Goal: Information Seeking & Learning: Learn about a topic

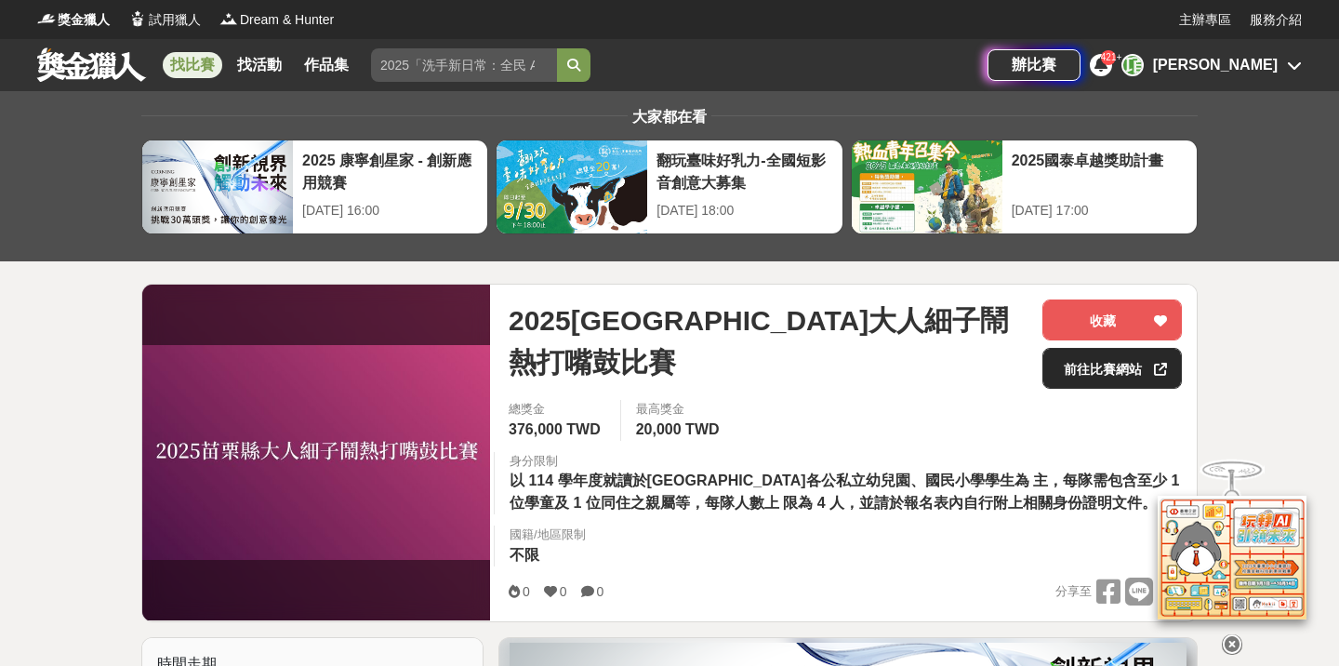
click at [1088, 364] on link "前往比賽網站" at bounding box center [1111, 368] width 139 height 41
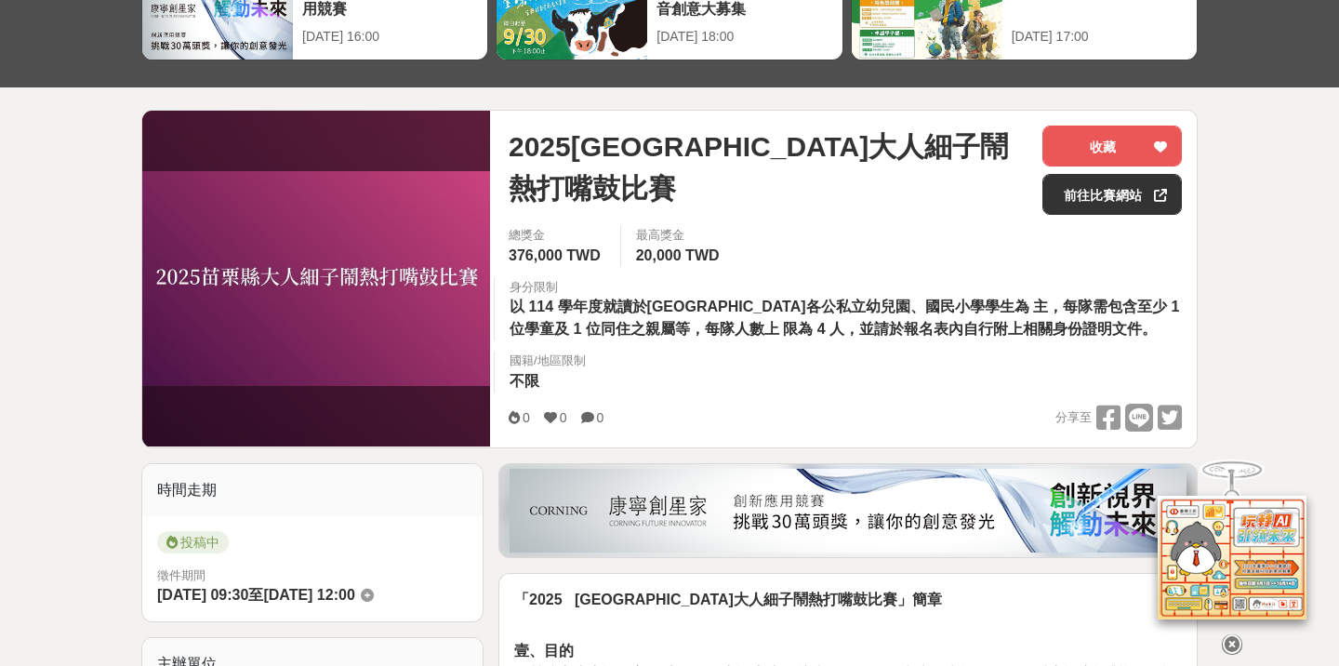
scroll to position [202, 0]
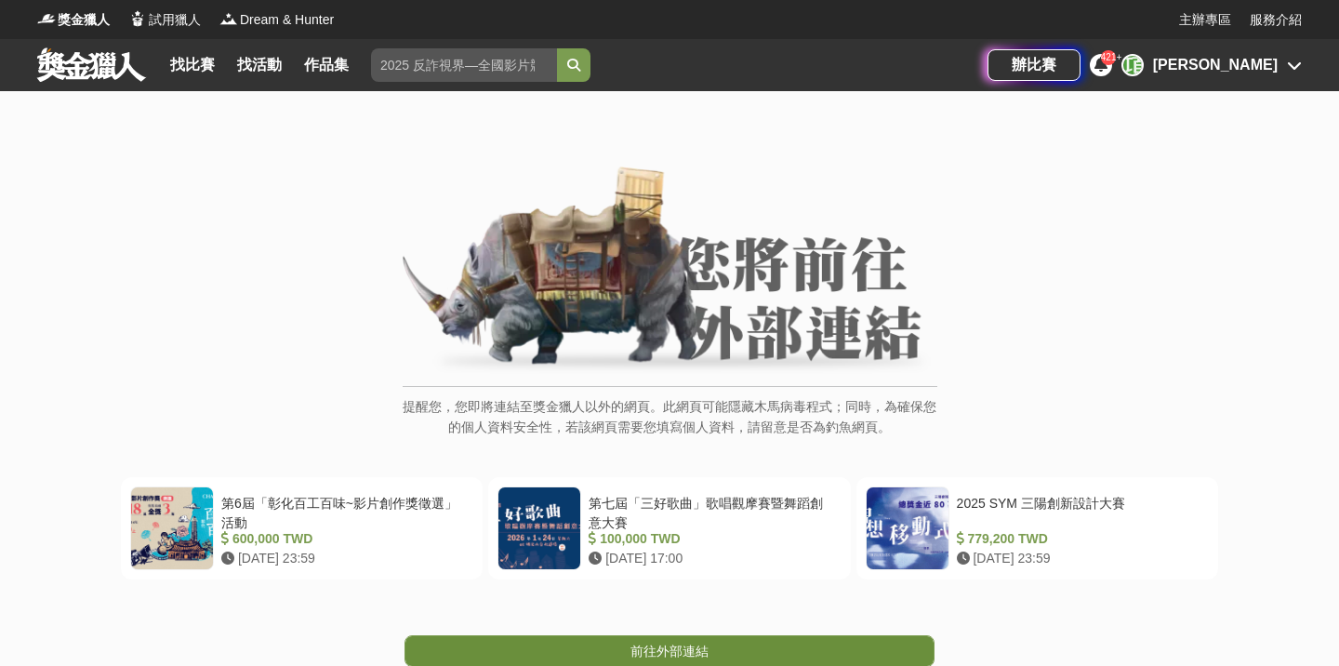
click at [693, 652] on span "前往外部連結" at bounding box center [669, 650] width 78 height 15
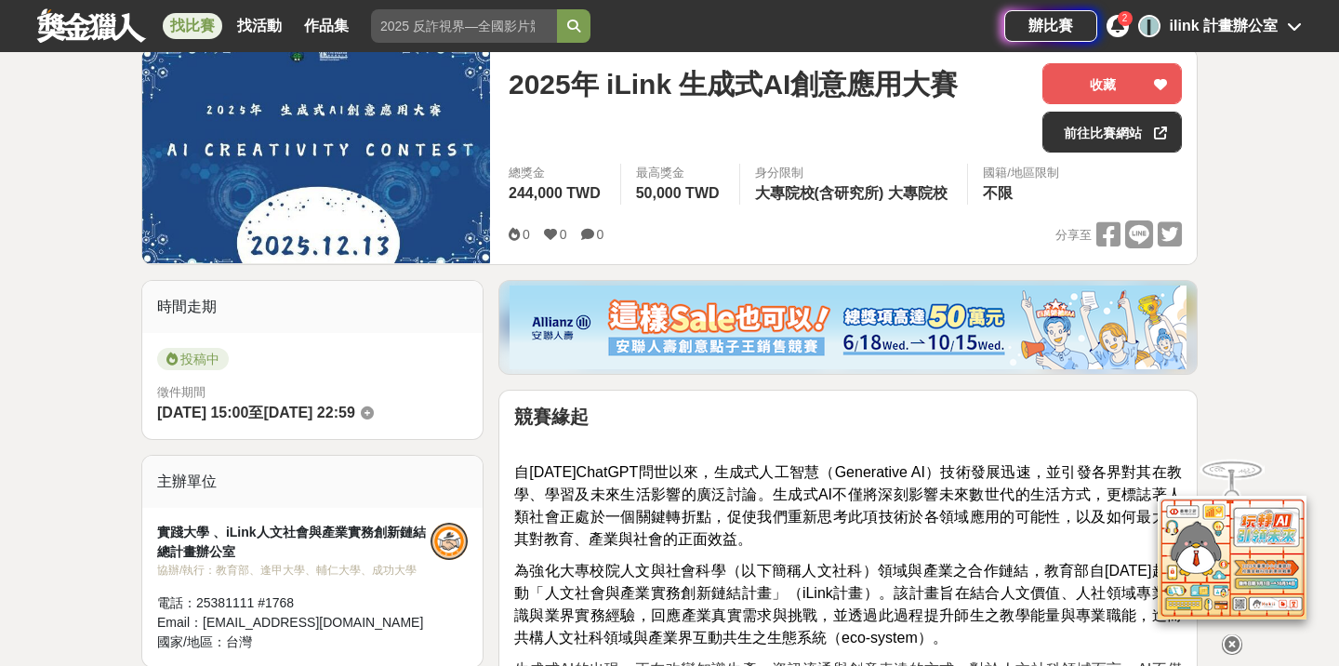
scroll to position [239, 0]
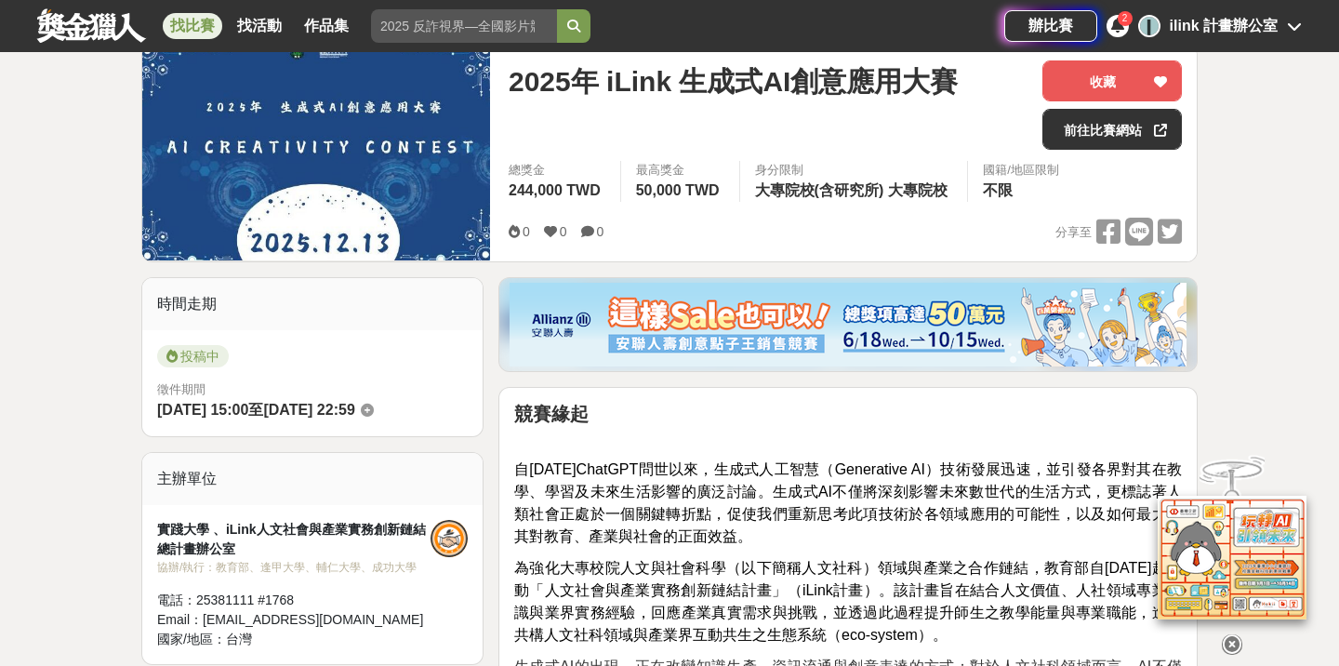
click at [1083, 152] on div "2025年 iLink 生成式AI創意應用大賽 收藏 前往比賽網站" at bounding box center [844, 110] width 673 height 100
click at [1084, 137] on link "前往比賽網站" at bounding box center [1111, 129] width 139 height 41
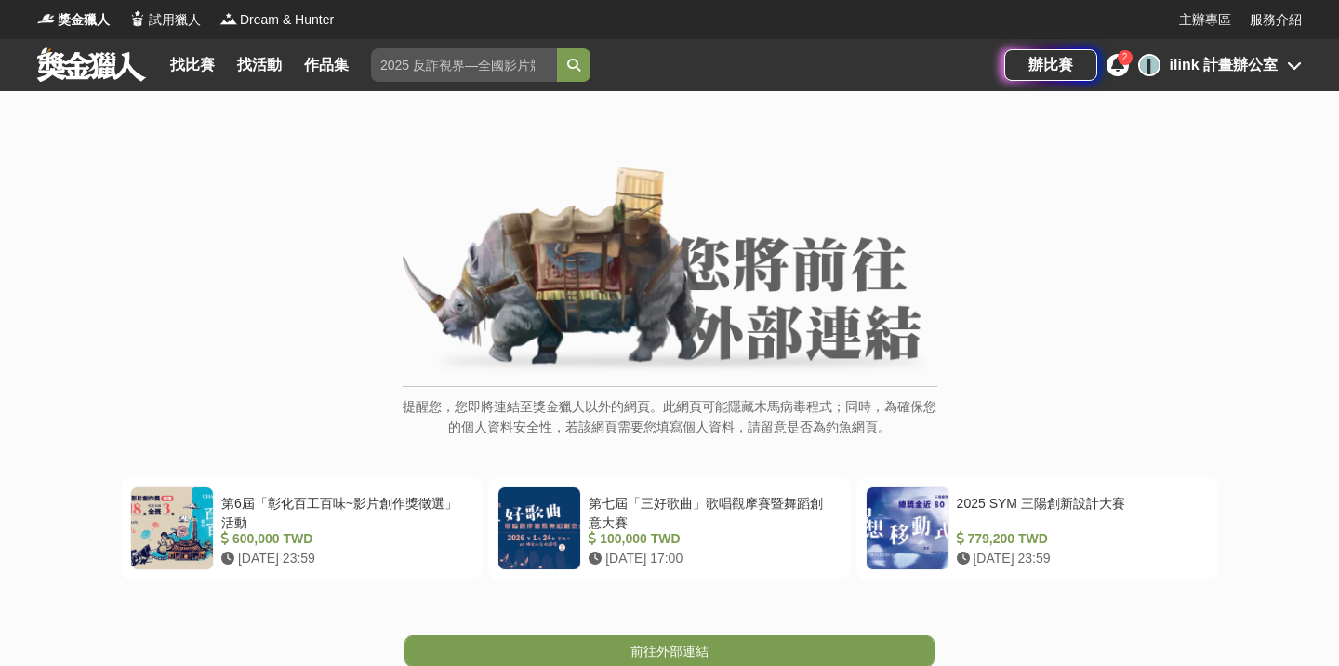
click at [664, 649] on span "前往外部連結" at bounding box center [669, 650] width 78 height 15
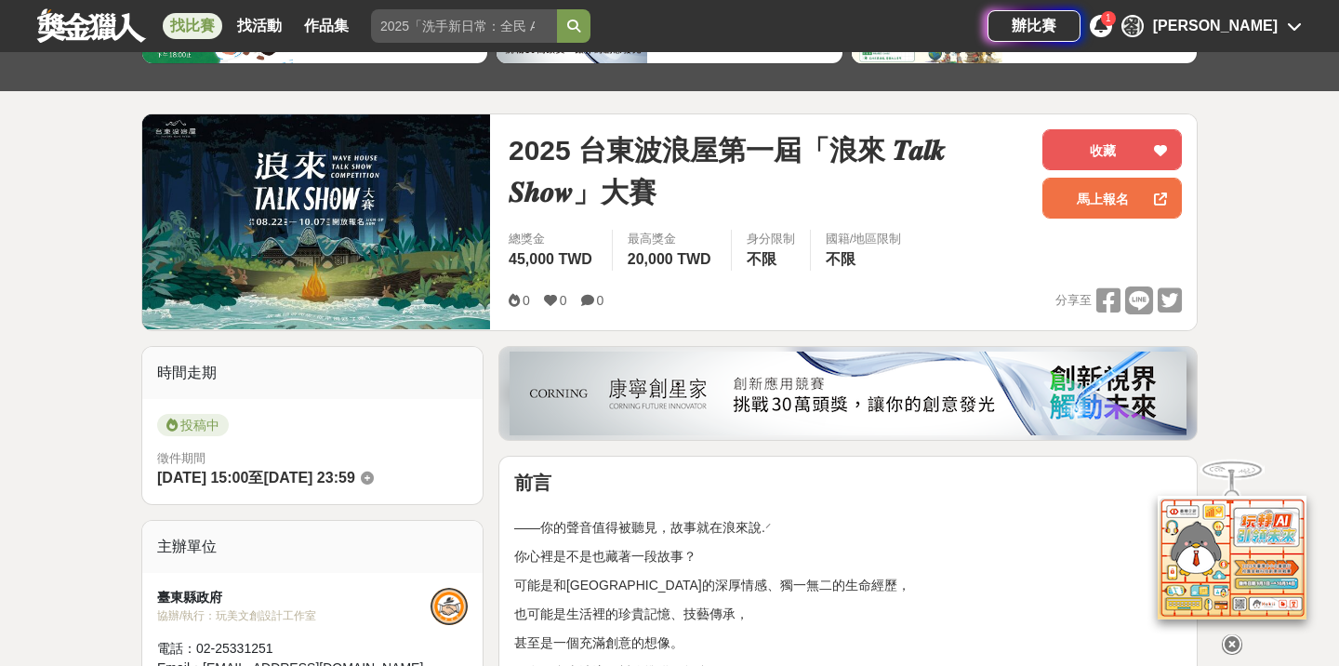
scroll to position [205, 0]
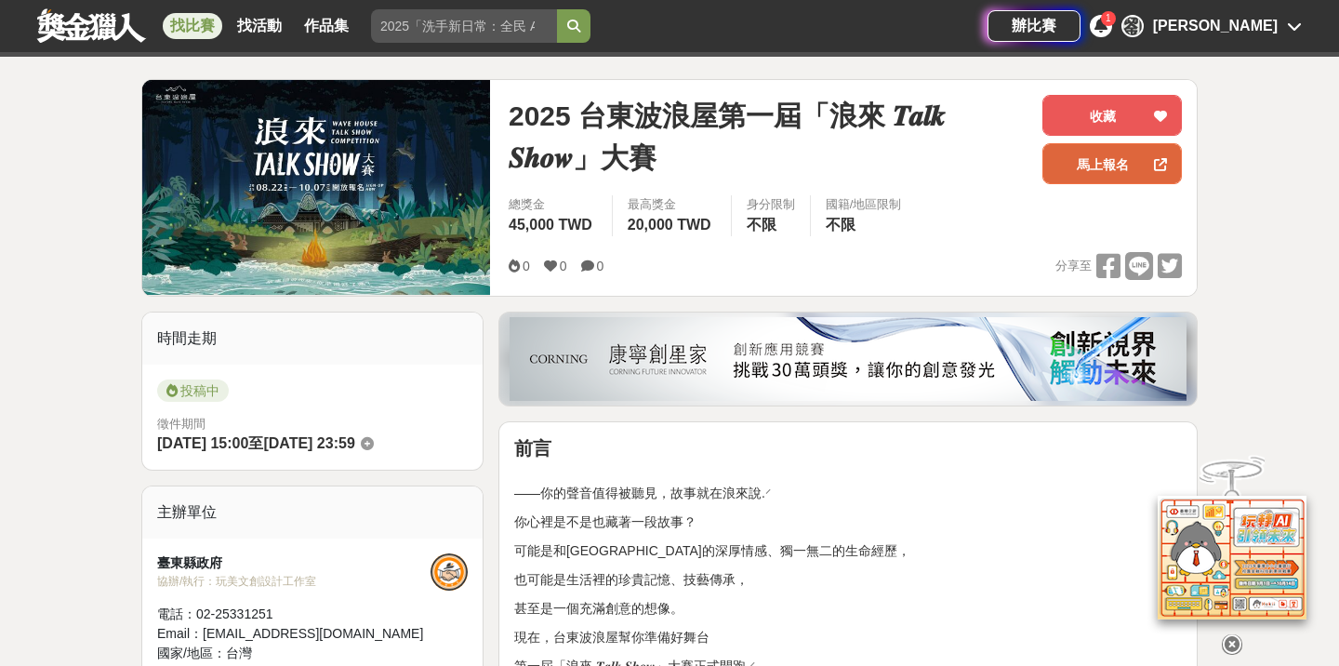
click at [1062, 155] on link "馬上報名" at bounding box center [1111, 163] width 139 height 41
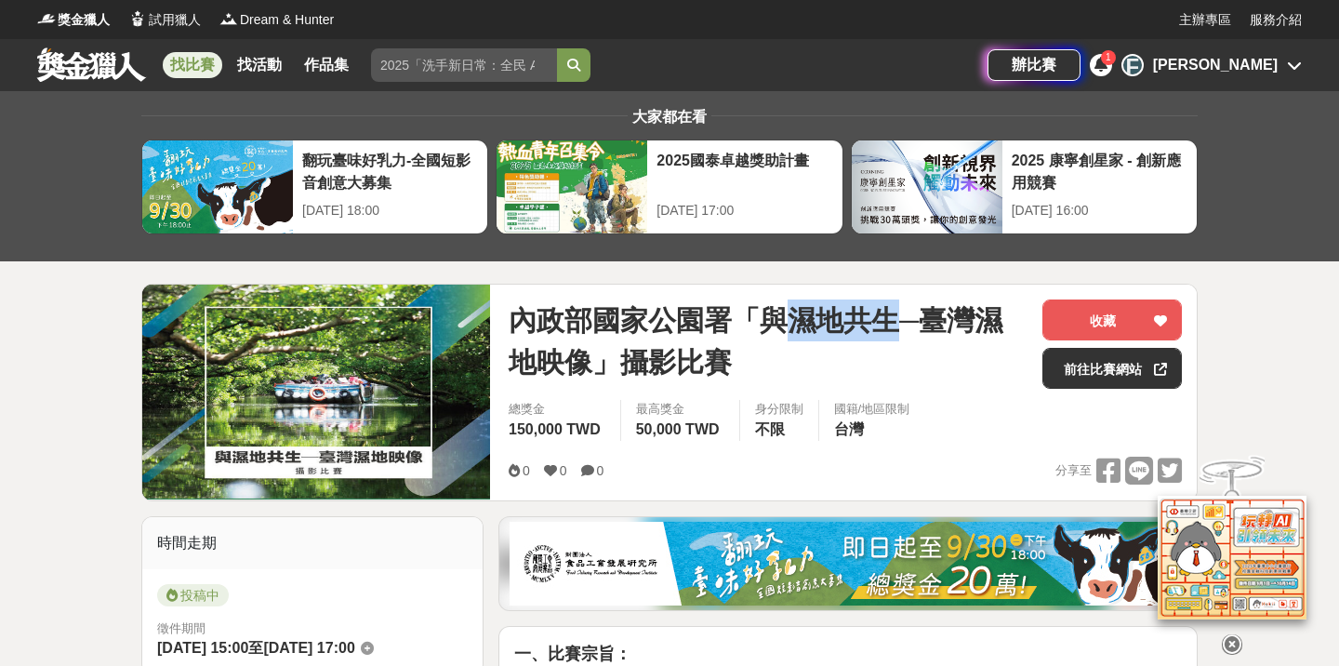
drag, startPoint x: 794, startPoint y: 322, endPoint x: 895, endPoint y: 322, distance: 101.3
click at [896, 322] on span "內政部國家公園署「與濕地共生─臺灣濕地映像」攝影比賽" at bounding box center [767, 341] width 519 height 84
copy span "濕地共生"
click at [1081, 360] on link "前往比賽網站" at bounding box center [1111, 368] width 139 height 41
click at [1089, 378] on link "前往比賽網站" at bounding box center [1111, 368] width 139 height 41
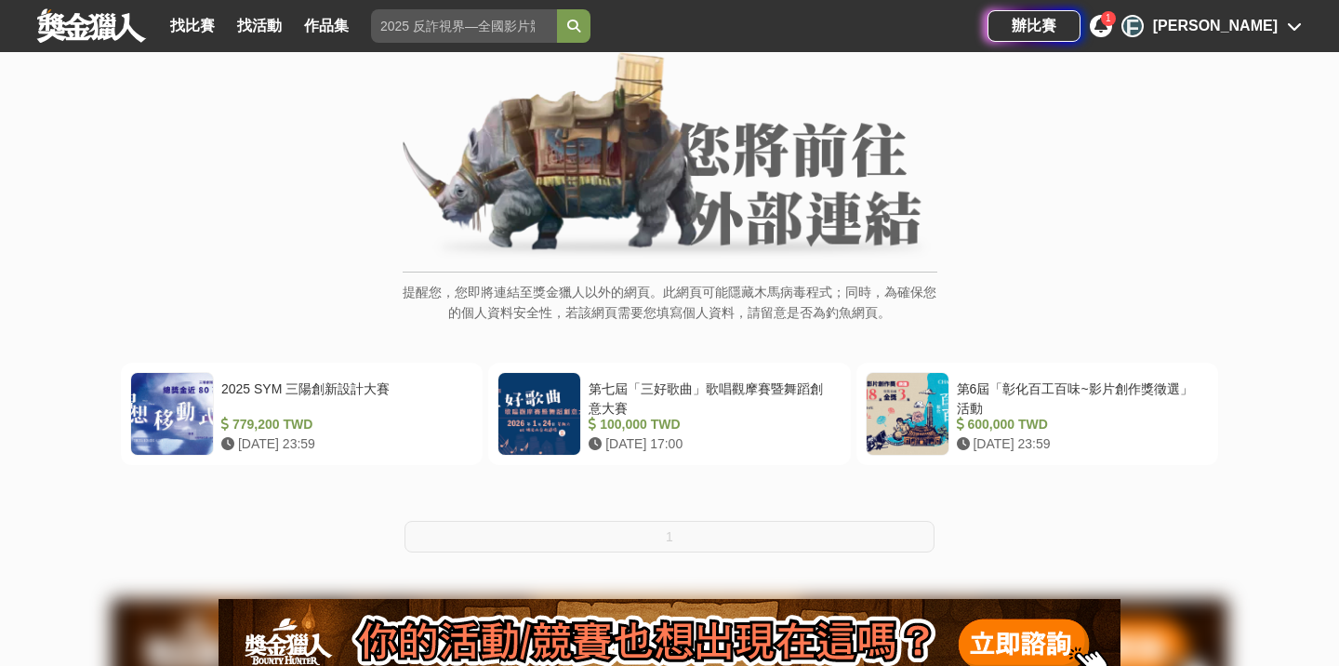
scroll to position [120, 0]
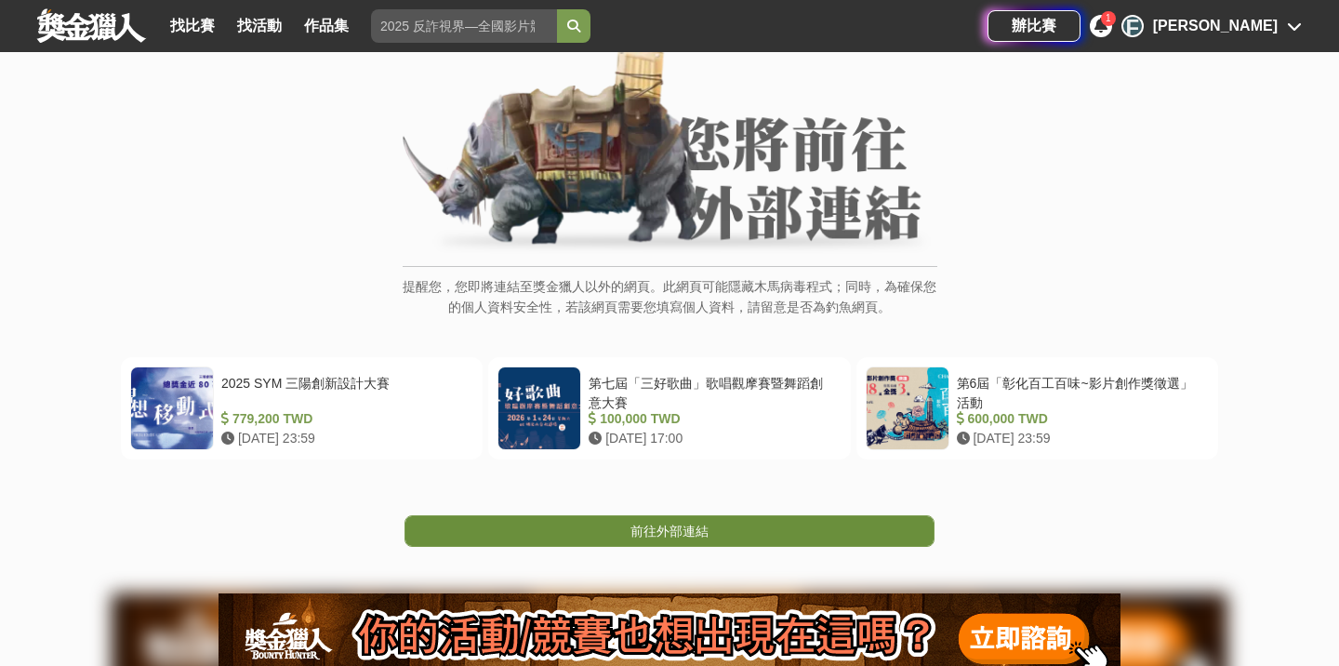
click at [673, 535] on span "前往外部連結" at bounding box center [669, 530] width 78 height 15
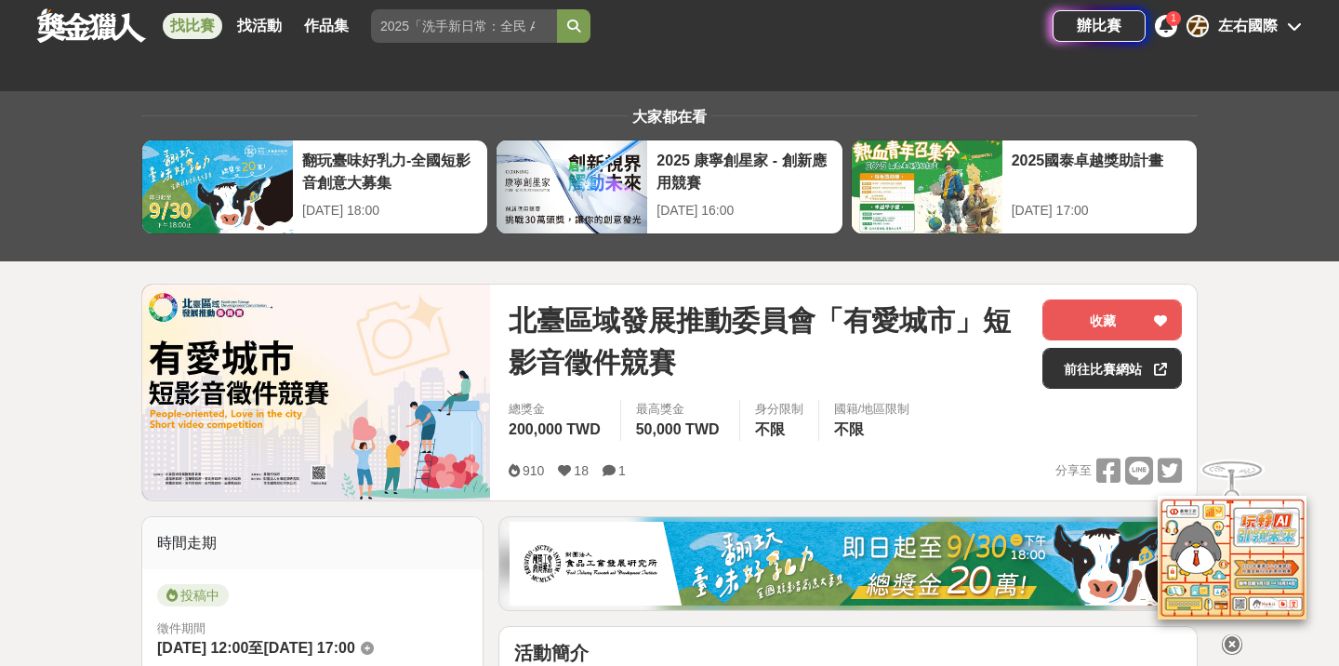
scroll to position [66, 0]
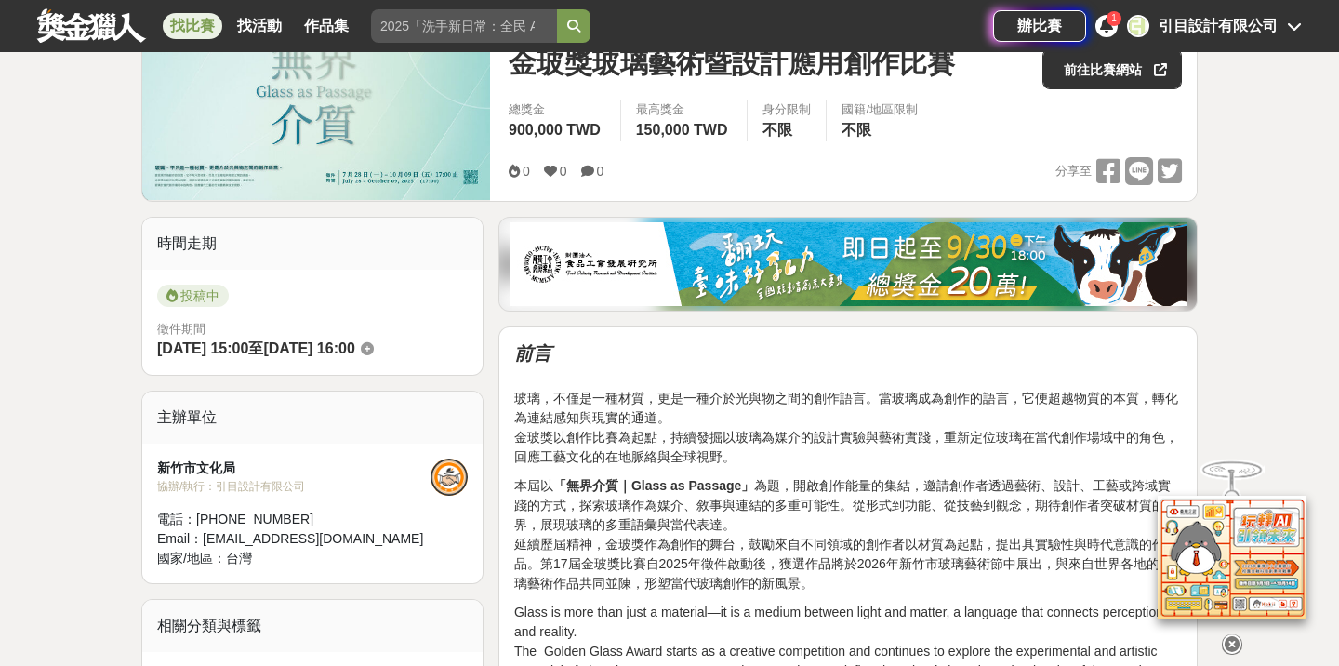
scroll to position [219, 0]
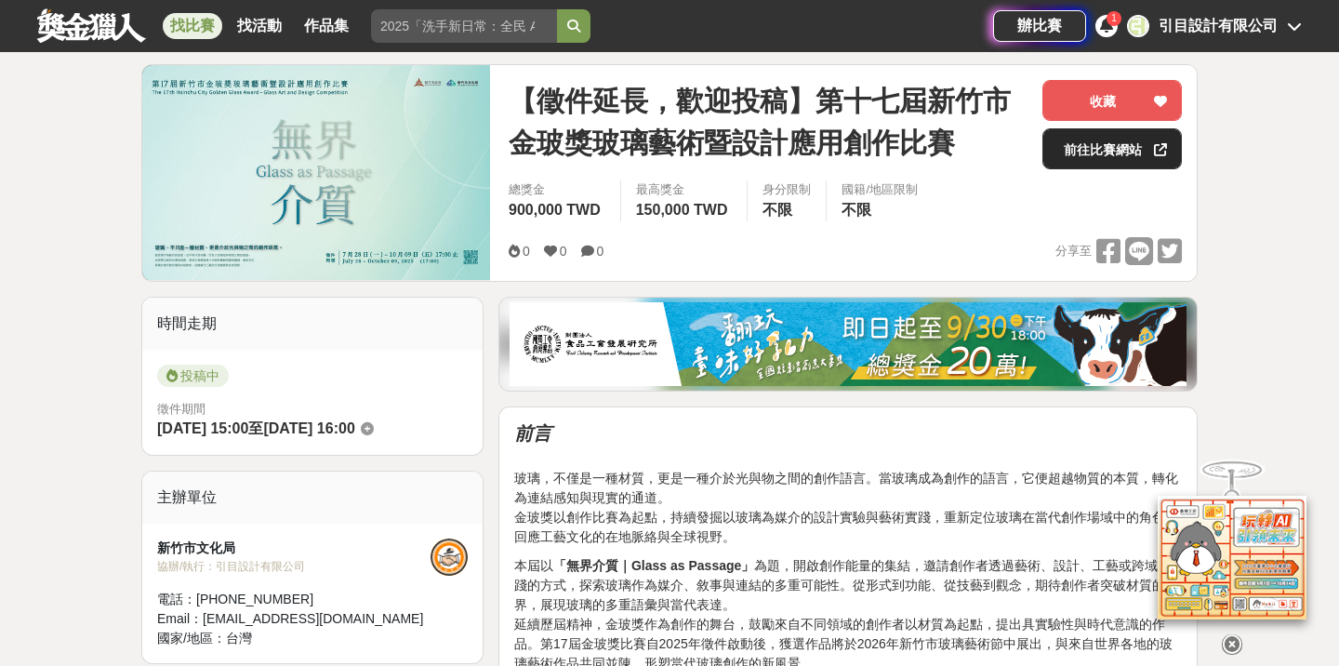
click at [1084, 160] on link "前往比賽網站" at bounding box center [1111, 148] width 139 height 41
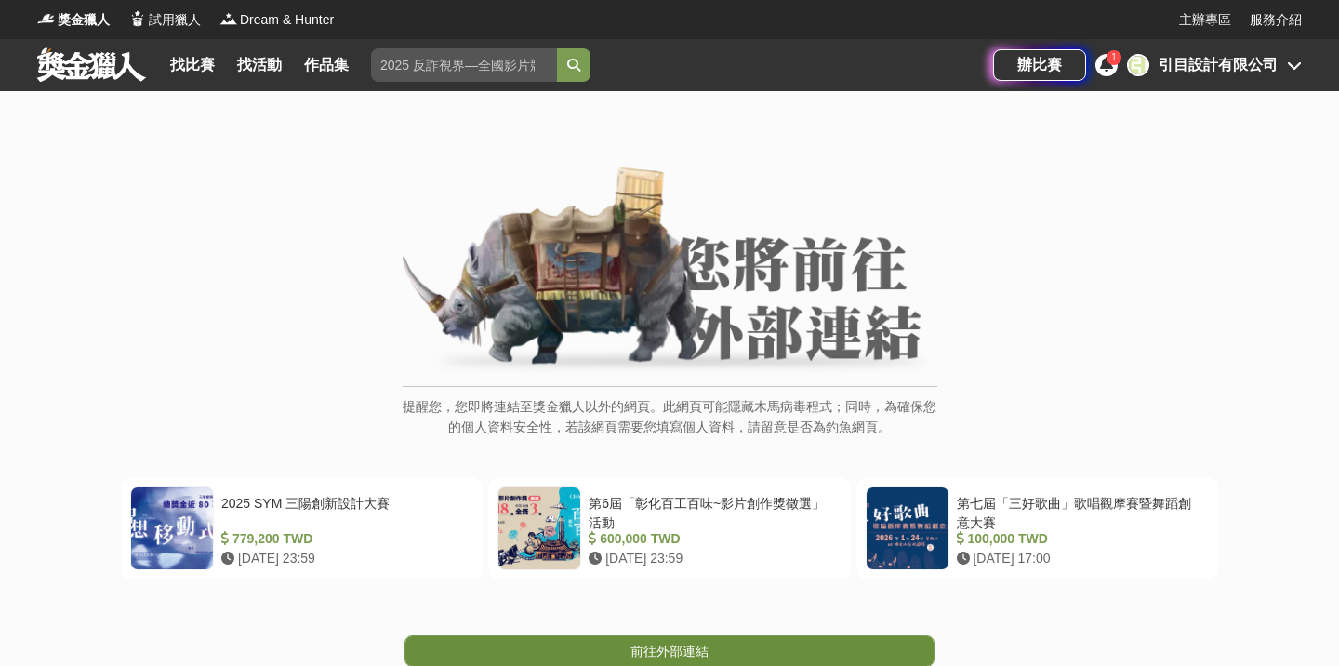
click at [653, 653] on span "前往外部連結" at bounding box center [669, 650] width 78 height 15
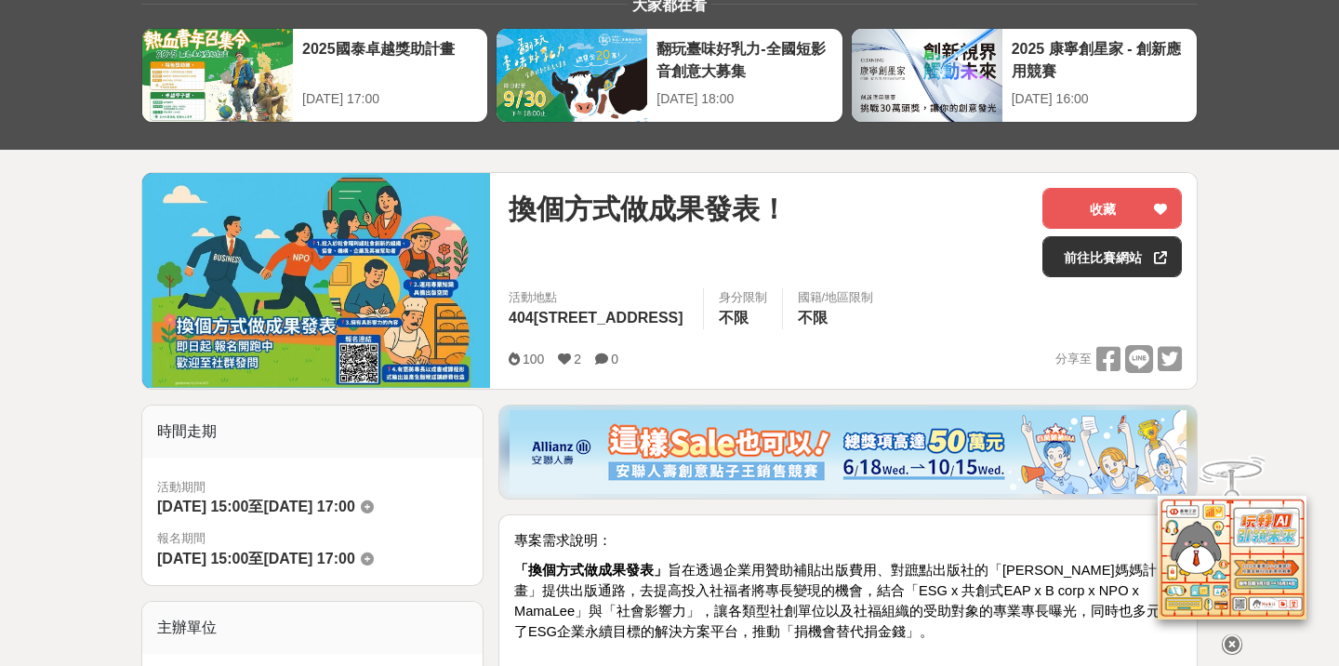
scroll to position [136, 0]
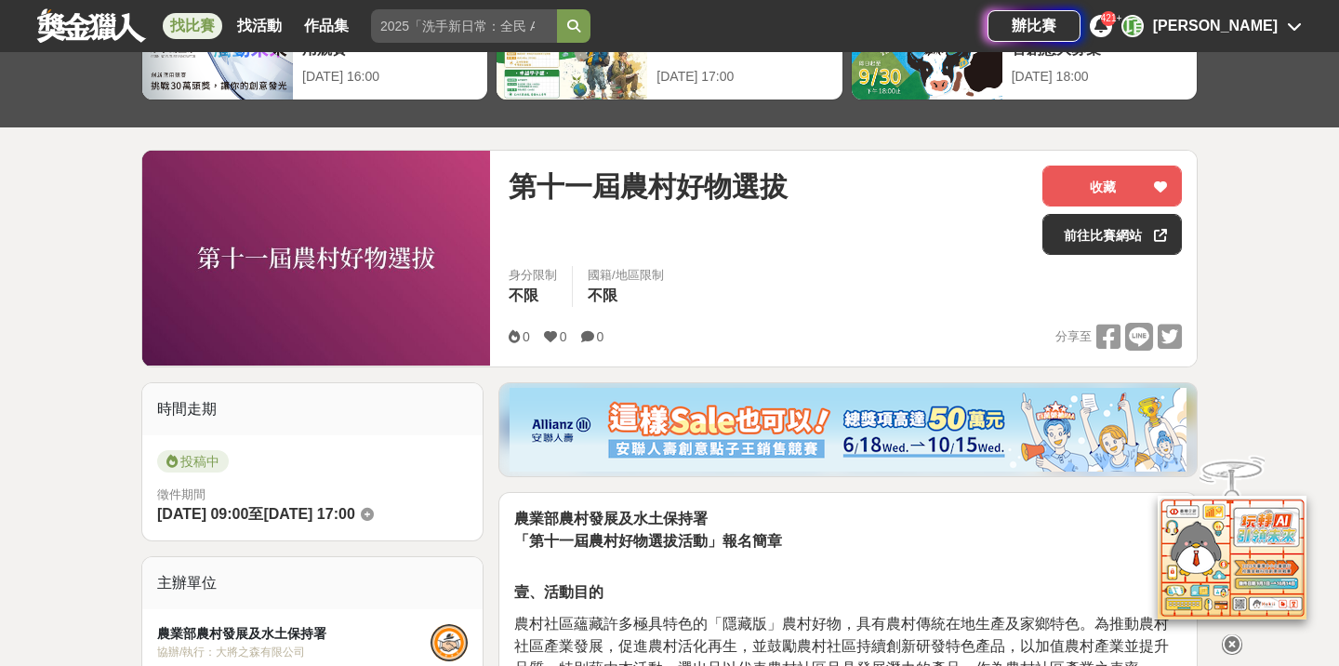
scroll to position [77, 0]
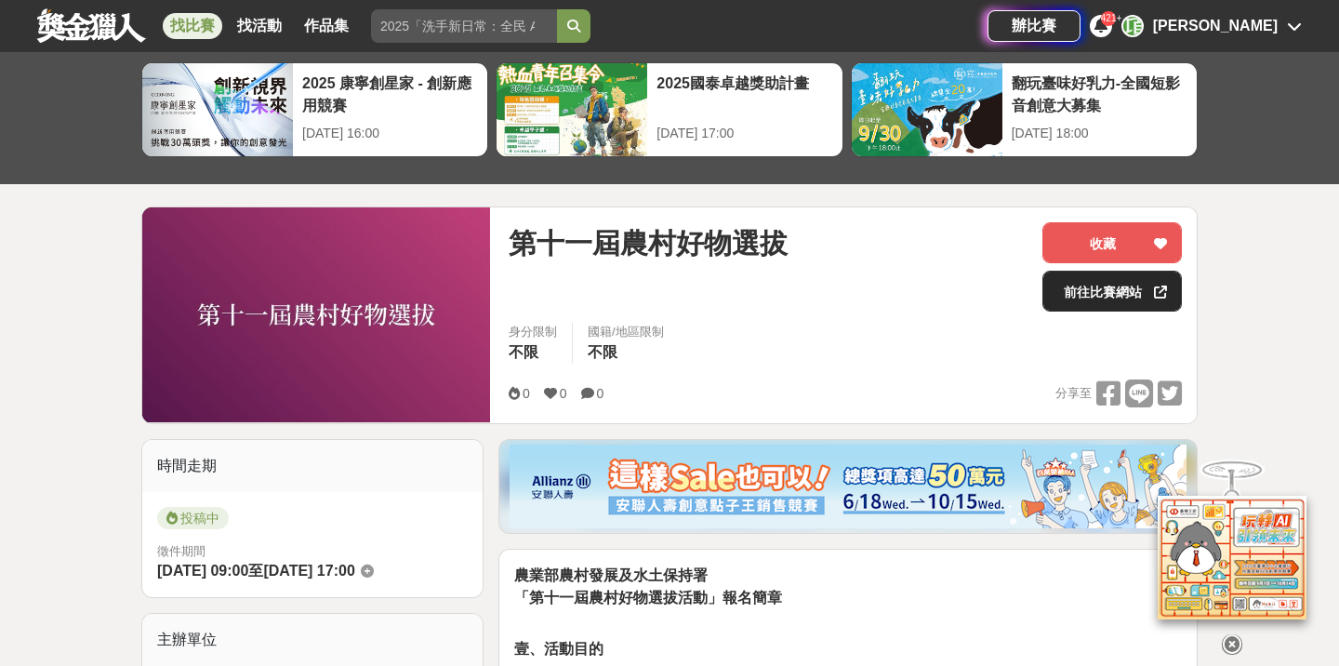
click at [1087, 301] on link "前往比賽網站" at bounding box center [1111, 291] width 139 height 41
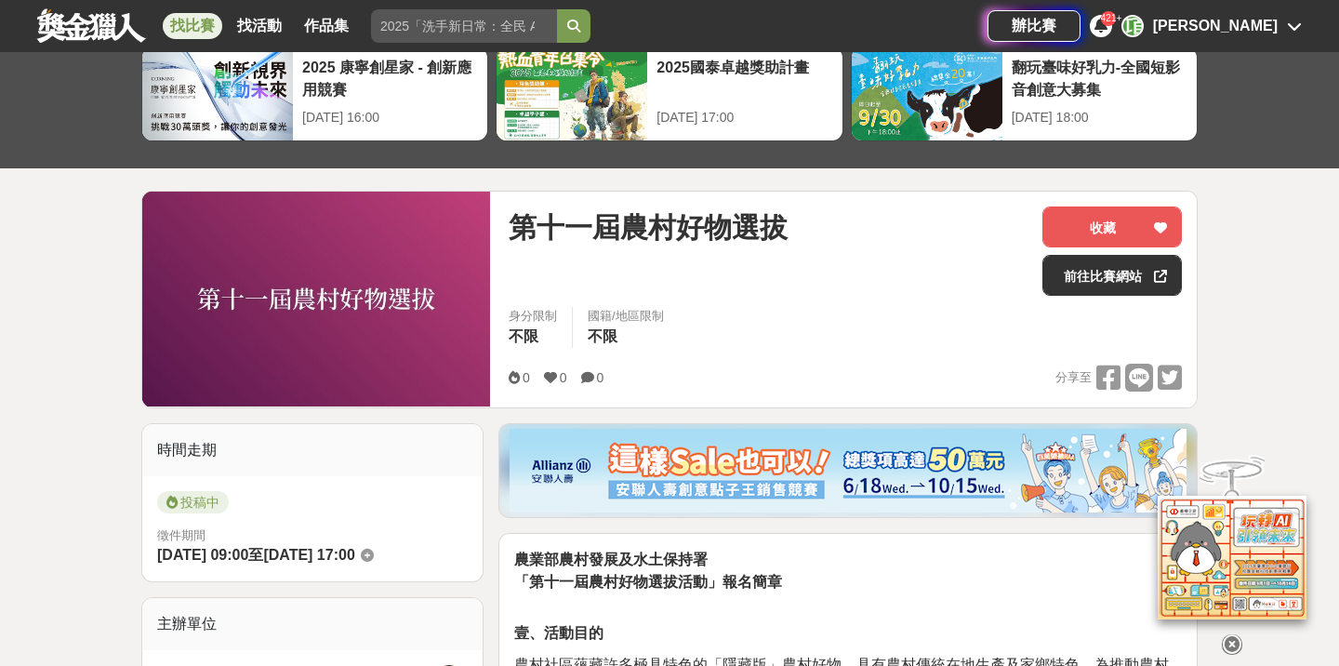
scroll to position [94, 0]
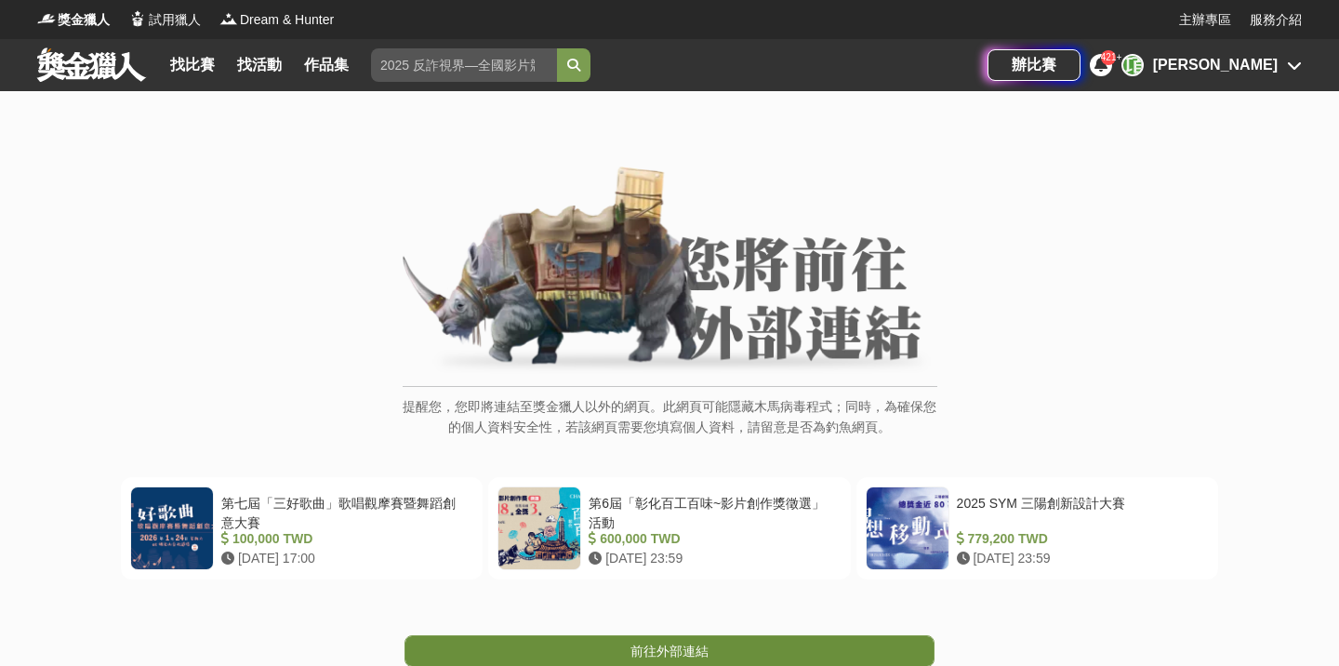
click at [683, 652] on span "前往外部連結" at bounding box center [669, 650] width 78 height 15
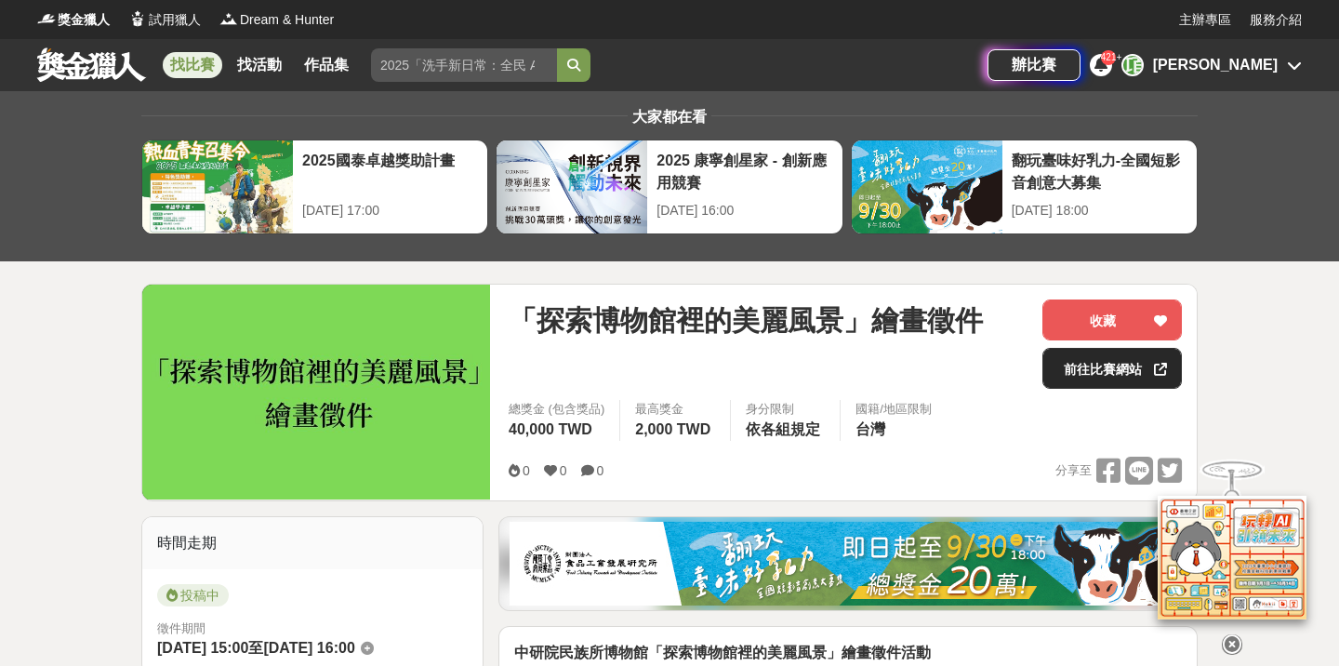
click at [1103, 358] on link "前往比賽網站" at bounding box center [1111, 368] width 139 height 41
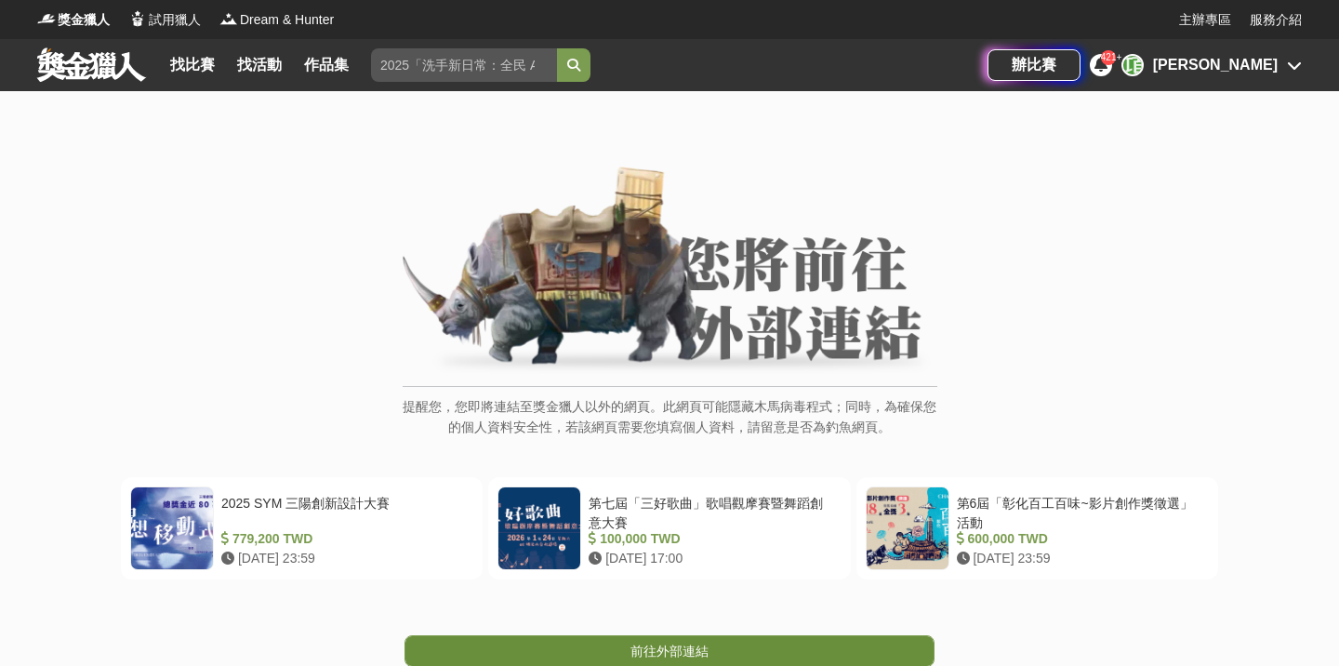
click at [677, 648] on span "前往外部連結" at bounding box center [669, 650] width 78 height 15
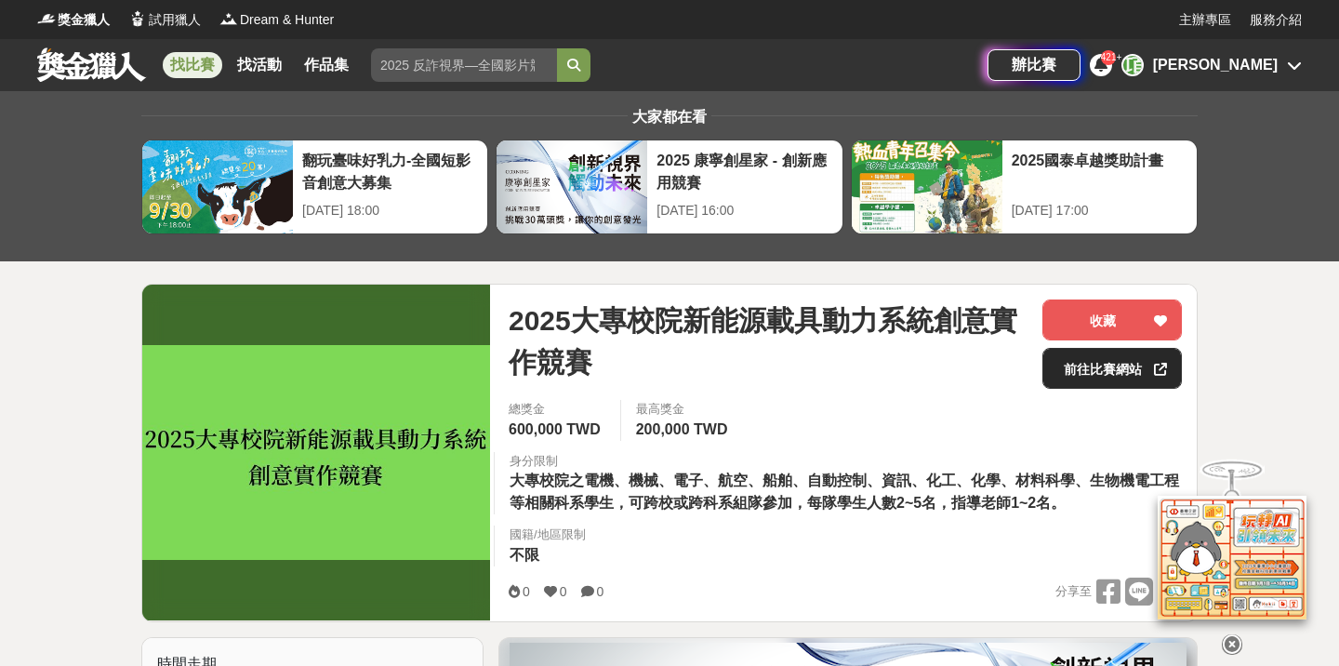
click at [1089, 381] on link "前往比賽網站" at bounding box center [1111, 368] width 139 height 41
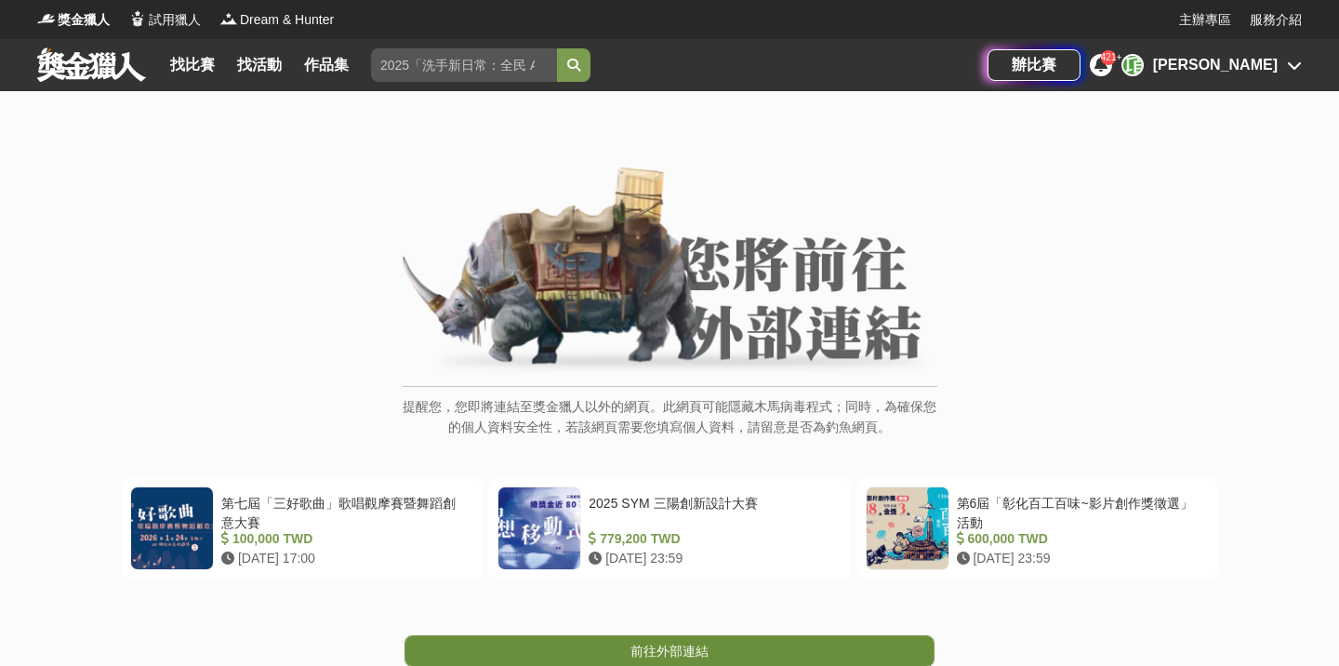
click at [666, 643] on span "前往外部連結" at bounding box center [669, 650] width 78 height 15
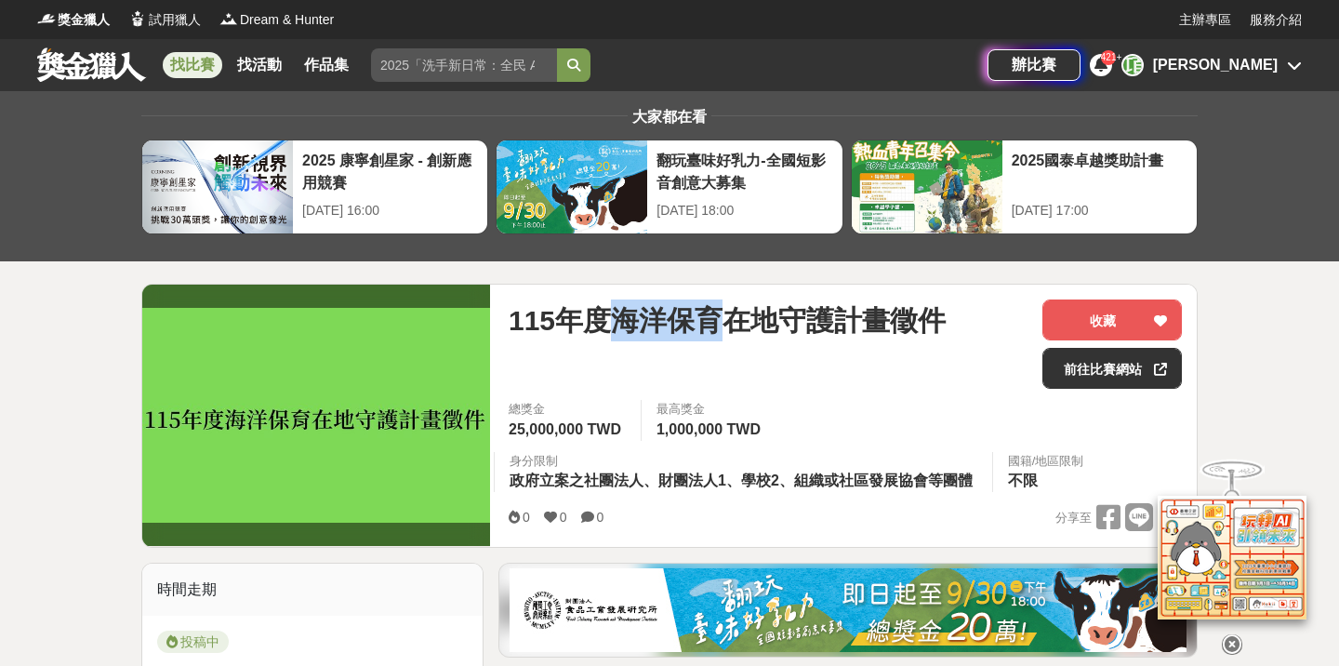
drag, startPoint x: 612, startPoint y: 319, endPoint x: 722, endPoint y: 314, distance: 110.7
click at [722, 314] on span "115年度海洋保育在地守護計畫徵件" at bounding box center [726, 320] width 437 height 42
copy span "海洋保育"
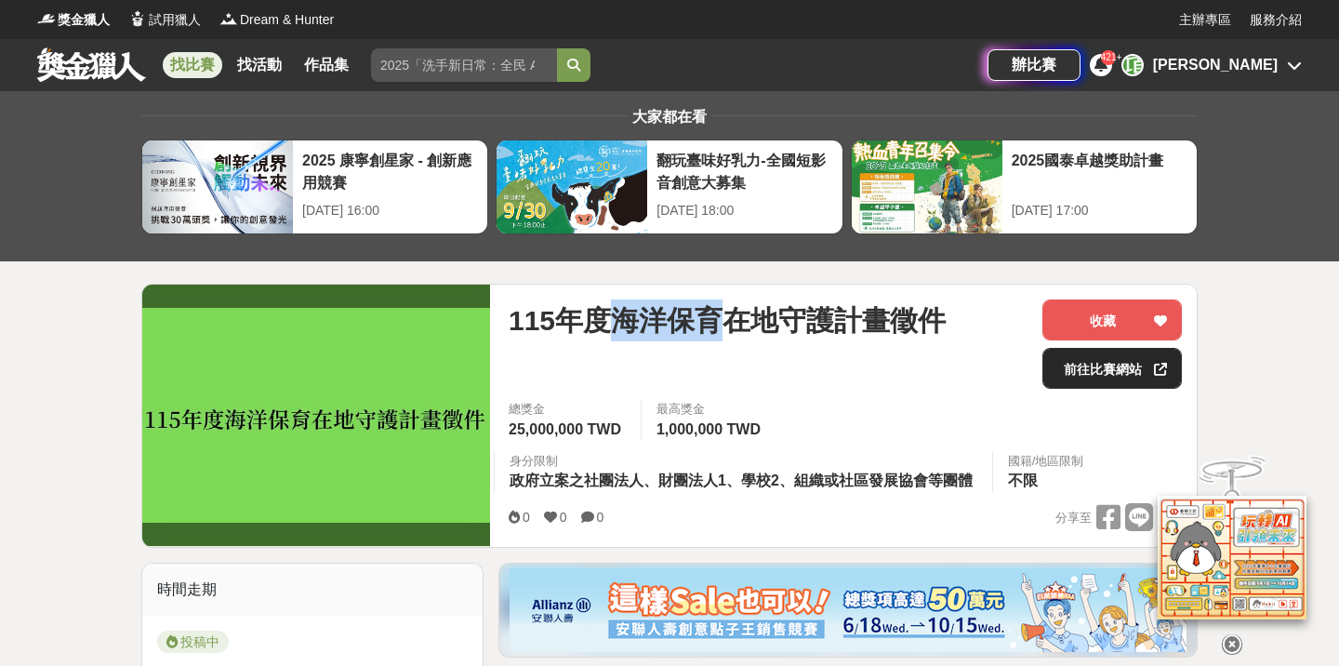
click at [1107, 373] on link "前往比賽網站" at bounding box center [1111, 368] width 139 height 41
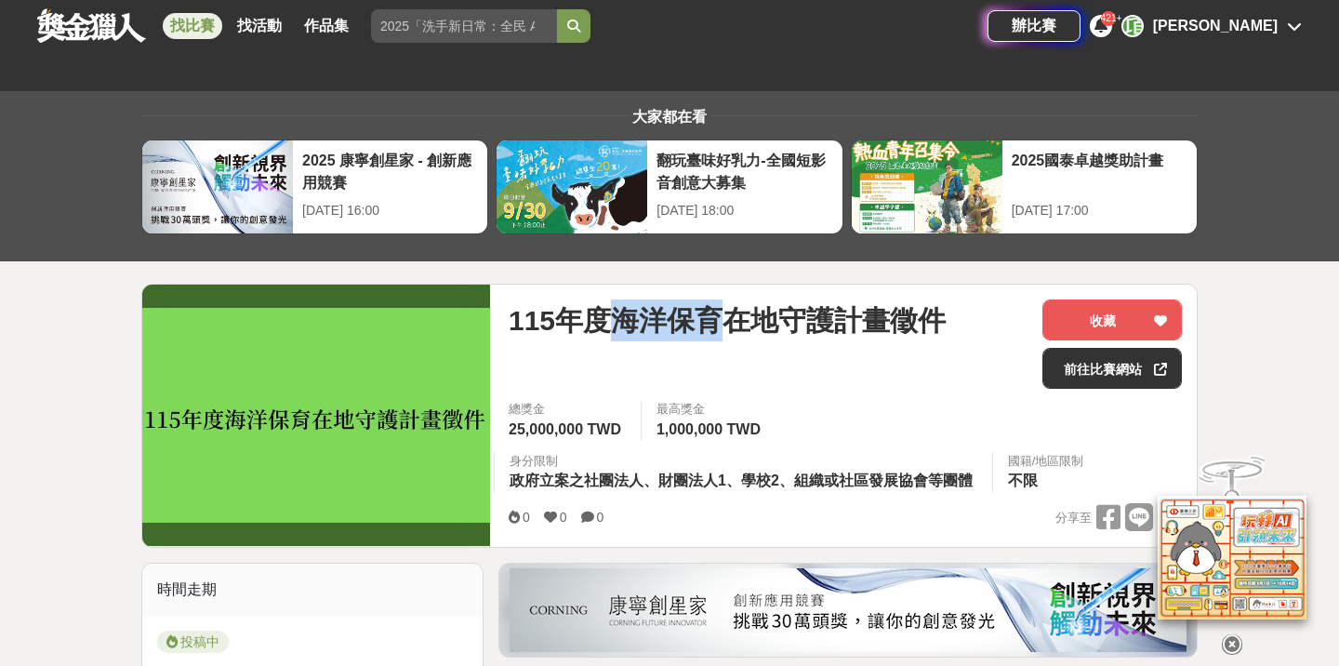
scroll to position [274, 0]
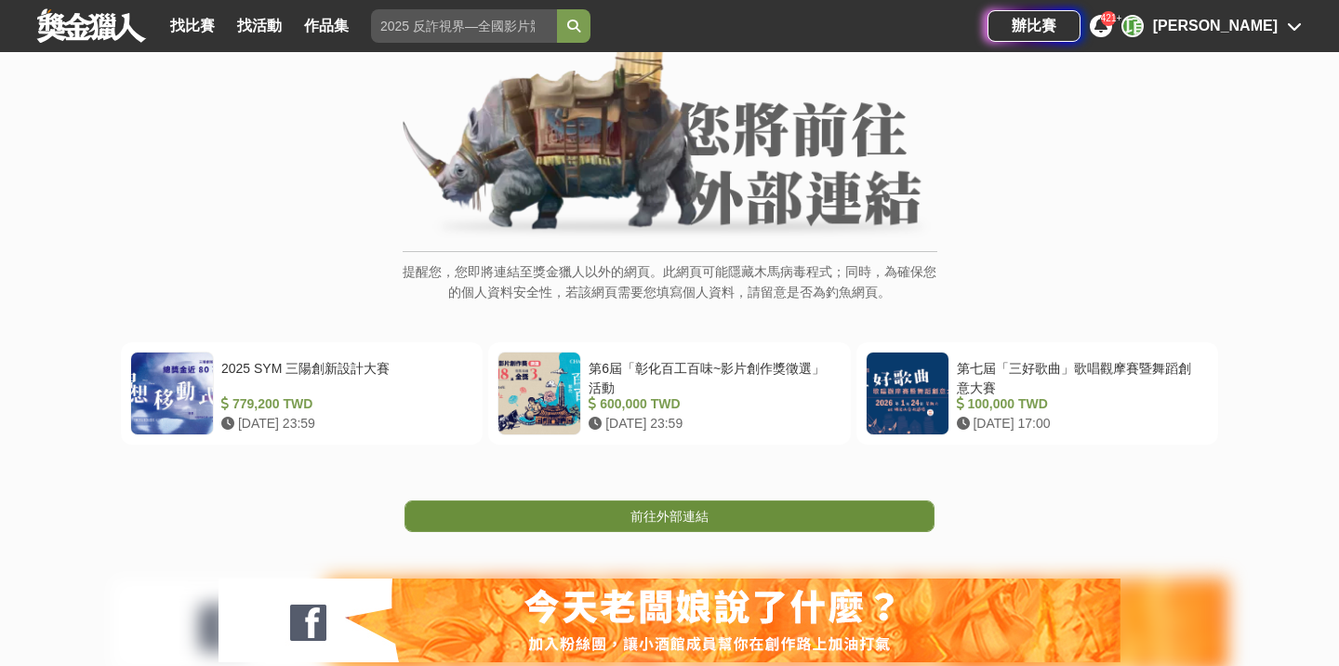
click at [655, 508] on span "前往外部連結" at bounding box center [669, 515] width 78 height 15
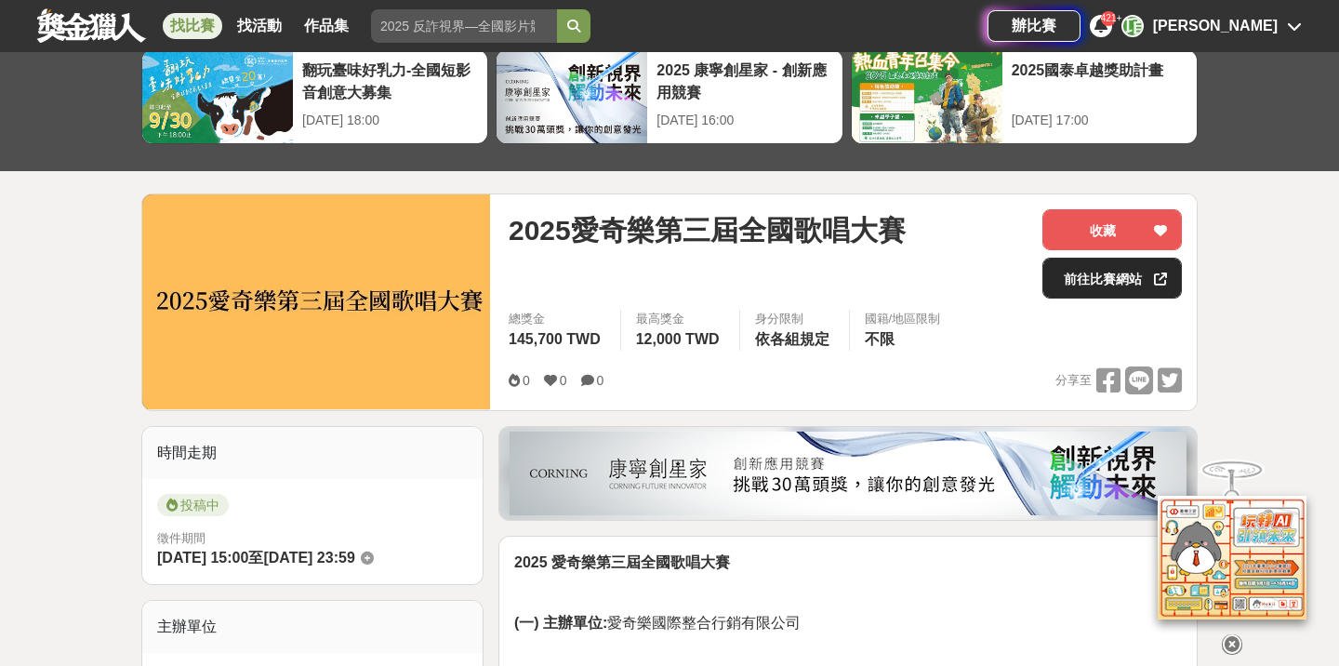
scroll to position [98, 0]
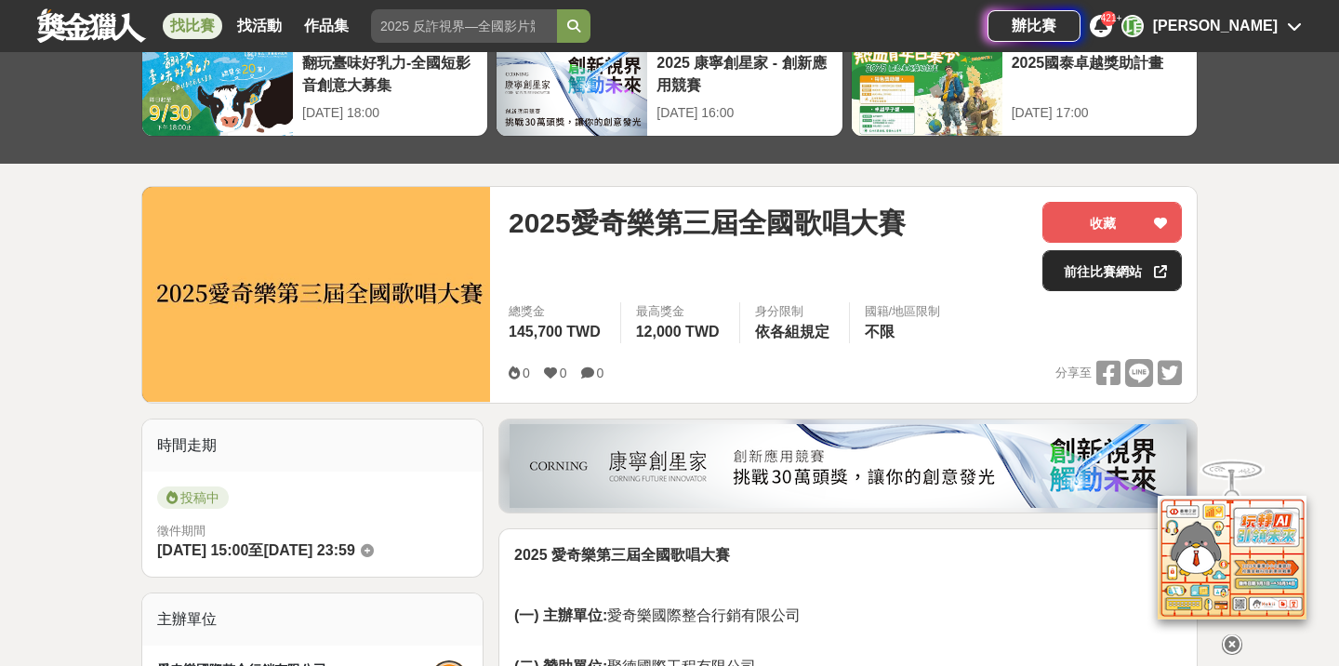
click at [1098, 268] on link "前往比賽網站" at bounding box center [1111, 270] width 139 height 41
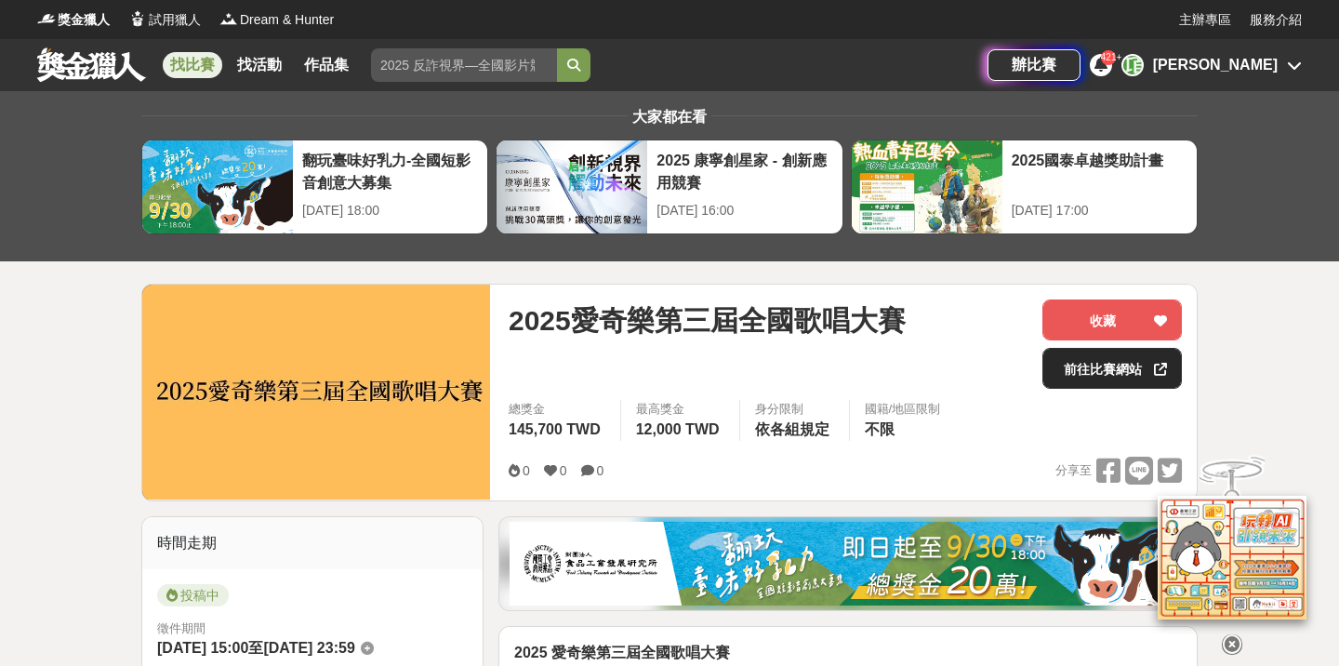
scroll to position [0, 0]
click at [1088, 379] on link "前往比賽網站" at bounding box center [1111, 368] width 139 height 41
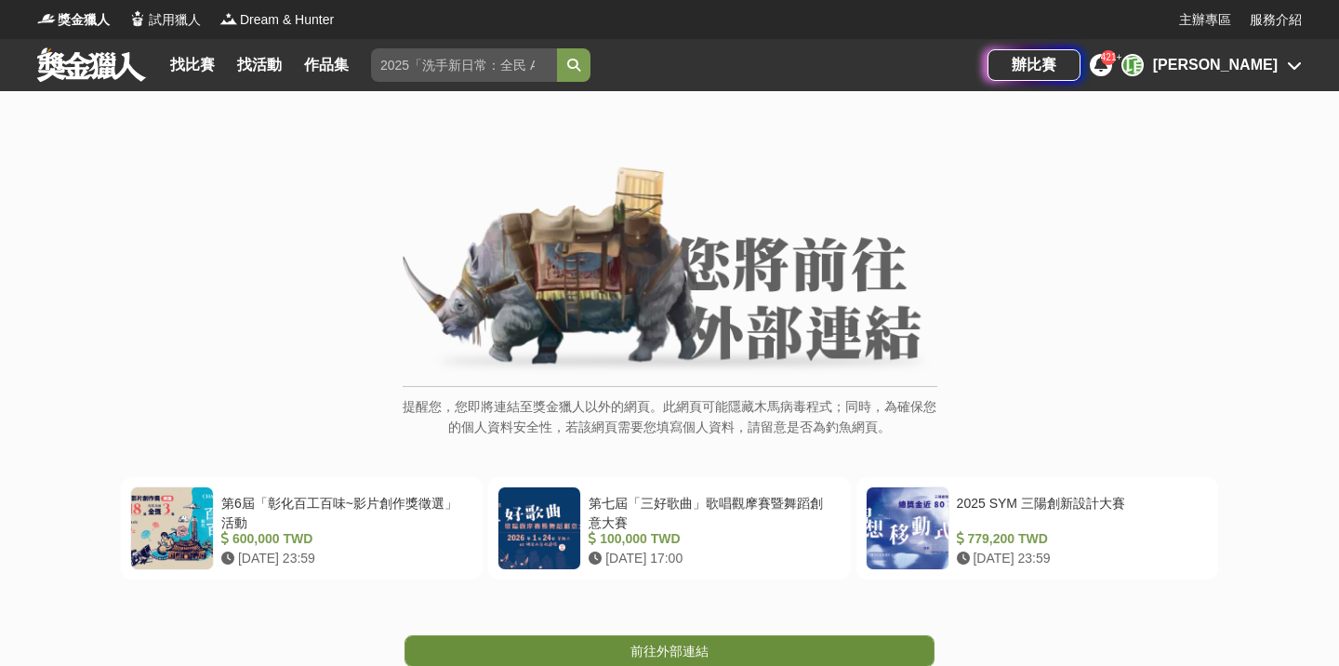
click at [733, 636] on link "前往外部連結" at bounding box center [669, 651] width 530 height 32
click at [678, 643] on span "前往外部連結" at bounding box center [669, 650] width 78 height 15
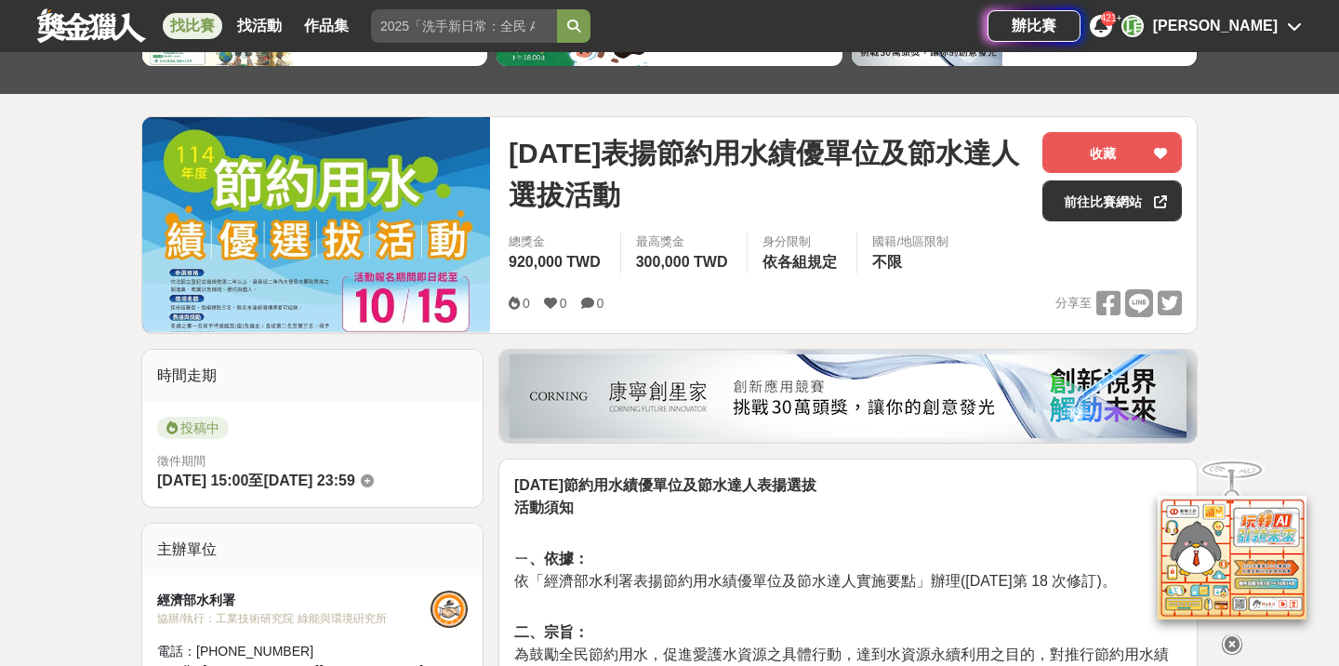
scroll to position [160, 0]
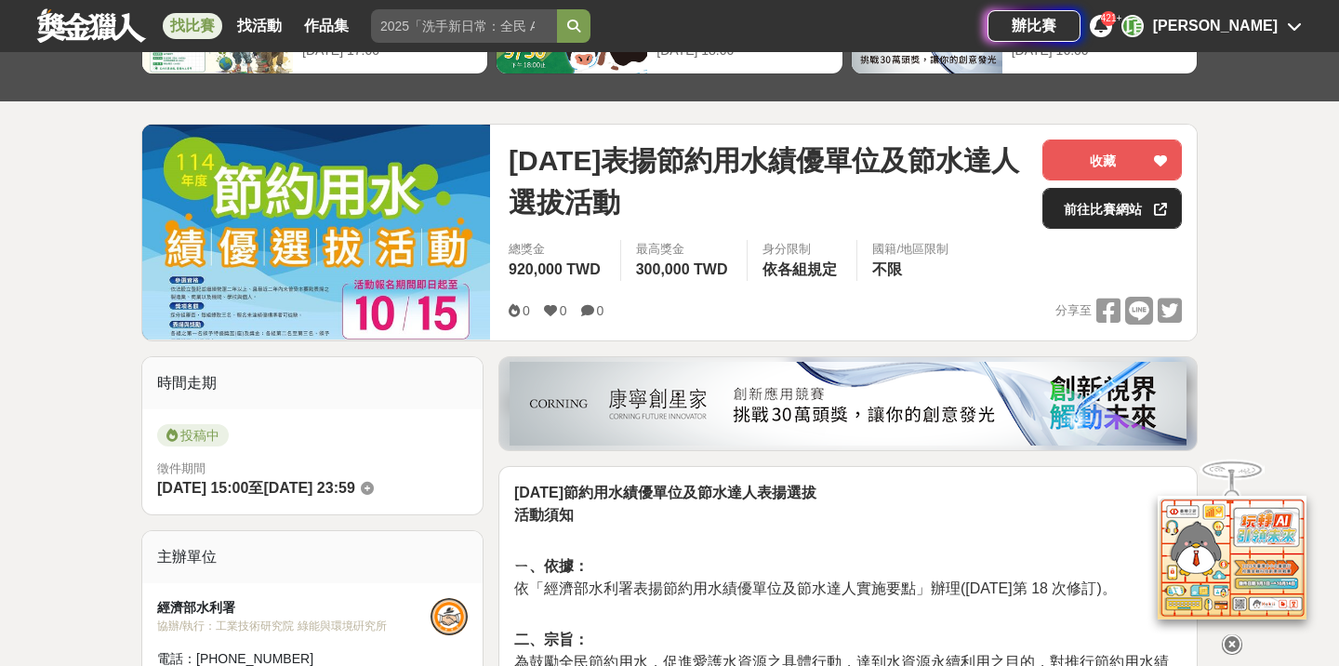
click at [1089, 225] on link "前往比賽網站" at bounding box center [1111, 208] width 139 height 41
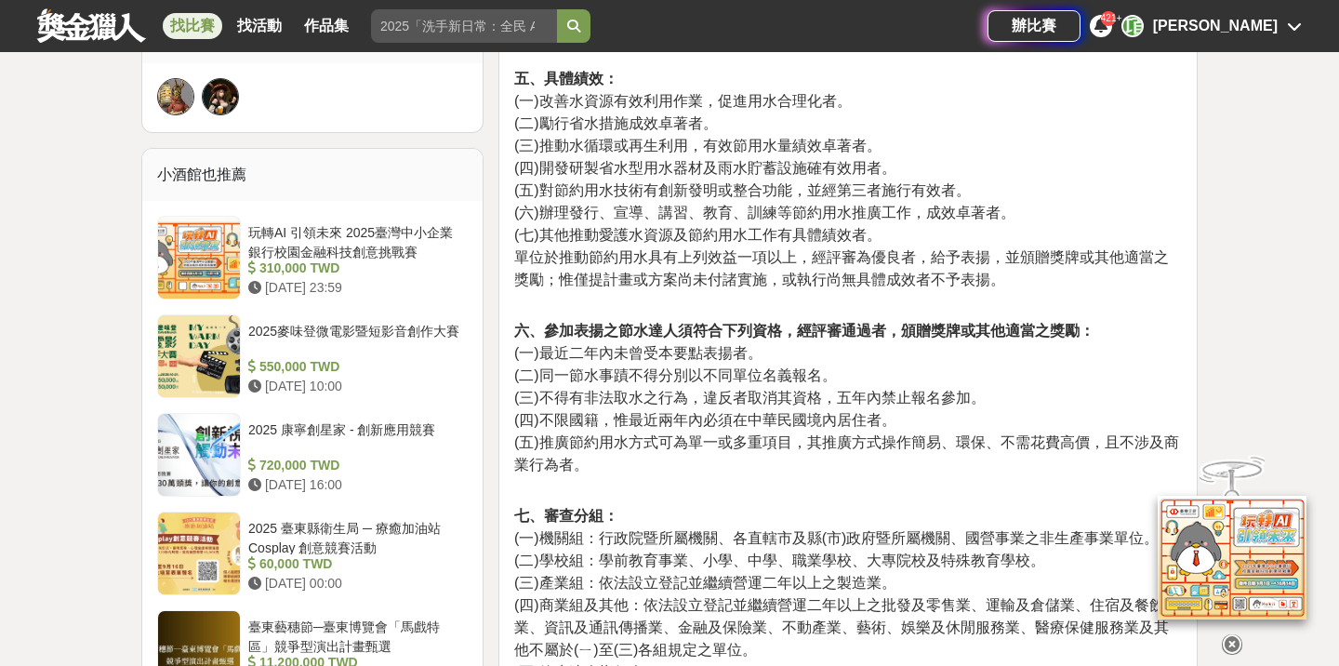
scroll to position [1402, 0]
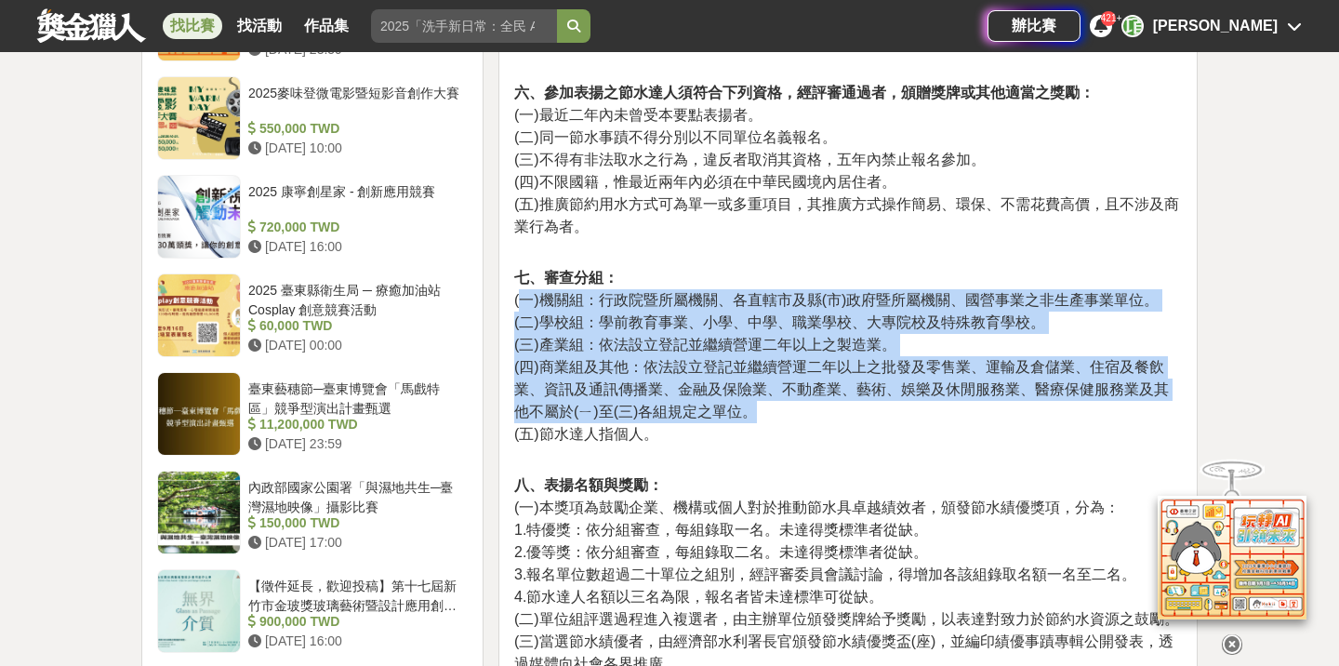
drag, startPoint x: 762, startPoint y: 409, endPoint x: 517, endPoint y: 297, distance: 270.0
click at [517, 297] on p "七、審查分組： (一)機關組：行政院暨所屬機關、各直轄市及縣(市)政府暨所屬機關、國營事業之非生產事業單位。 (二)學校組：學前教育事業、小學、中學、職業學校…" at bounding box center [847, 366] width 667 height 198
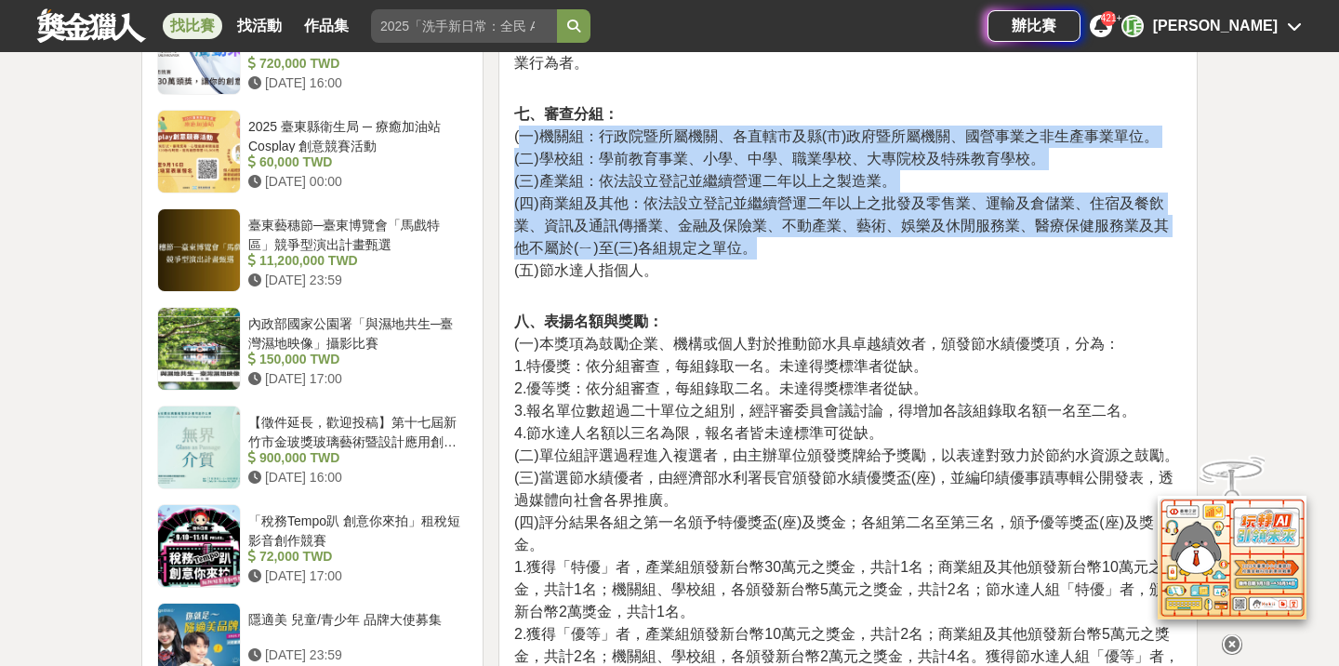
scroll to position [1577, 0]
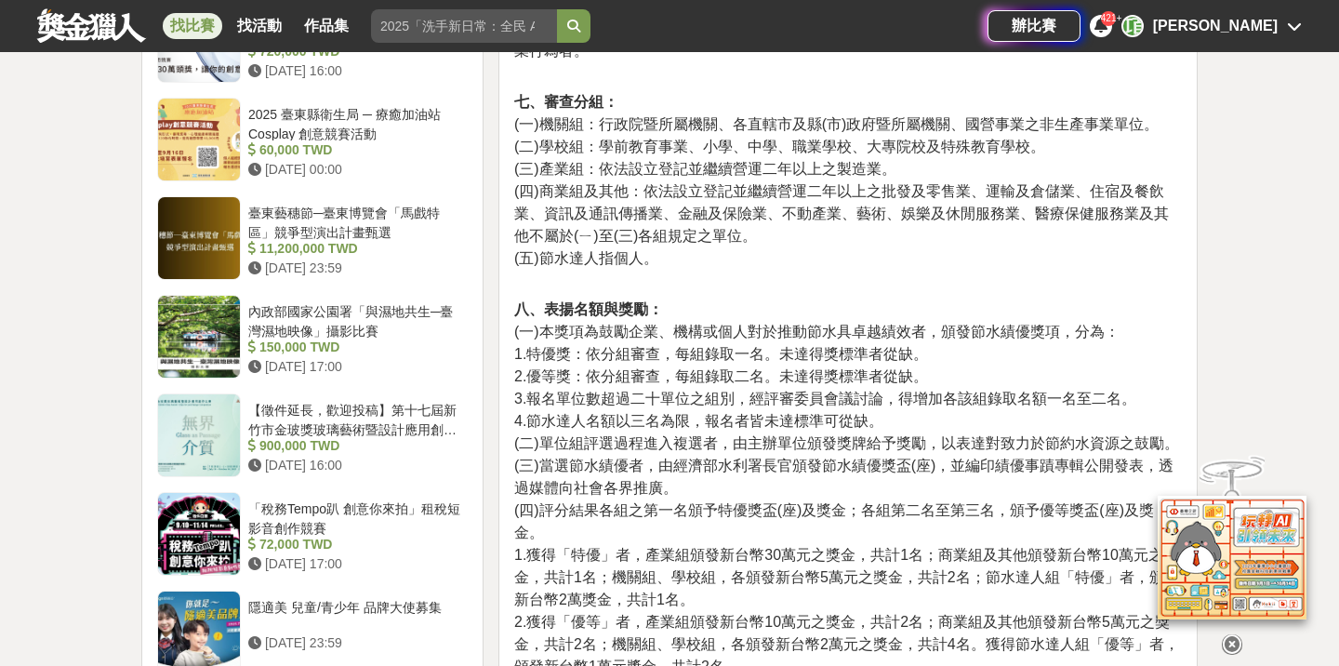
click at [604, 416] on span "4.節水達人名額以三名為限，報名者皆未達標準可從缺。" at bounding box center [698, 421] width 369 height 16
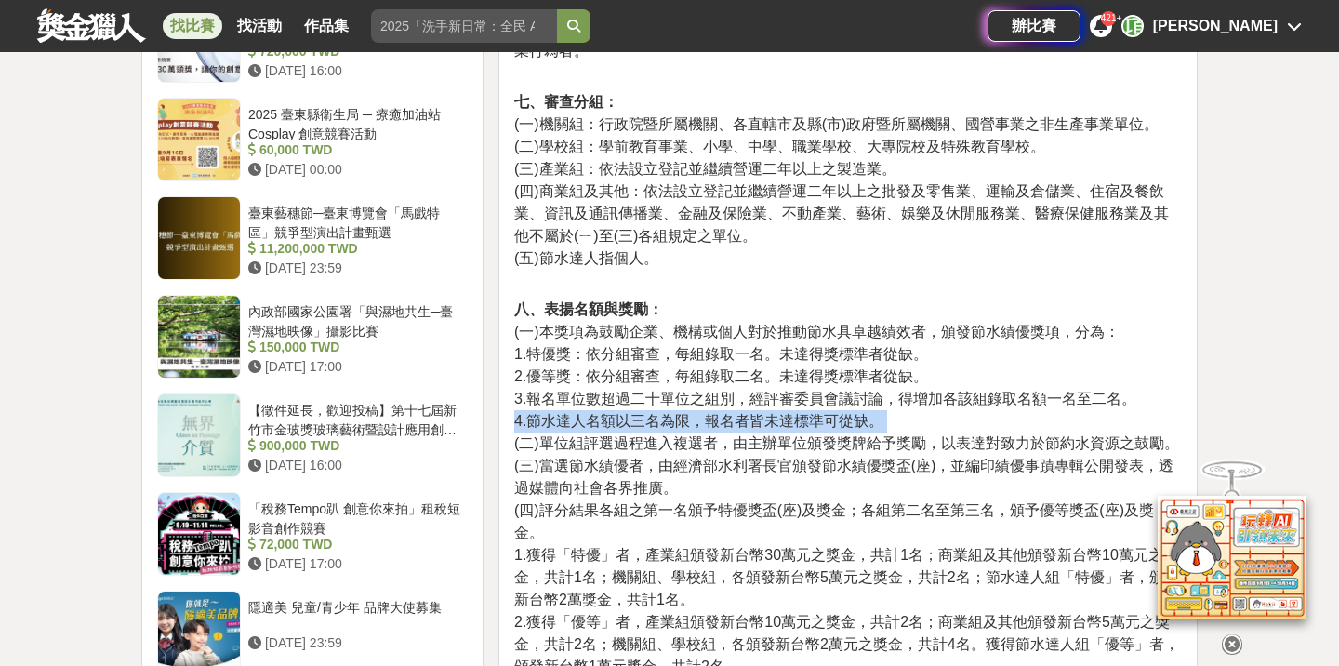
click at [604, 416] on span "4.節水達人名額以三名為限，報名者皆未達標準可從缺。" at bounding box center [698, 421] width 369 height 16
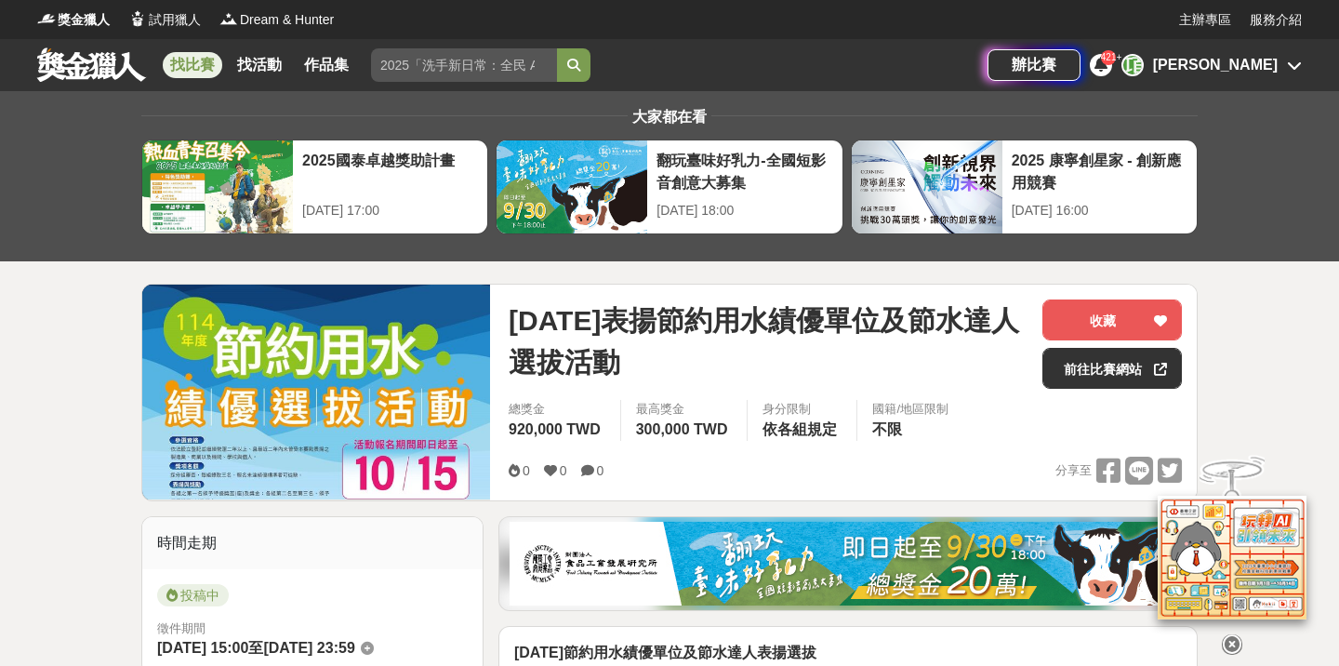
scroll to position [0, 0]
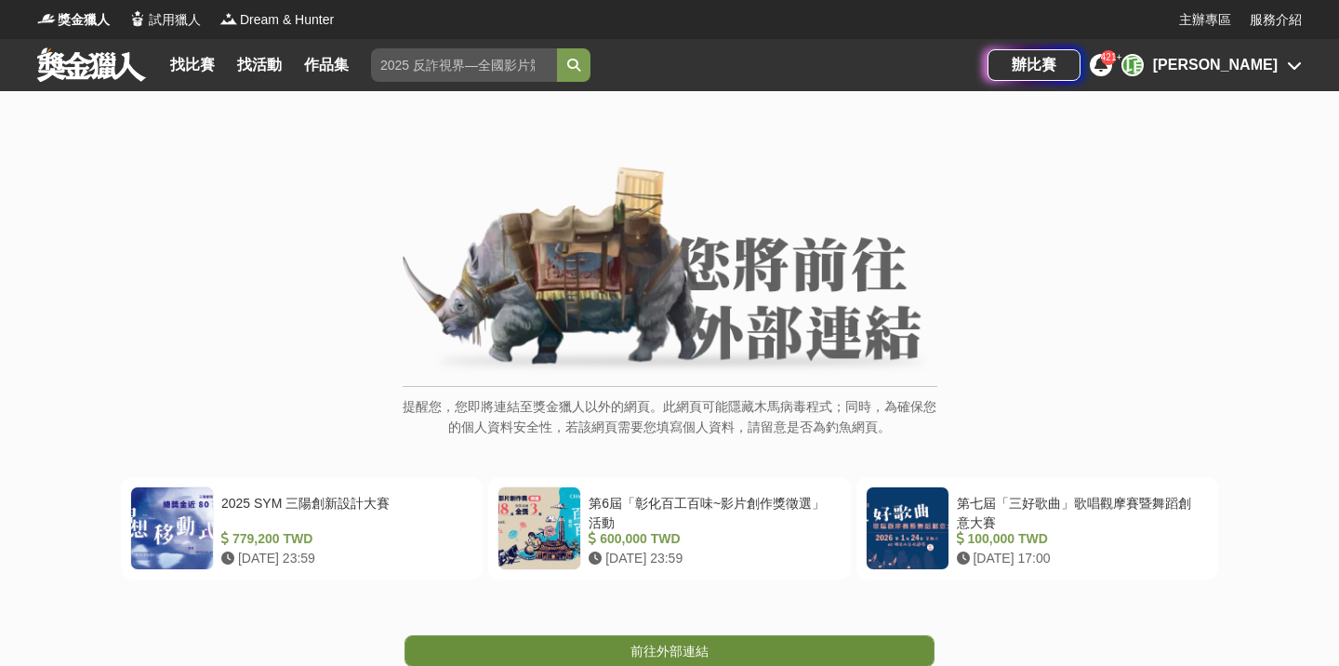
click at [668, 647] on span "前往外部連結" at bounding box center [669, 650] width 78 height 15
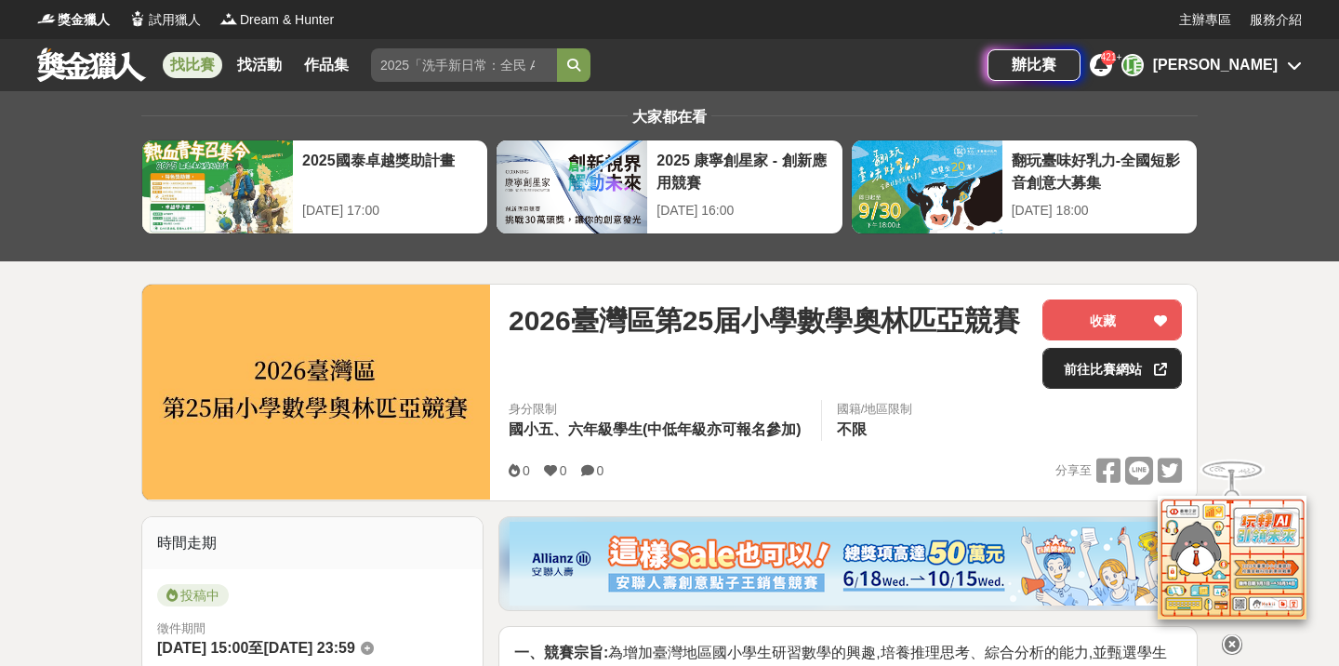
click at [1093, 379] on link "前往比賽網站" at bounding box center [1111, 368] width 139 height 41
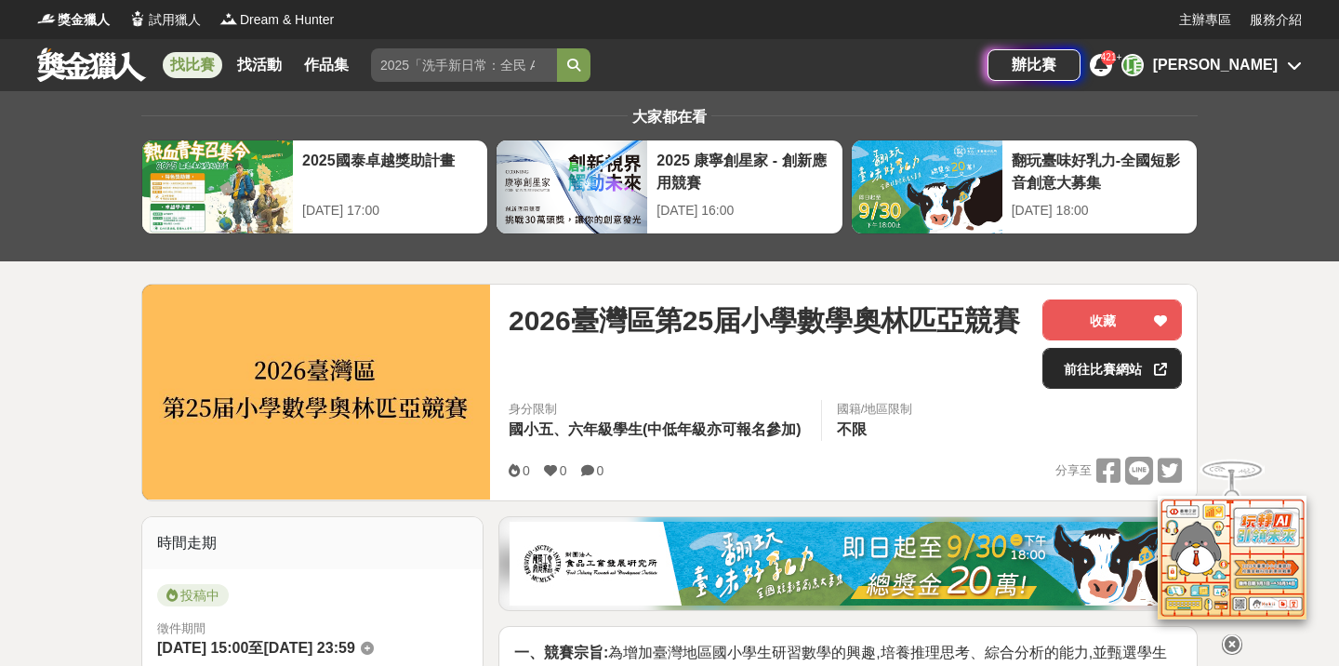
click at [1077, 363] on link "前往比賽網站" at bounding box center [1111, 368] width 139 height 41
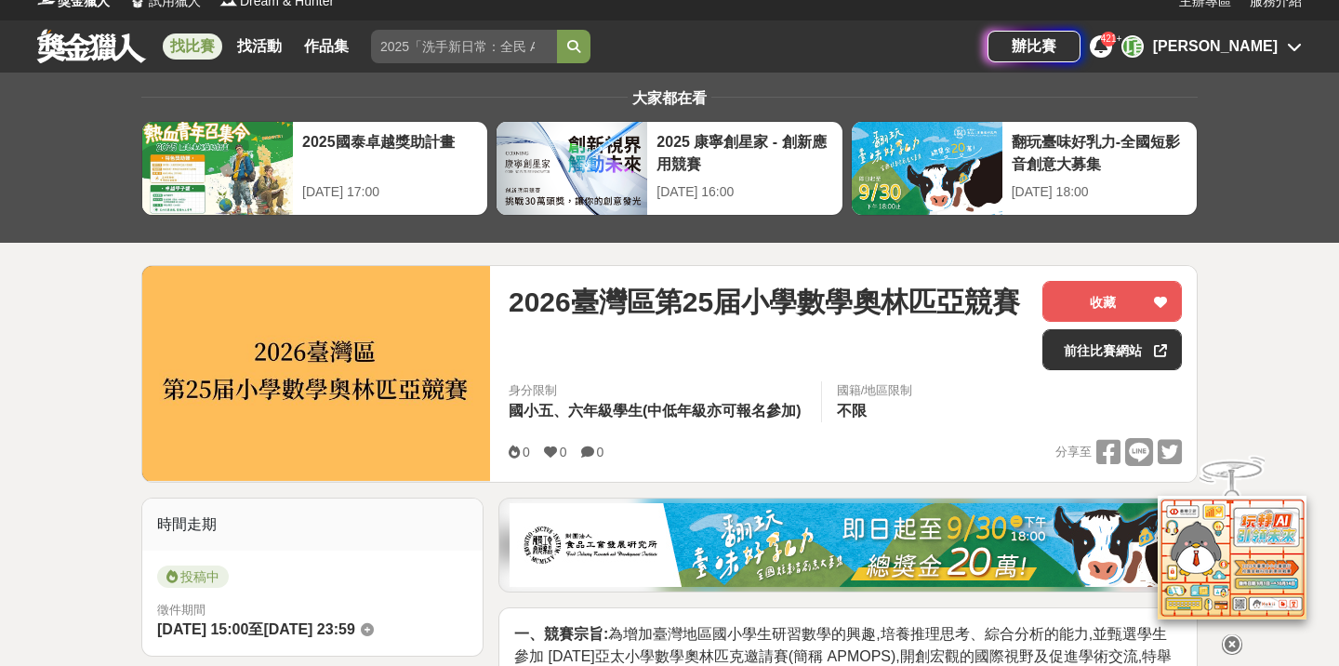
scroll to position [20, 0]
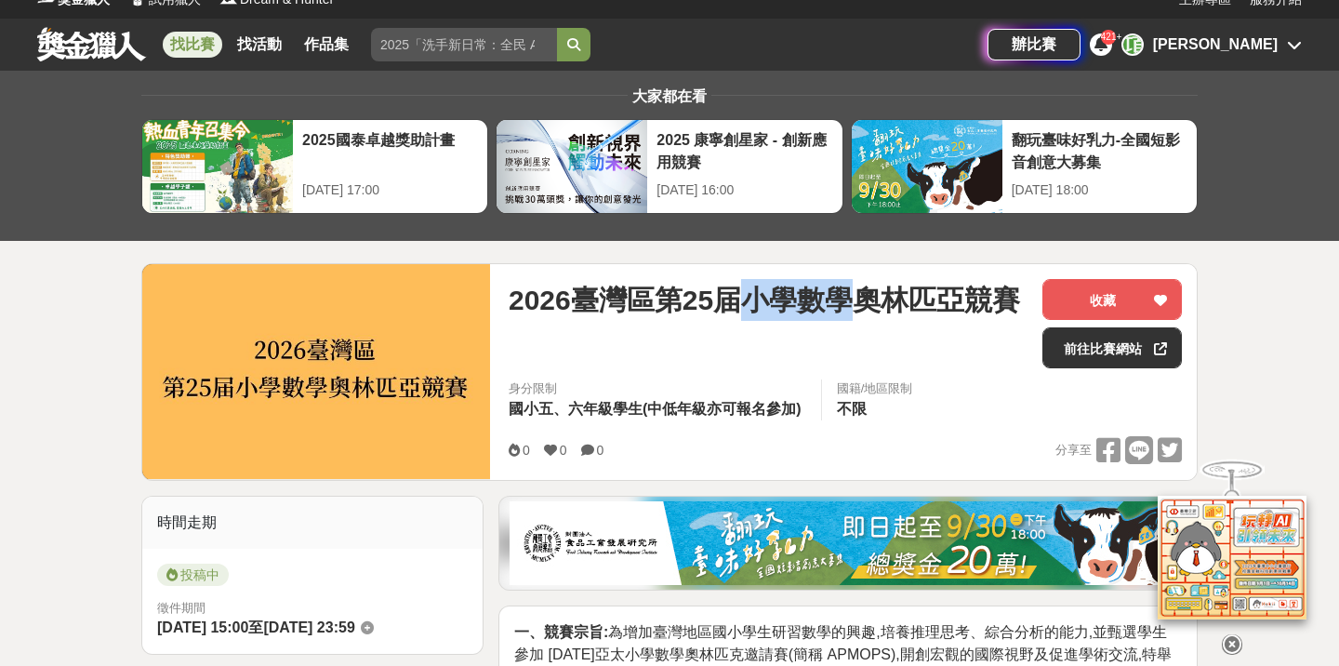
drag, startPoint x: 753, startPoint y: 305, endPoint x: 844, endPoint y: 305, distance: 91.1
click at [844, 305] on span "2026臺灣區第25届小學數學奧林匹亞競賽" at bounding box center [763, 300] width 511 height 42
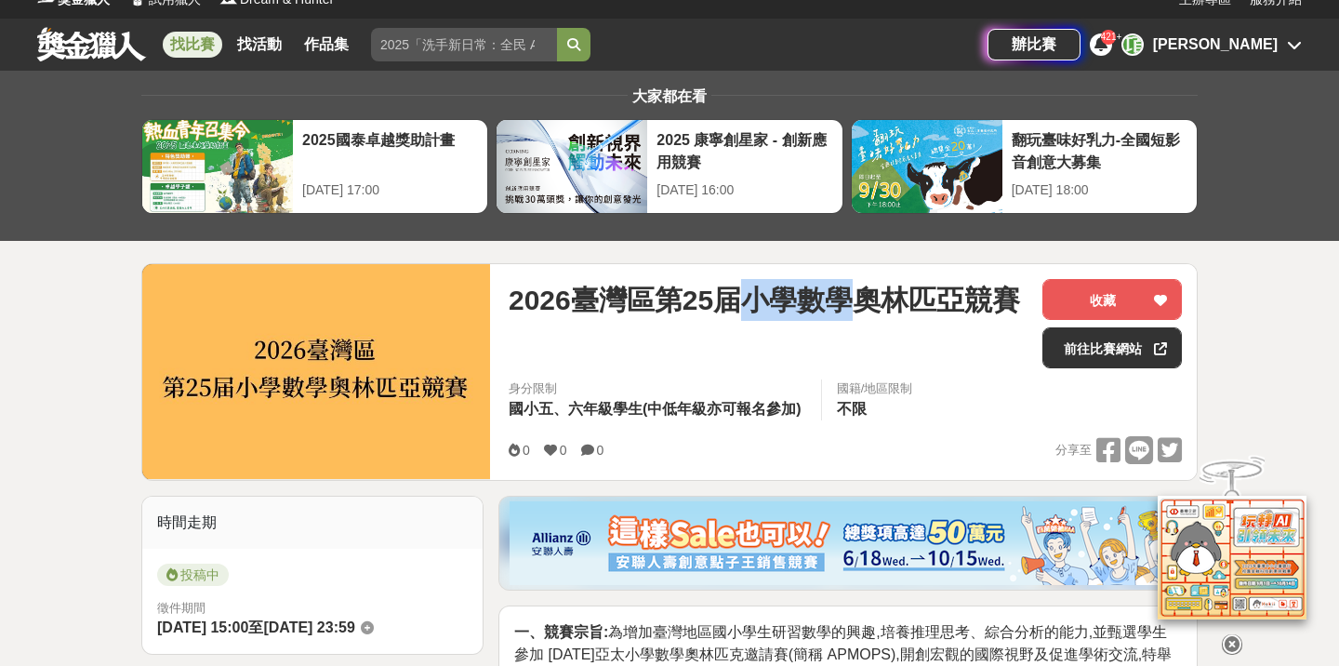
copy span "小學數學"
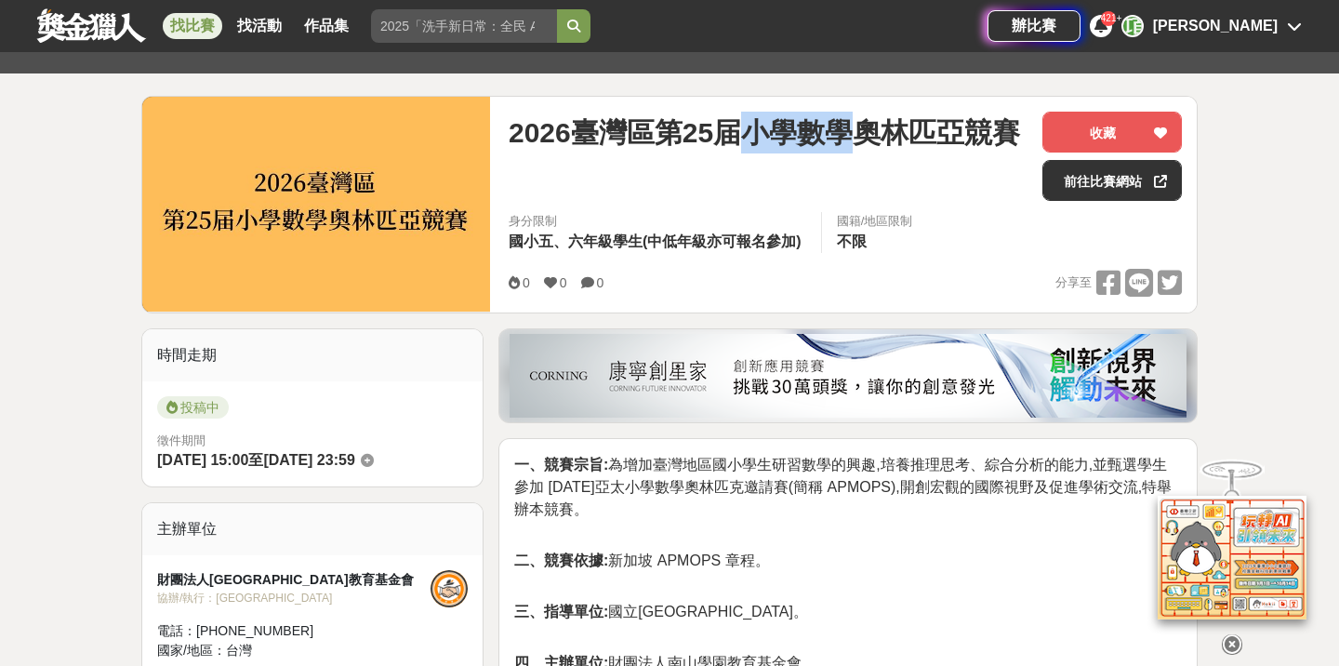
scroll to position [259, 0]
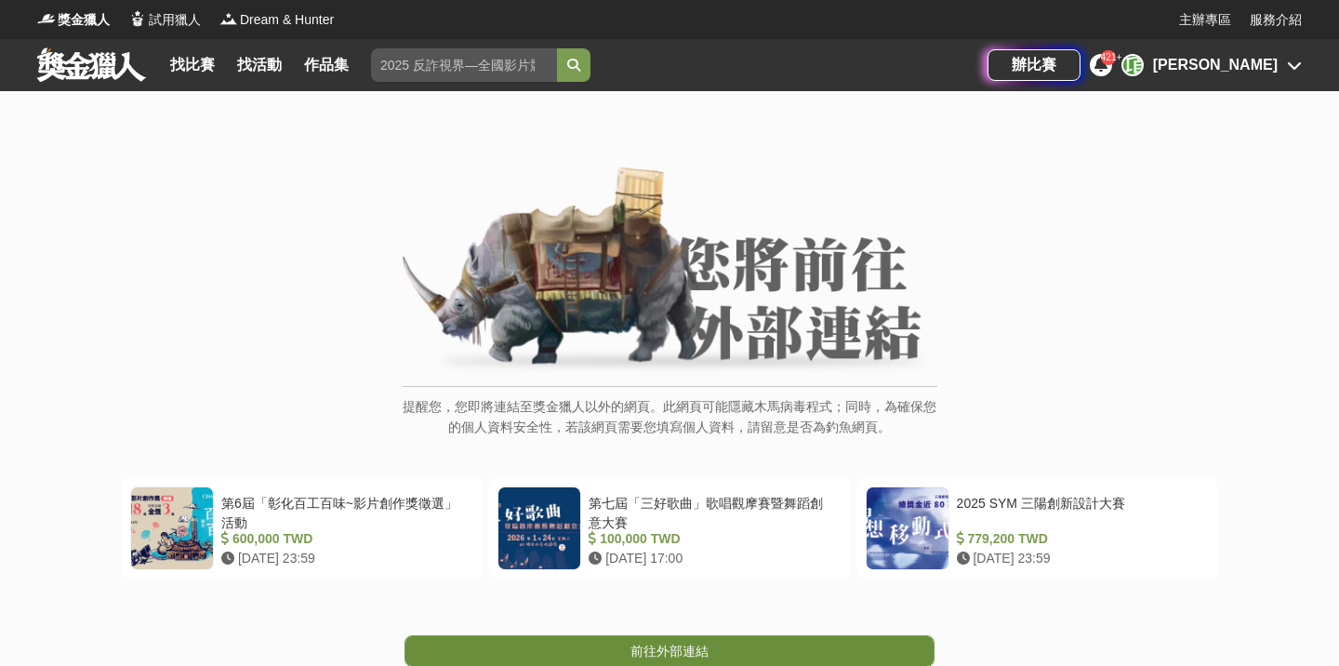
click at [710, 645] on link "前往外部連結" at bounding box center [669, 651] width 530 height 32
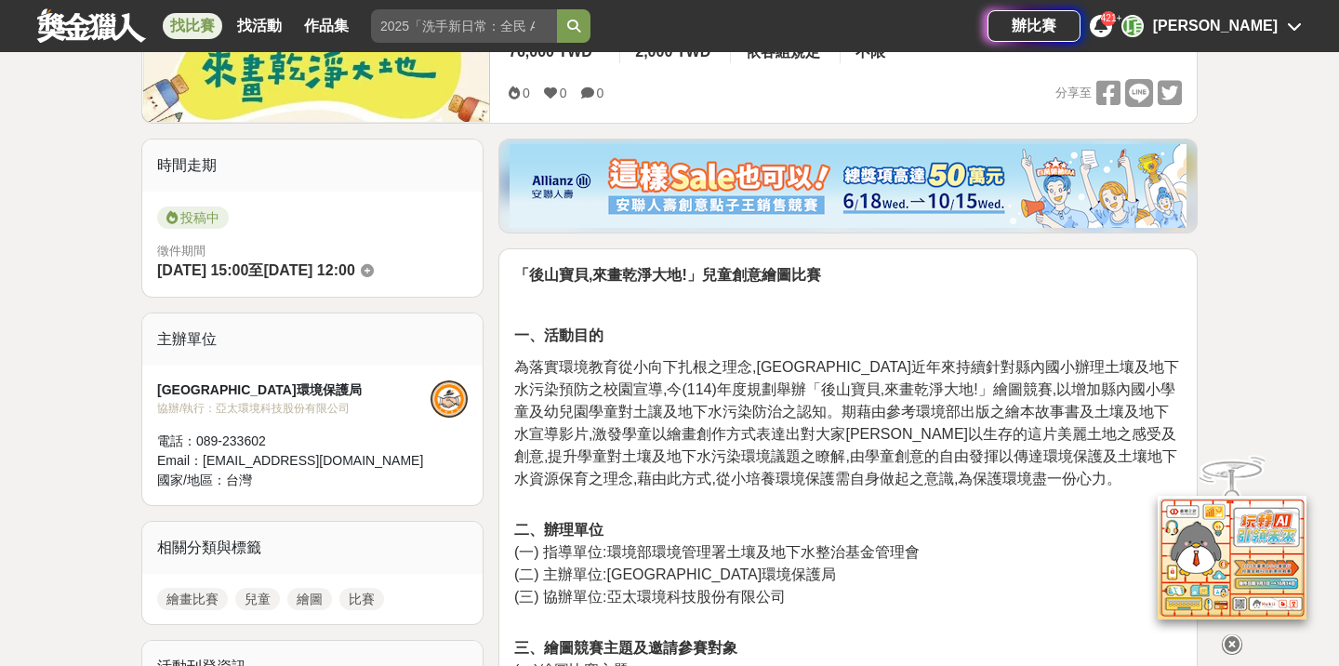
scroll to position [89, 0]
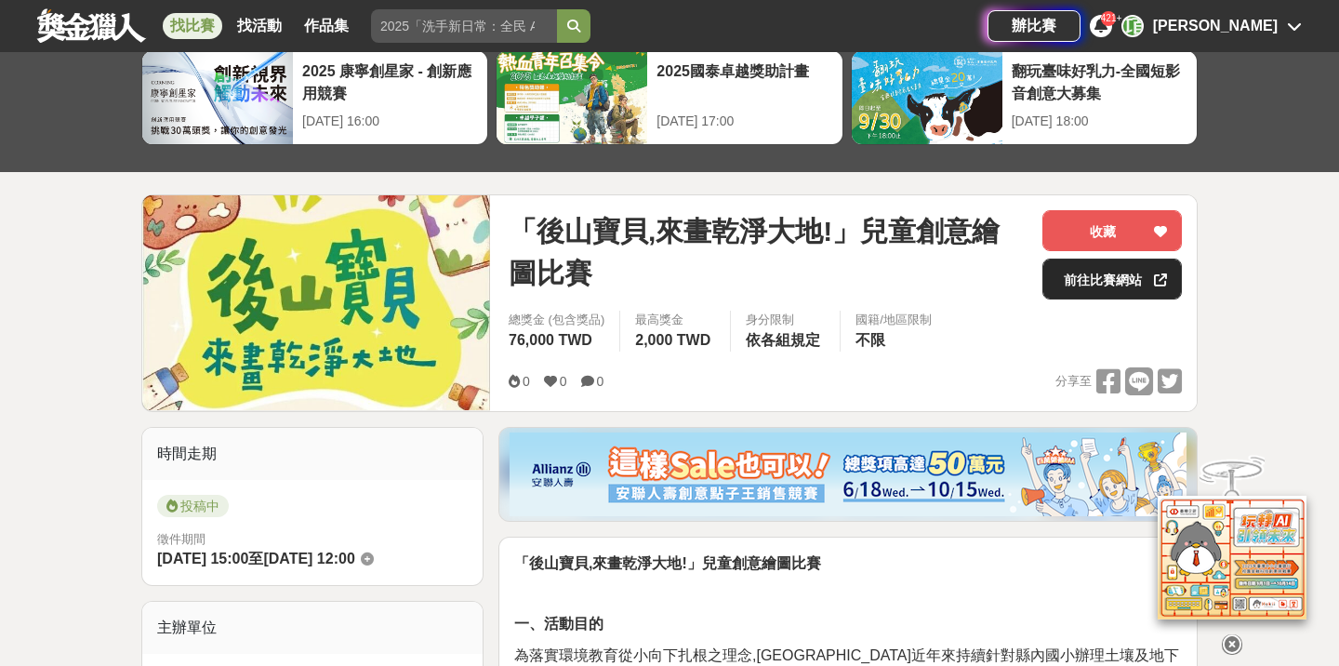
click at [1090, 278] on link "前往比賽網站" at bounding box center [1111, 278] width 139 height 41
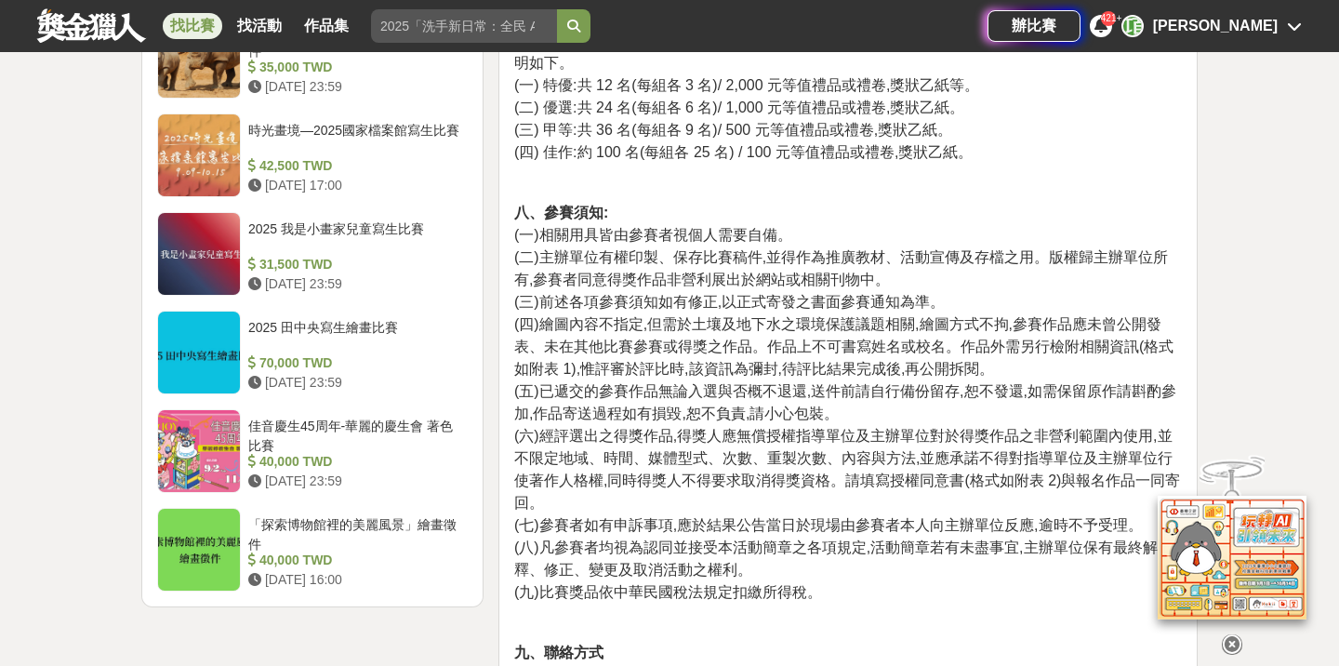
scroll to position [1988, 0]
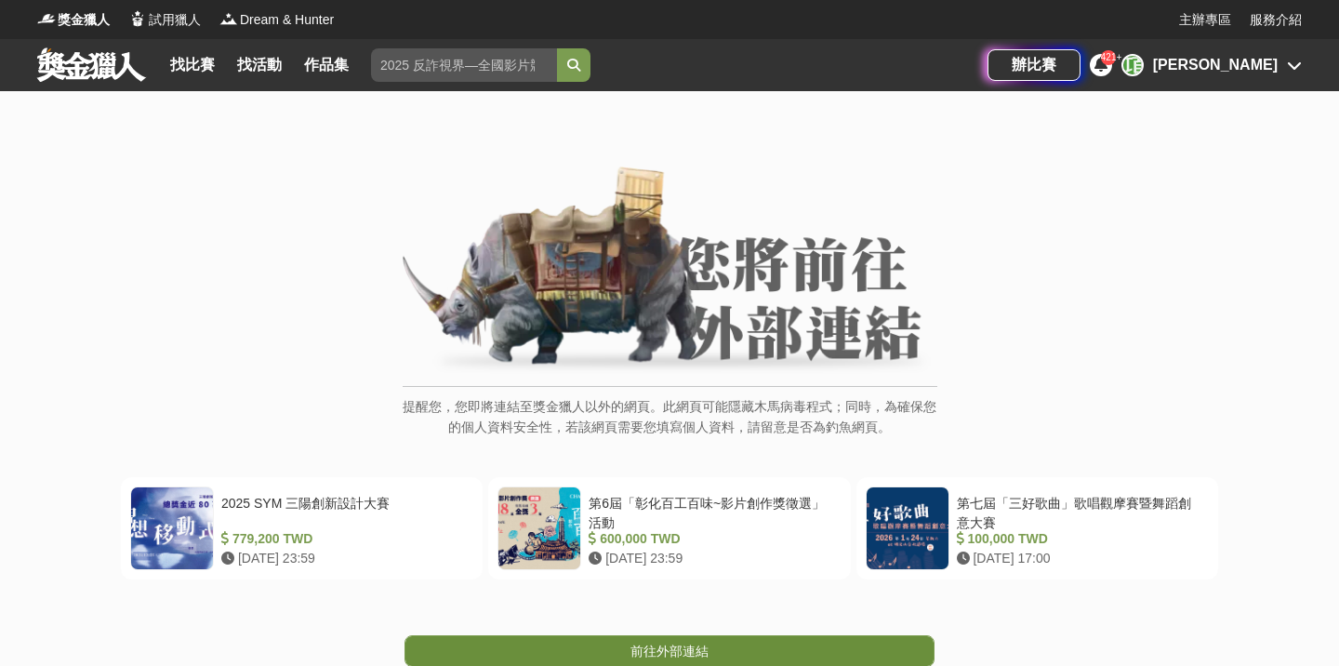
click at [637, 640] on link "前往外部連結" at bounding box center [669, 651] width 530 height 32
click at [712, 648] on link "前往外部連結" at bounding box center [669, 651] width 530 height 32
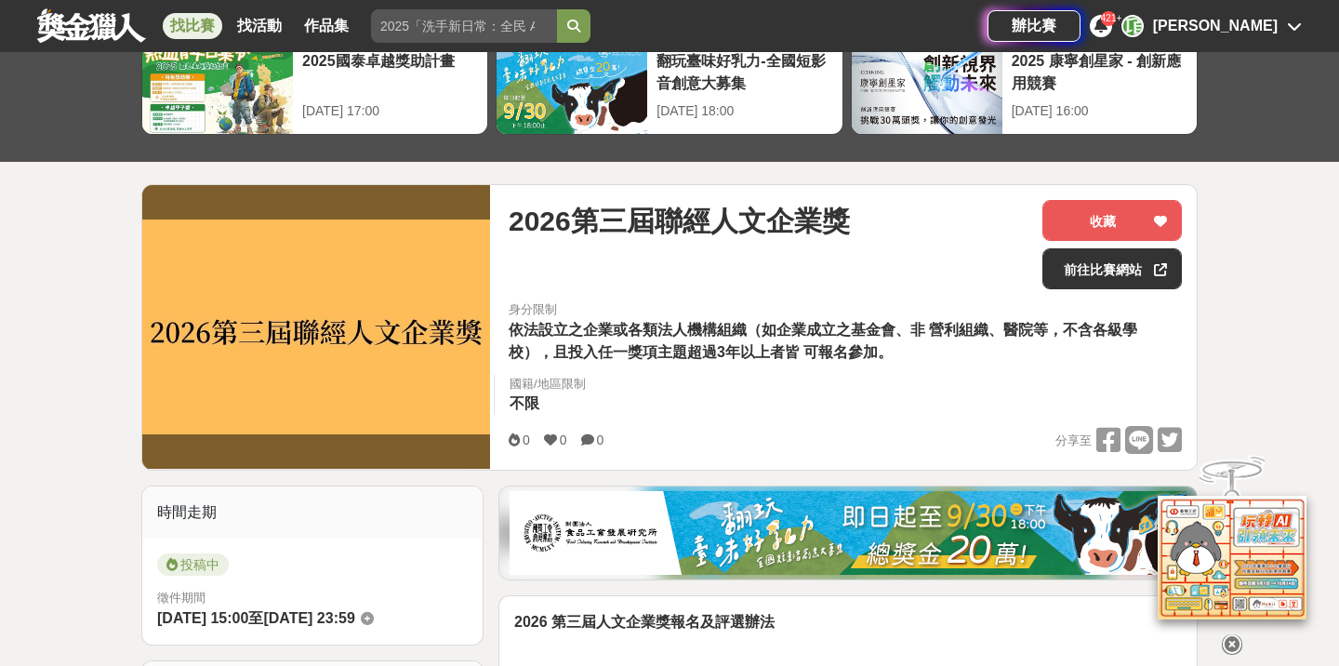
scroll to position [91, 0]
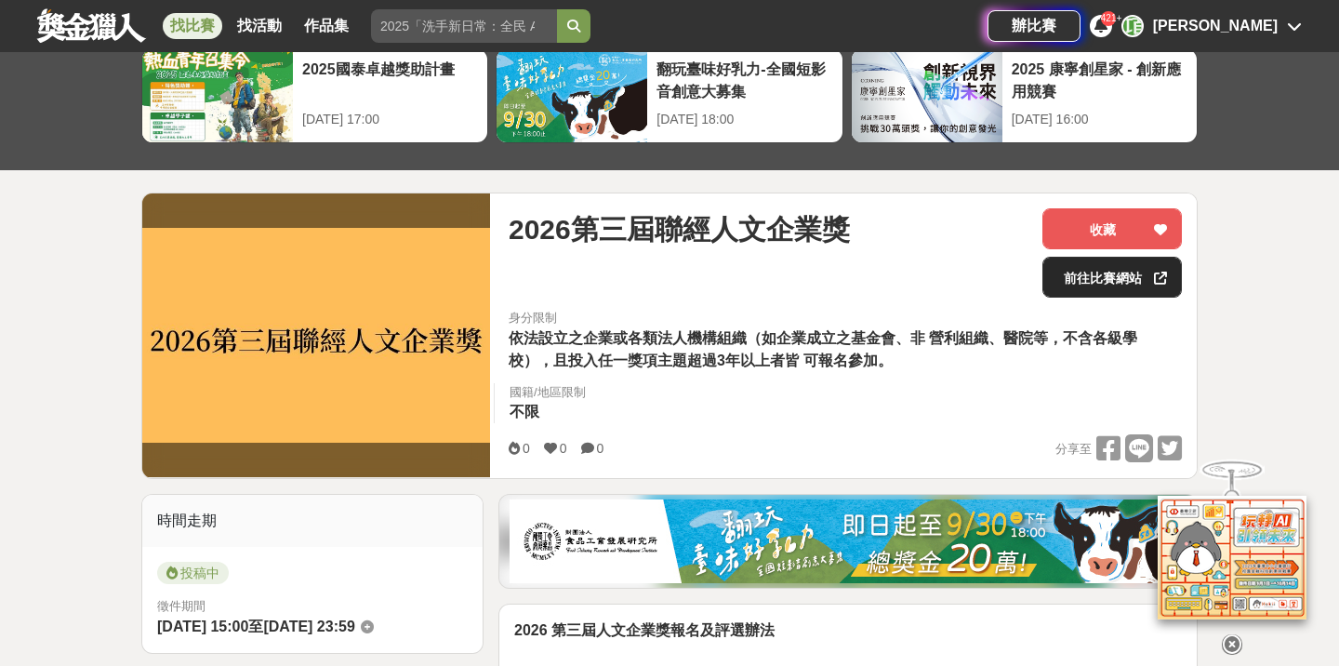
click at [1057, 281] on link "前往比賽網站" at bounding box center [1111, 277] width 139 height 41
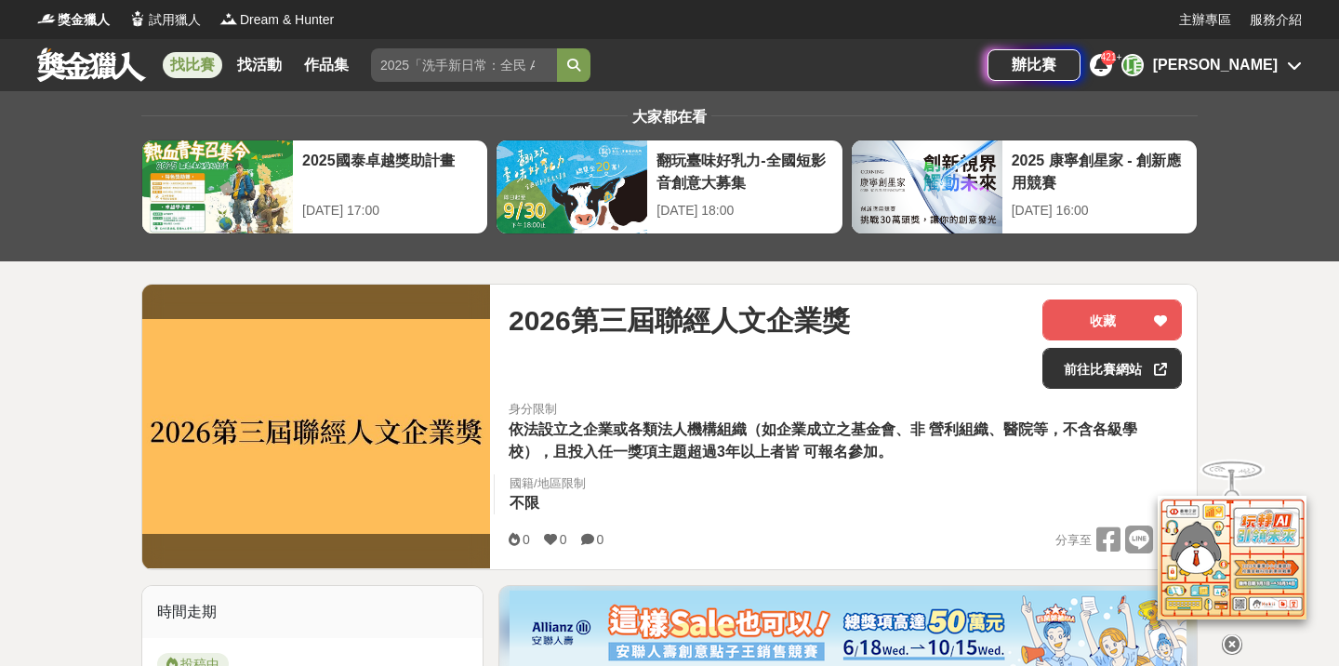
scroll to position [0, 0]
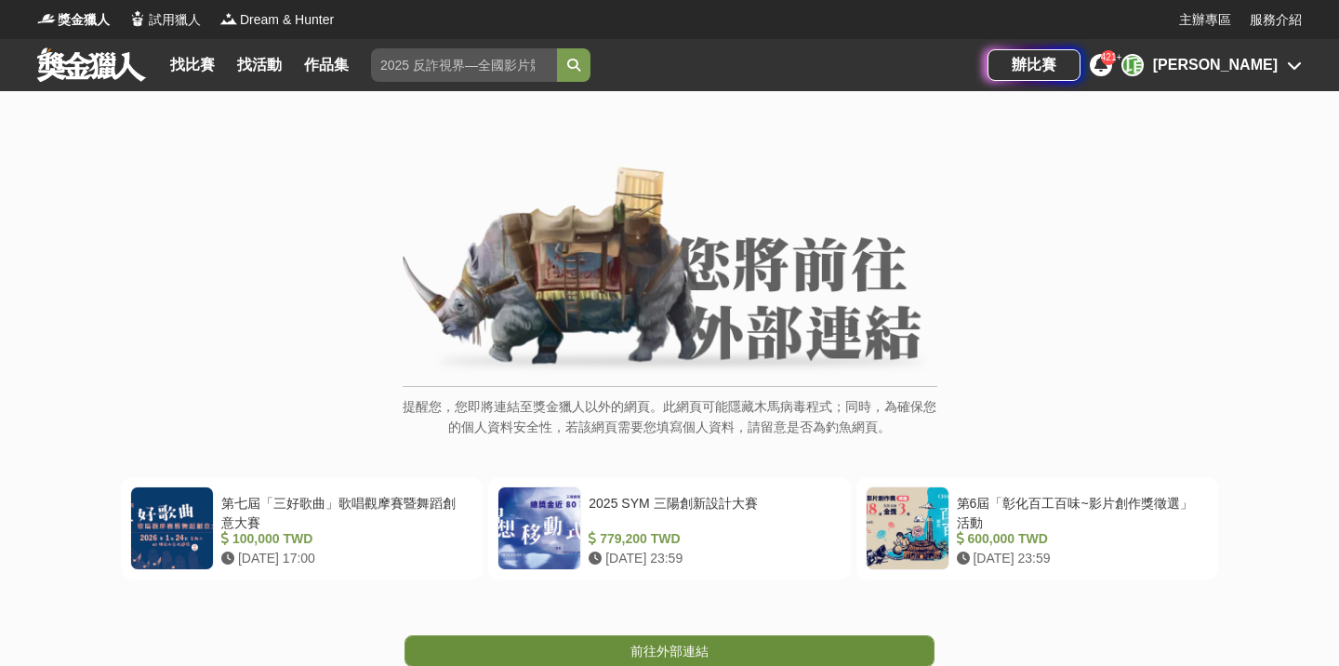
click at [666, 643] on span "前往外部連結" at bounding box center [669, 650] width 78 height 15
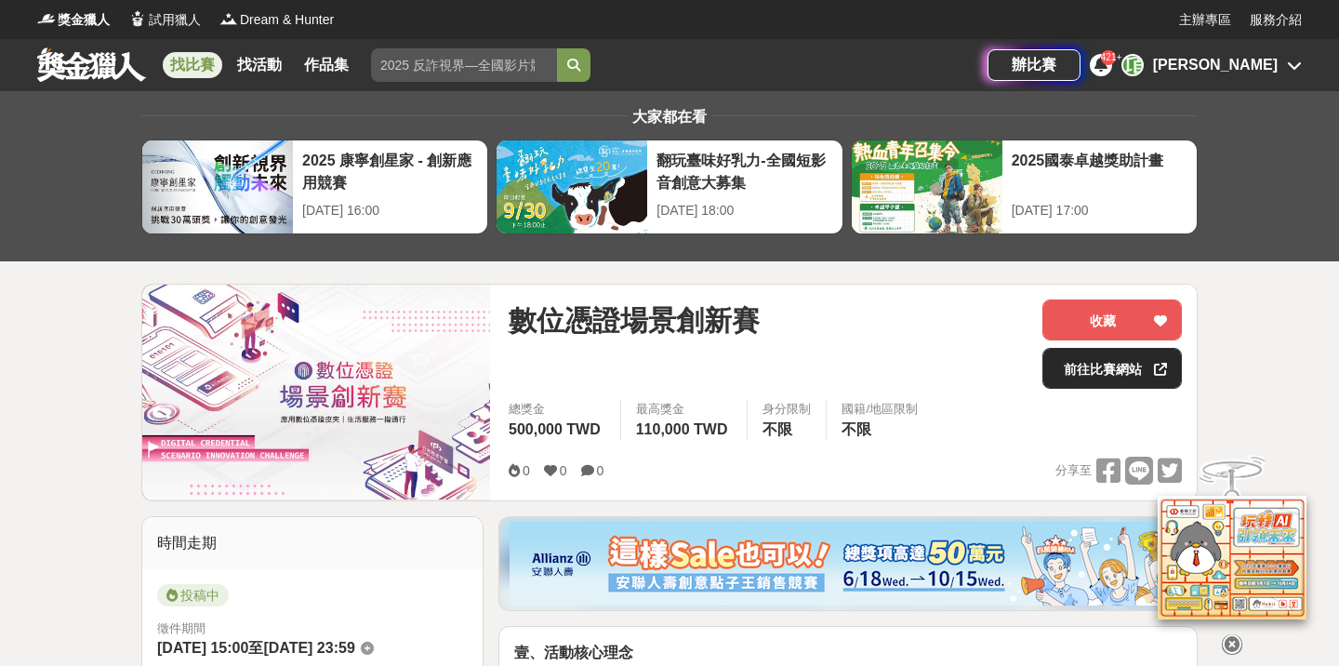
click at [1069, 362] on link "前往比賽網站" at bounding box center [1111, 368] width 139 height 41
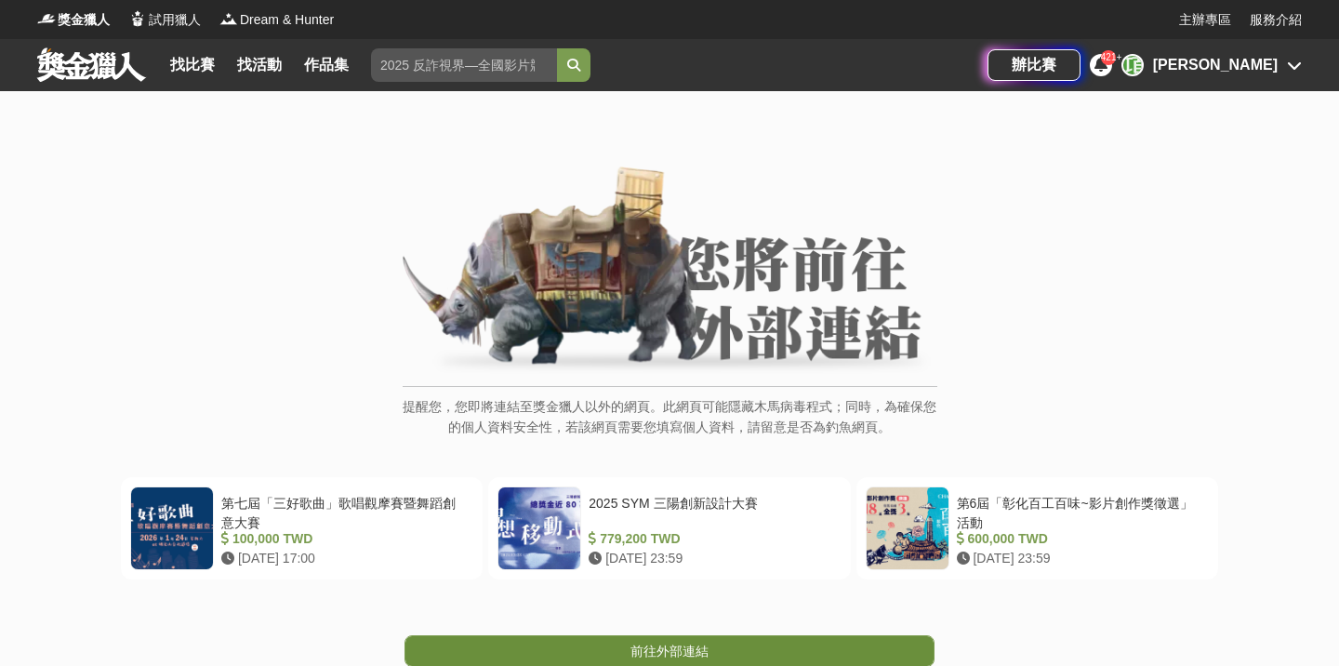
click at [605, 638] on link "前往外部連結" at bounding box center [669, 651] width 530 height 32
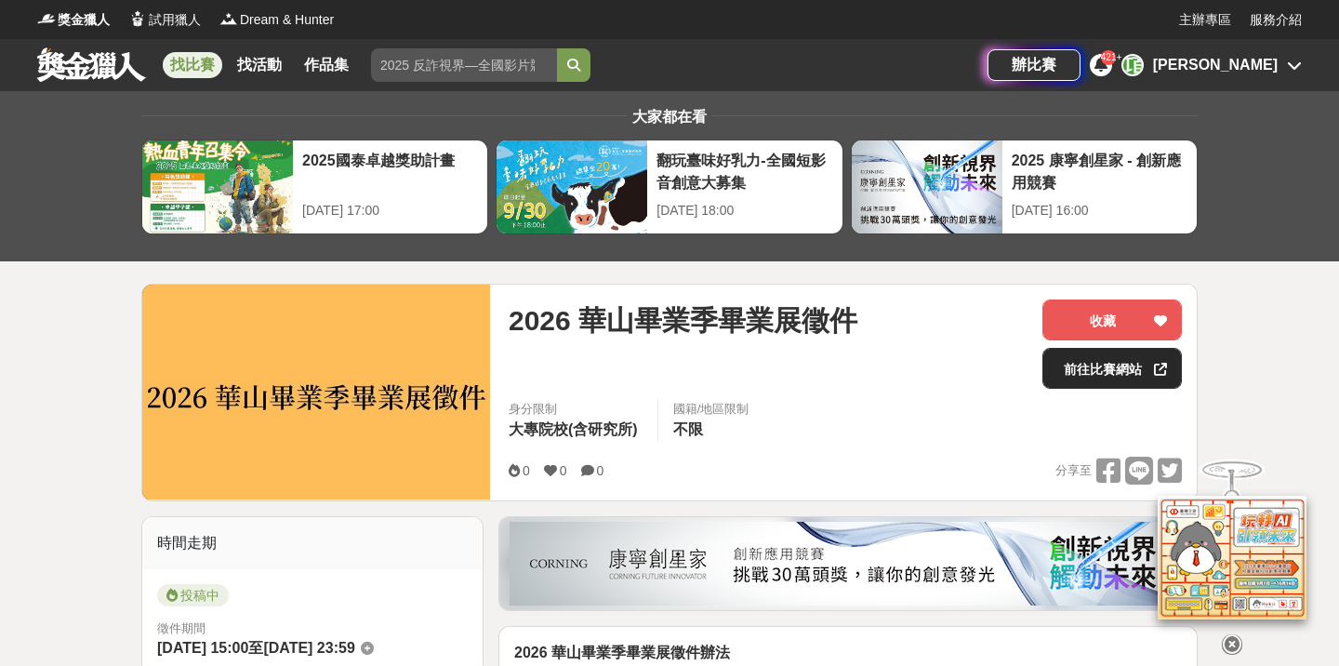
click at [1082, 360] on link "前往比賽網站" at bounding box center [1111, 368] width 139 height 41
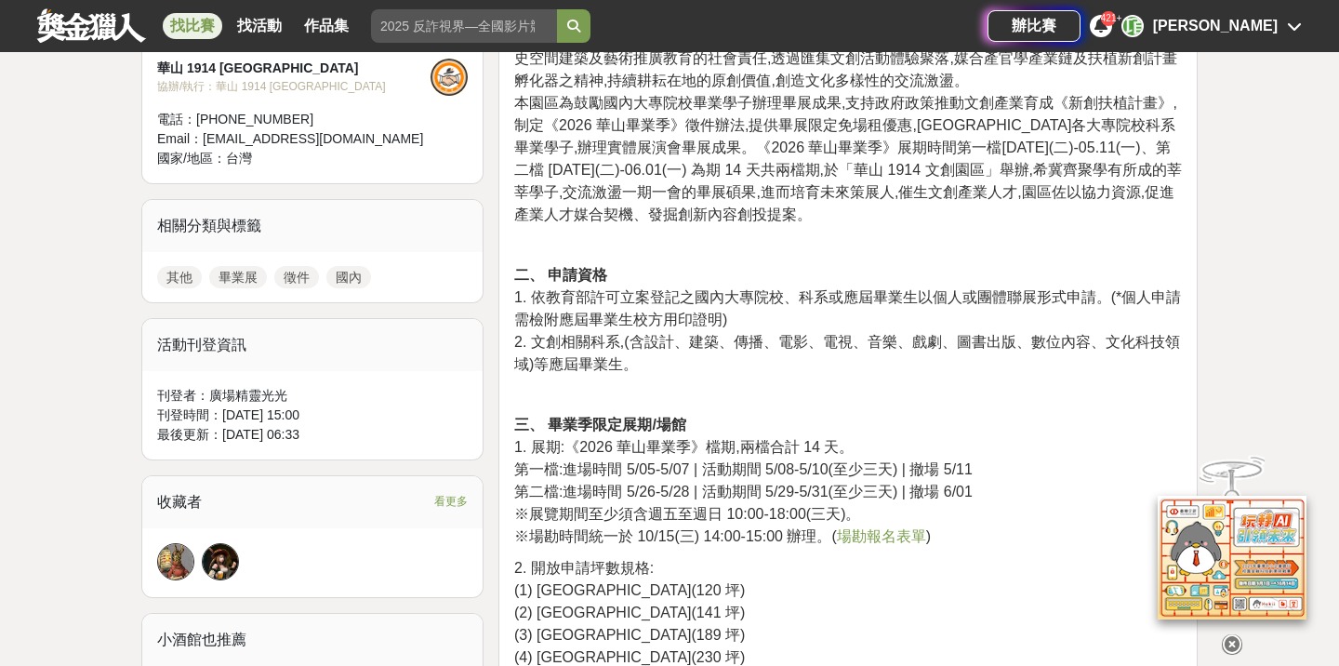
scroll to position [606, 0]
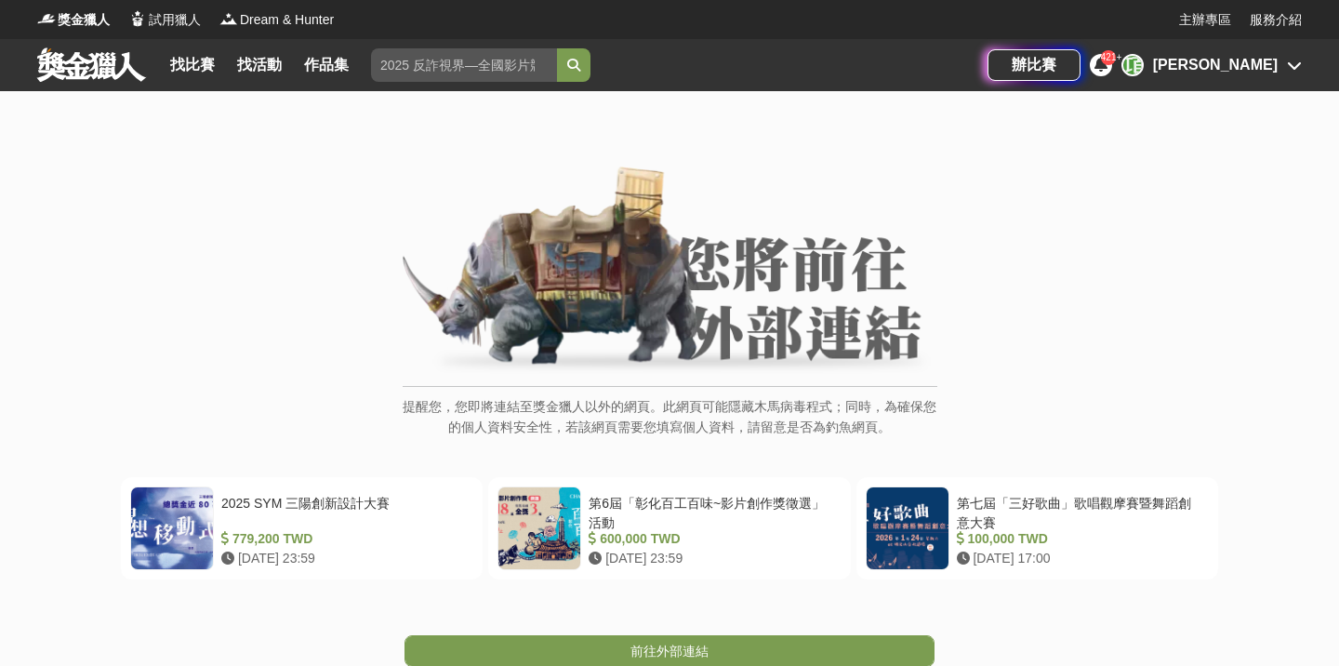
click at [665, 649] on span "前往外部連結" at bounding box center [669, 650] width 78 height 15
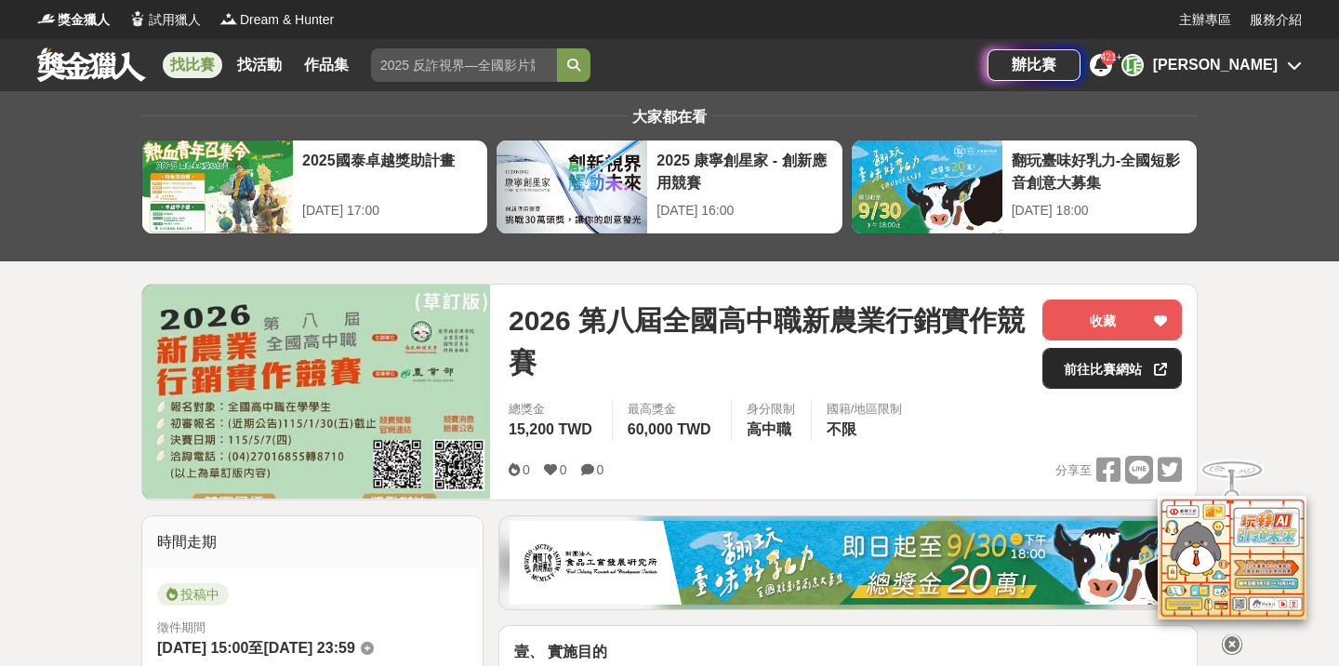
click at [1117, 368] on link "前往比賽網站" at bounding box center [1111, 368] width 139 height 41
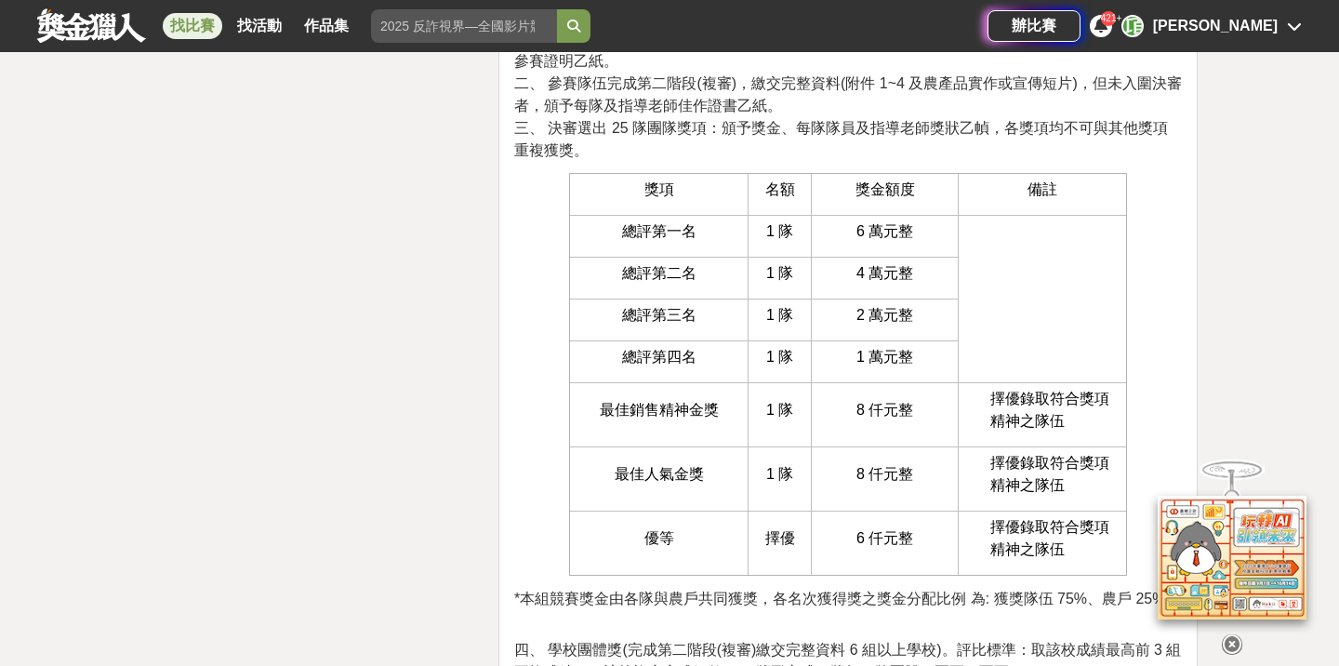
scroll to position [5675, 0]
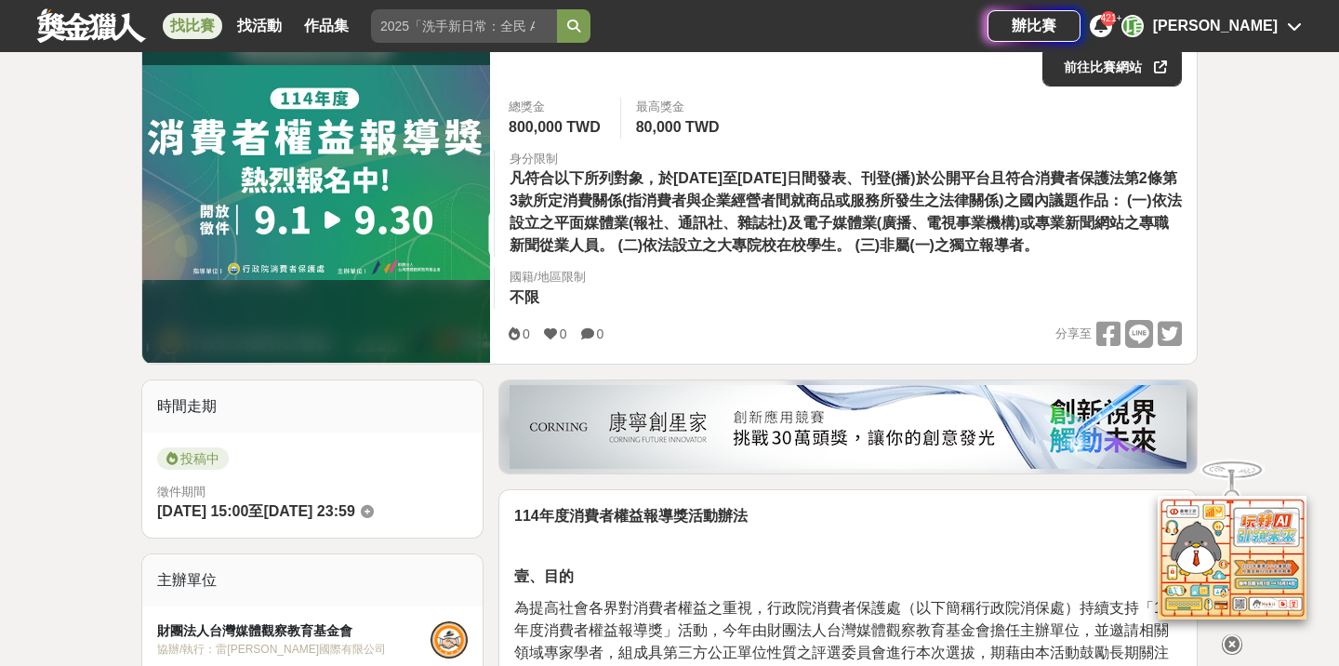
scroll to position [231, 0]
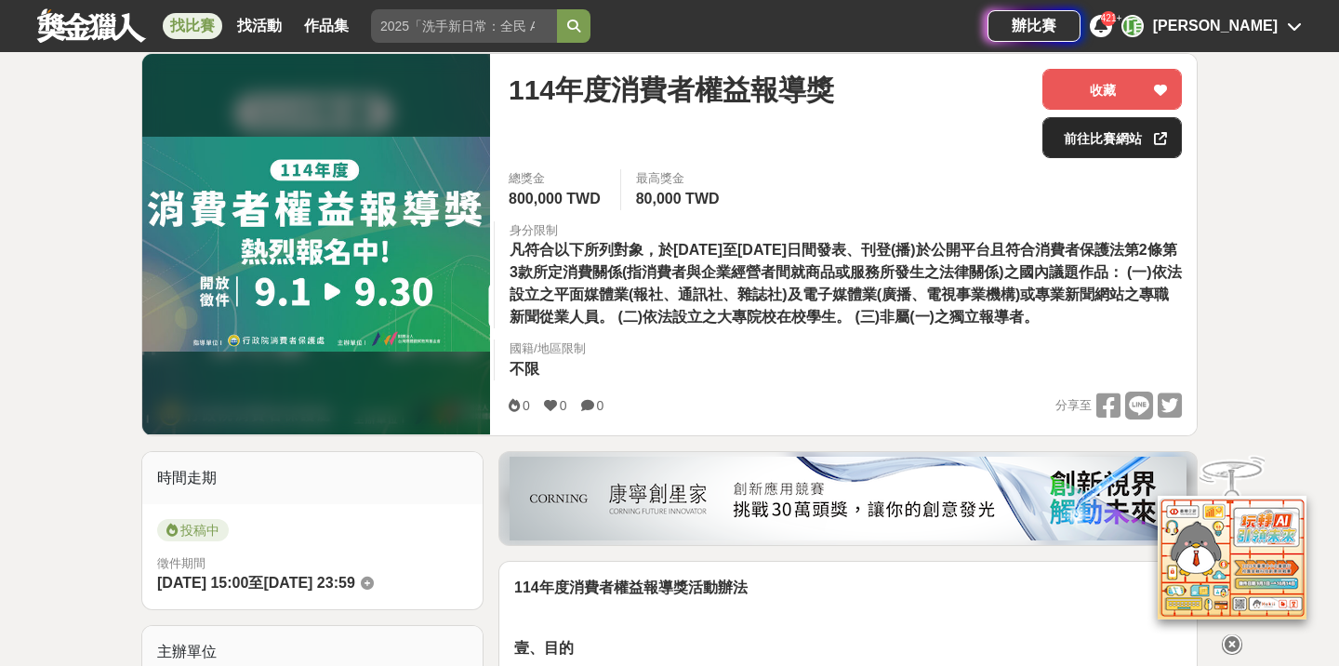
click at [1085, 139] on link "前往比賽網站" at bounding box center [1111, 137] width 139 height 41
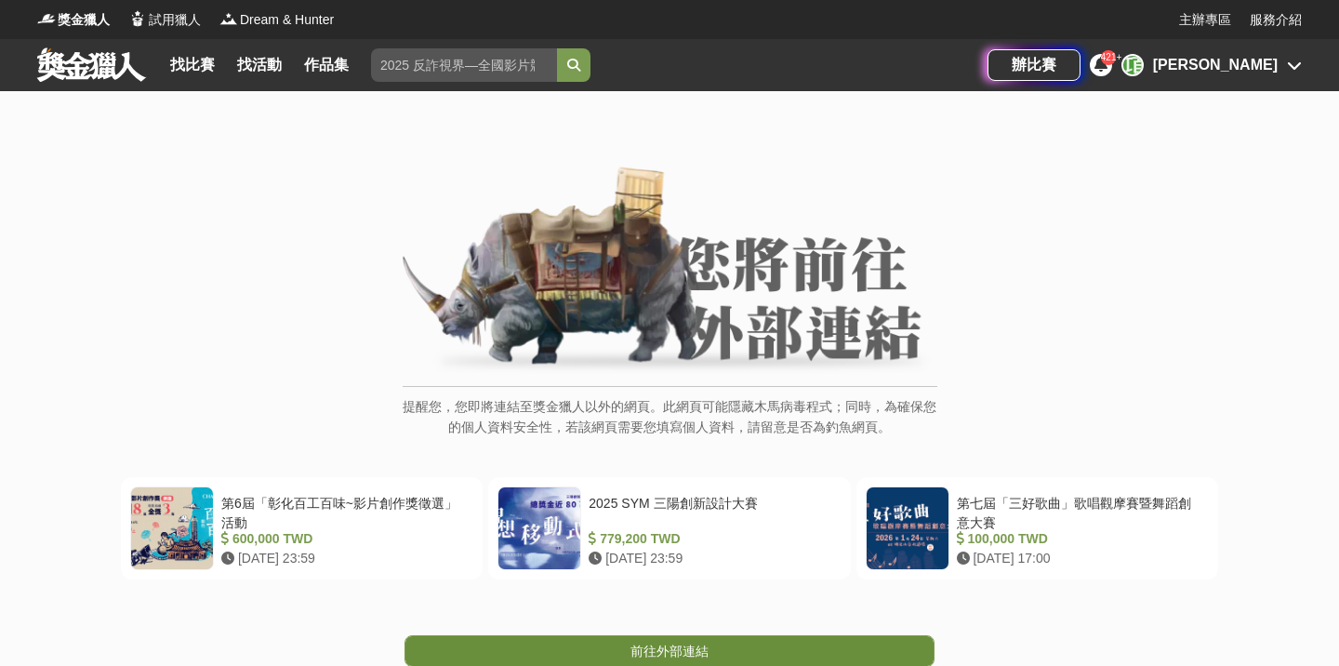
click at [646, 651] on span "前往外部連結" at bounding box center [669, 650] width 78 height 15
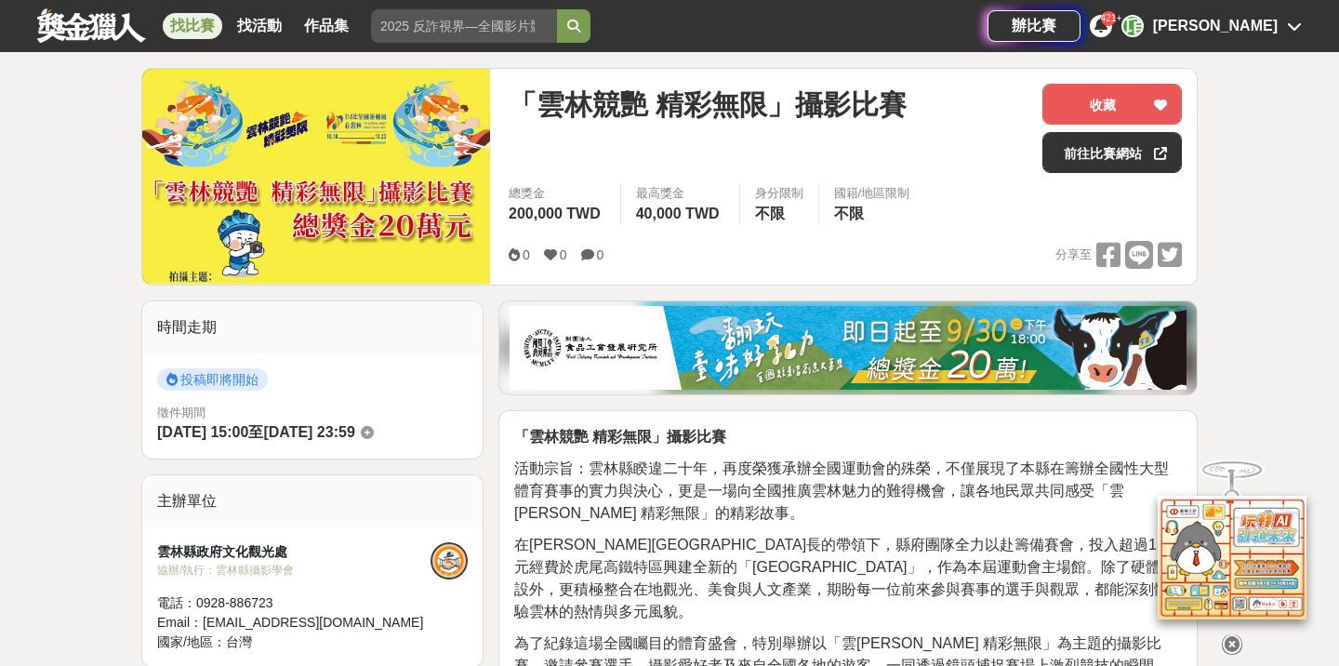
scroll to position [224, 0]
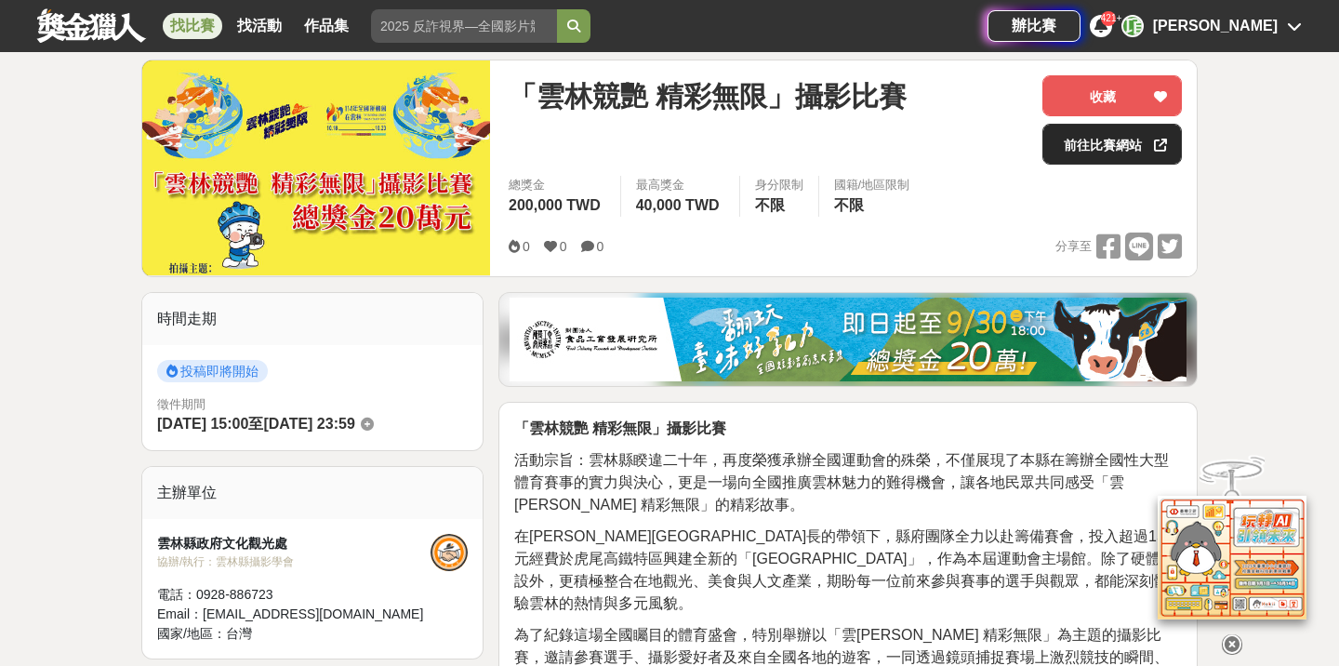
click at [1103, 153] on link "前往比賽網站" at bounding box center [1111, 144] width 139 height 41
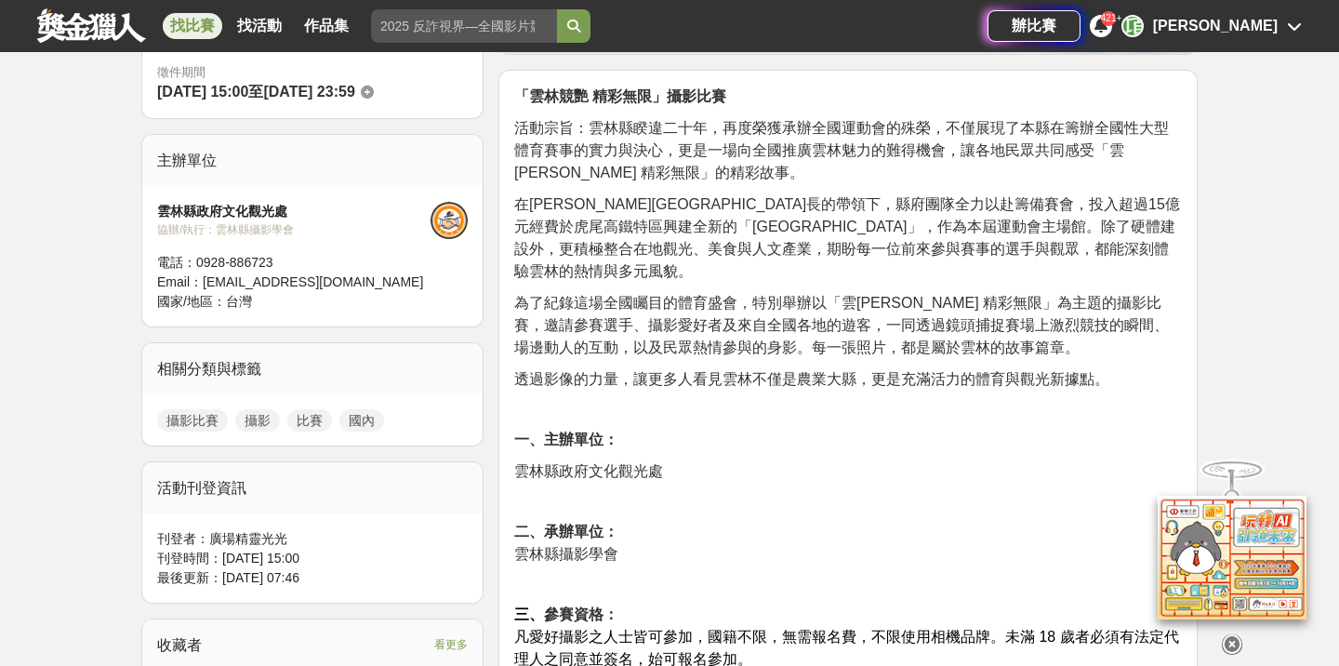
scroll to position [548, 0]
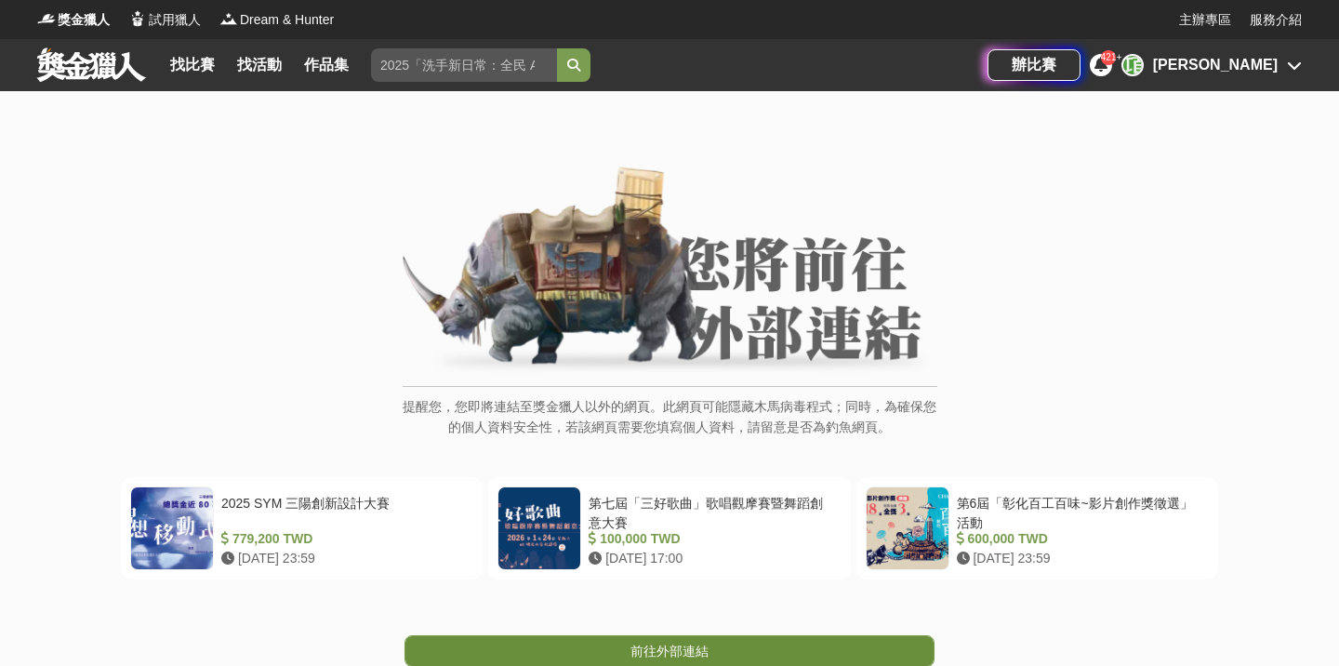
click at [656, 647] on span "前往外部連結" at bounding box center [669, 650] width 78 height 15
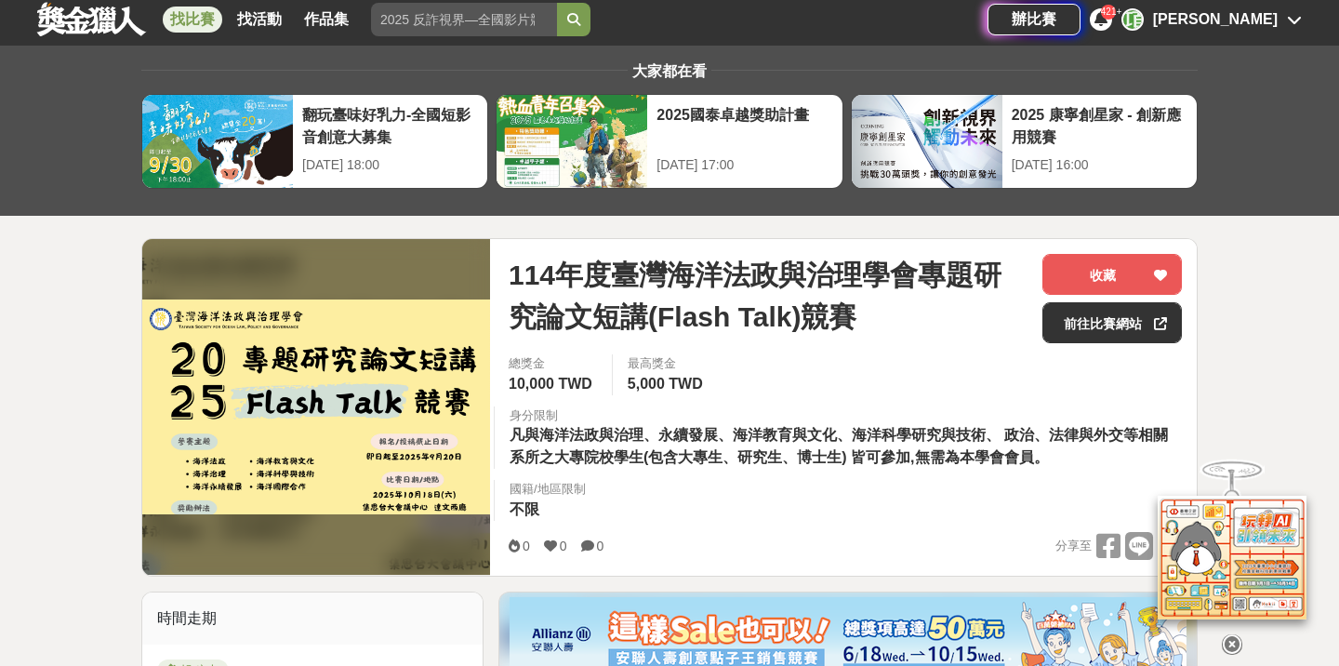
scroll to position [32, 0]
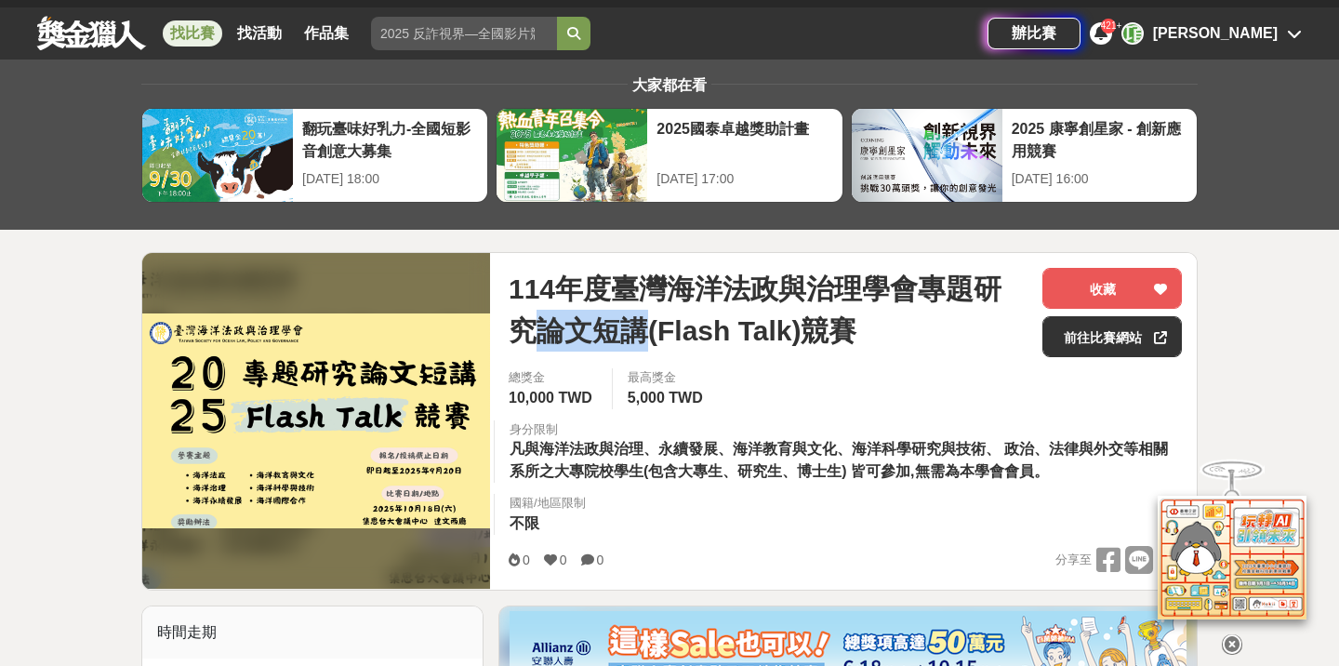
drag, startPoint x: 546, startPoint y: 336, endPoint x: 643, endPoint y: 337, distance: 97.6
click at [643, 337] on span "114年度臺灣海洋法政與治理學會專題研究論文短講(Flash Talk)競賽" at bounding box center [767, 310] width 519 height 84
copy span "論文短講"
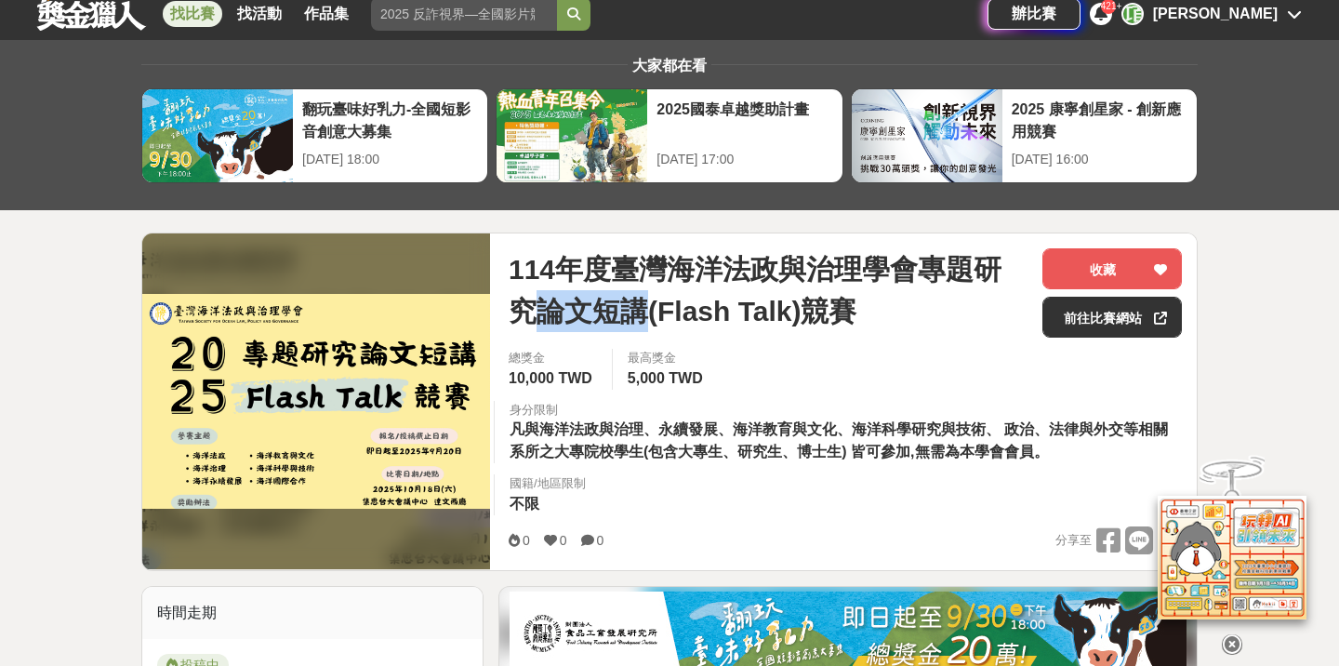
scroll to position [0, 0]
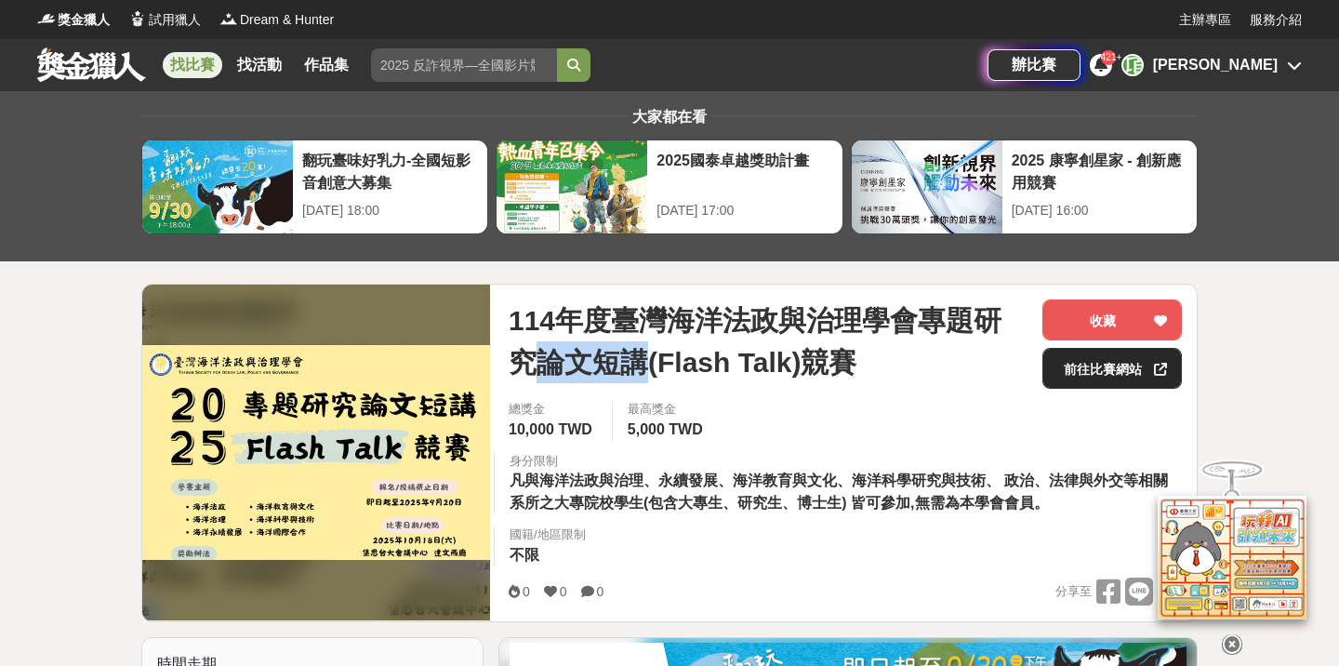
click at [1105, 354] on link "前往比賽網站" at bounding box center [1111, 368] width 139 height 41
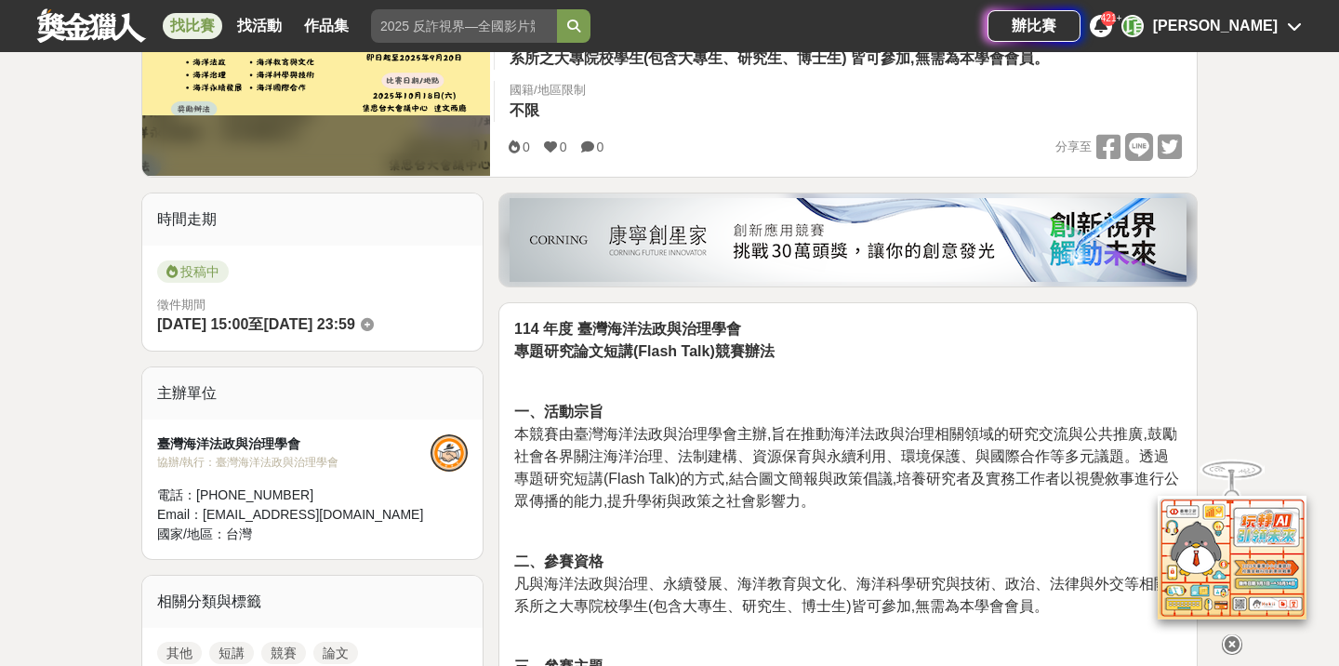
scroll to position [443, 0]
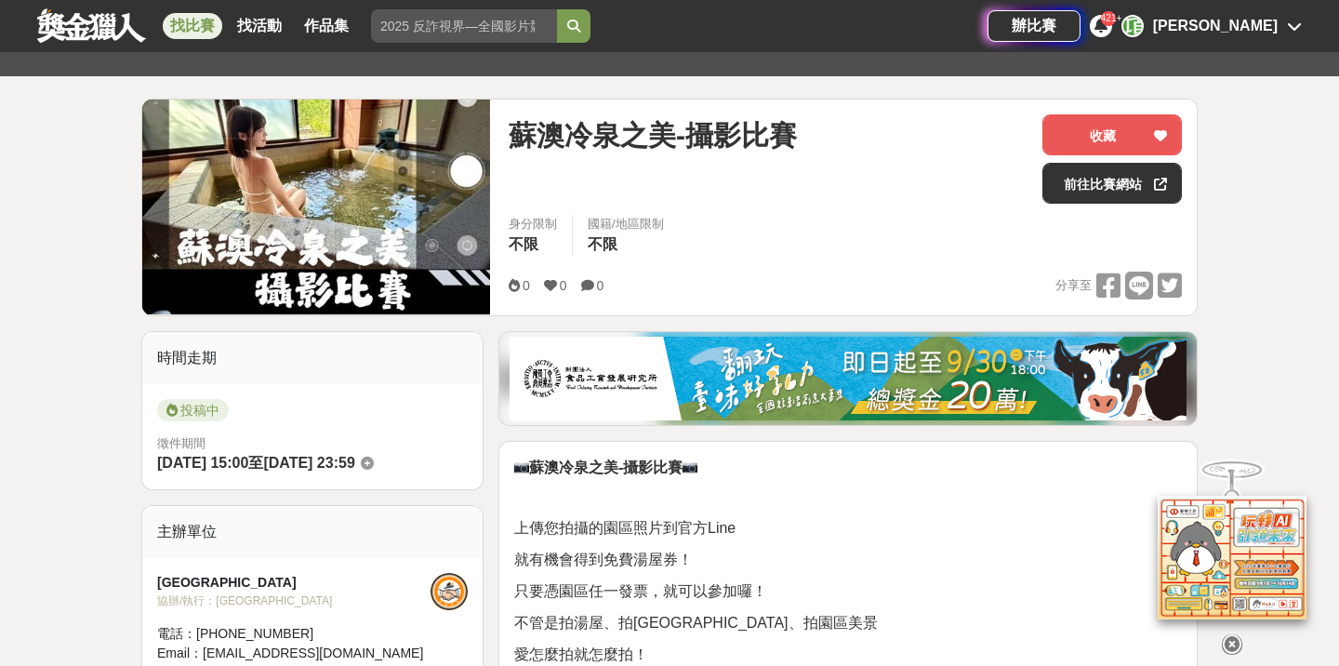
scroll to position [181, 0]
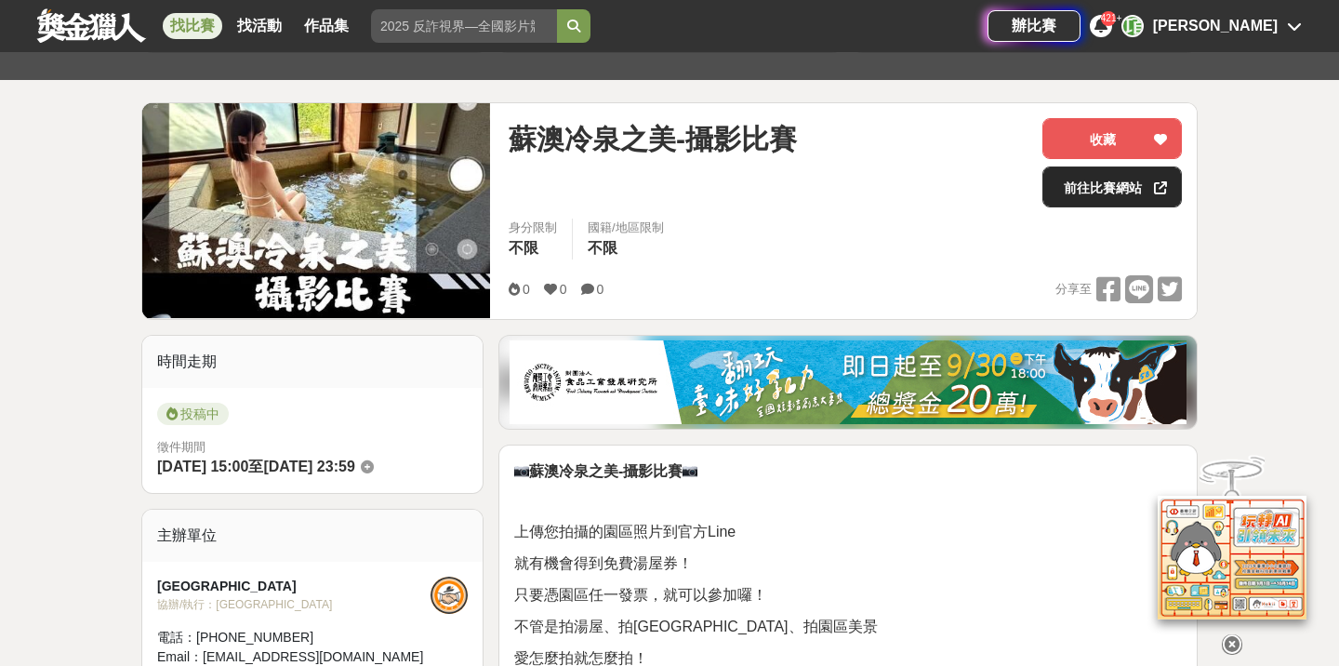
click at [1089, 183] on link "前往比賽網站" at bounding box center [1111, 186] width 139 height 41
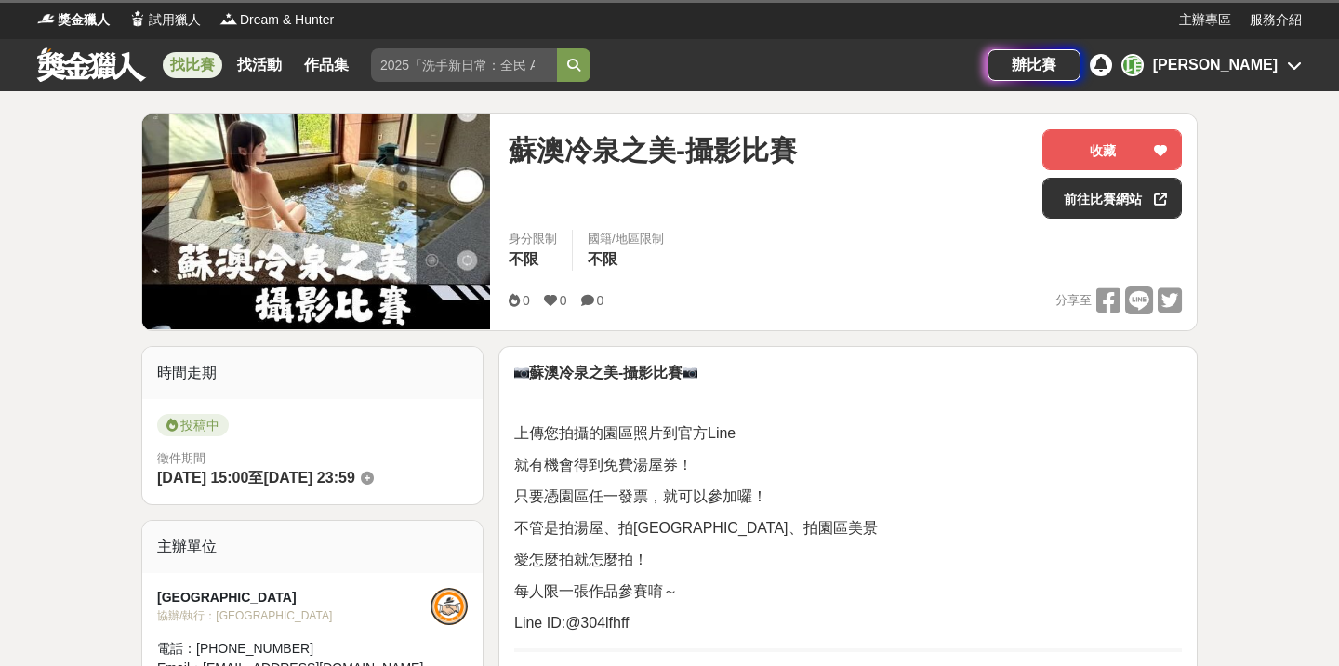
drag, startPoint x: 0, startPoint y: 0, endPoint x: 286, endPoint y: 0, distance: 286.3
click at [286, 0] on div at bounding box center [669, 1] width 1339 height 3
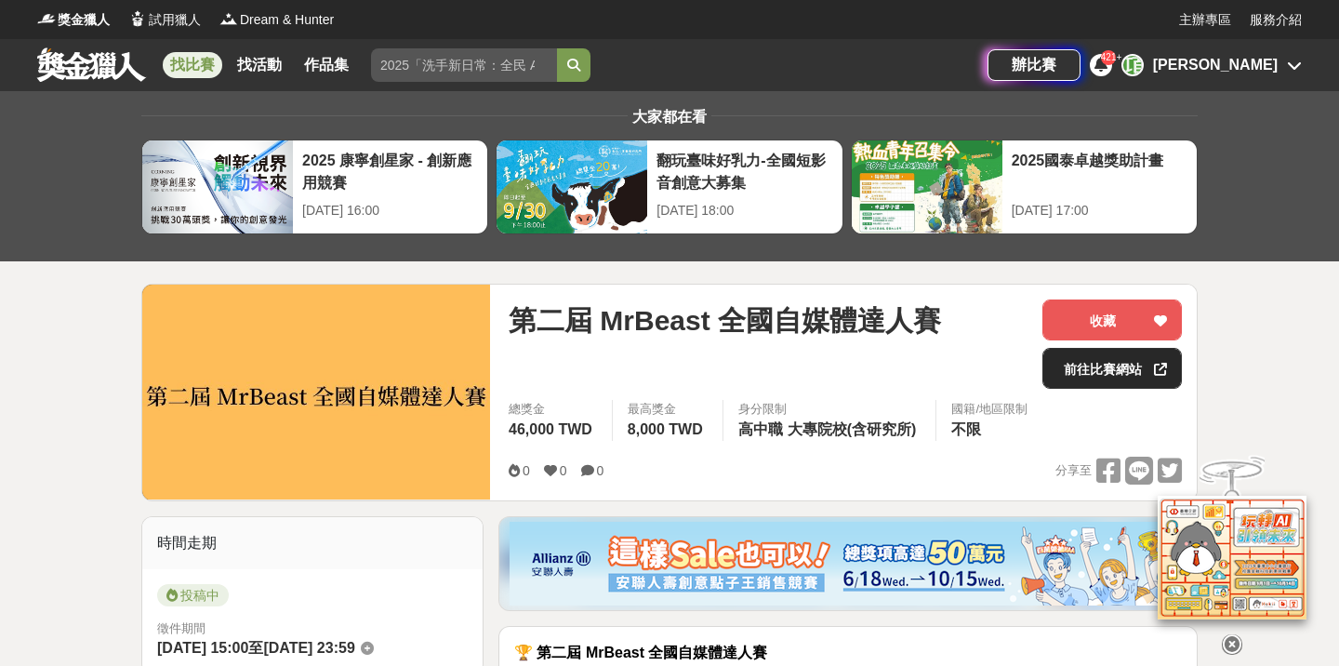
click at [1092, 373] on link "前往比賽網站" at bounding box center [1111, 368] width 139 height 41
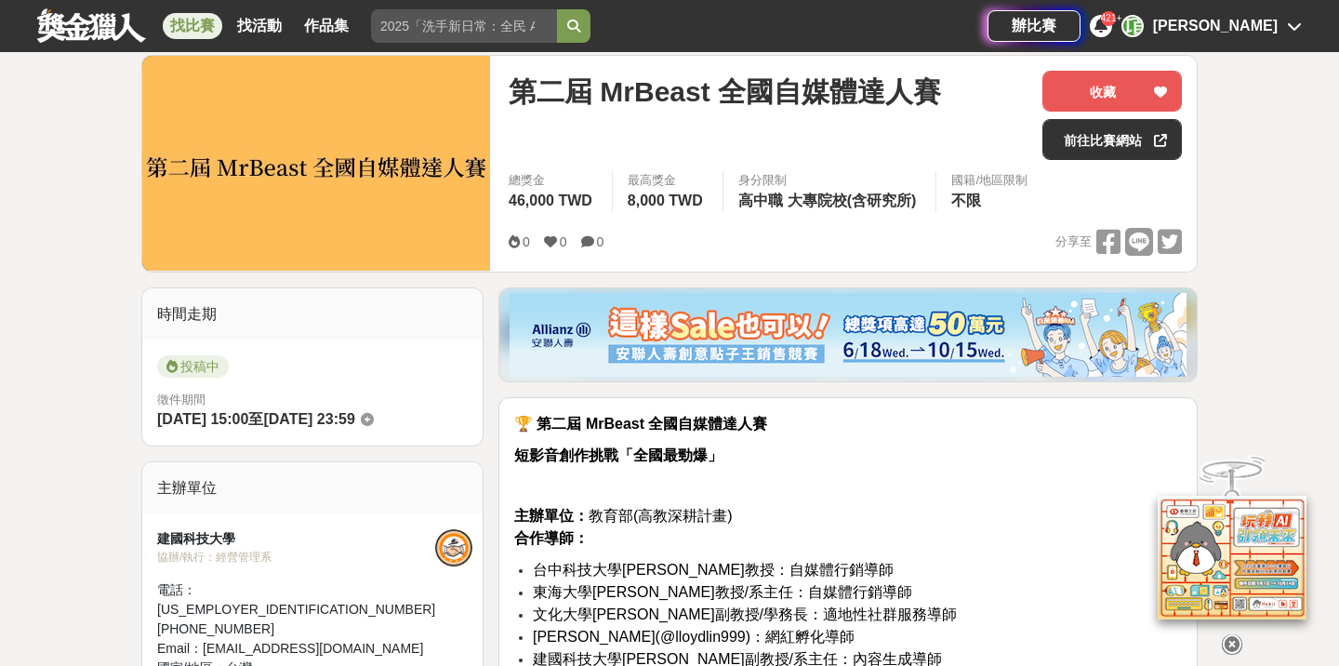
scroll to position [231, 0]
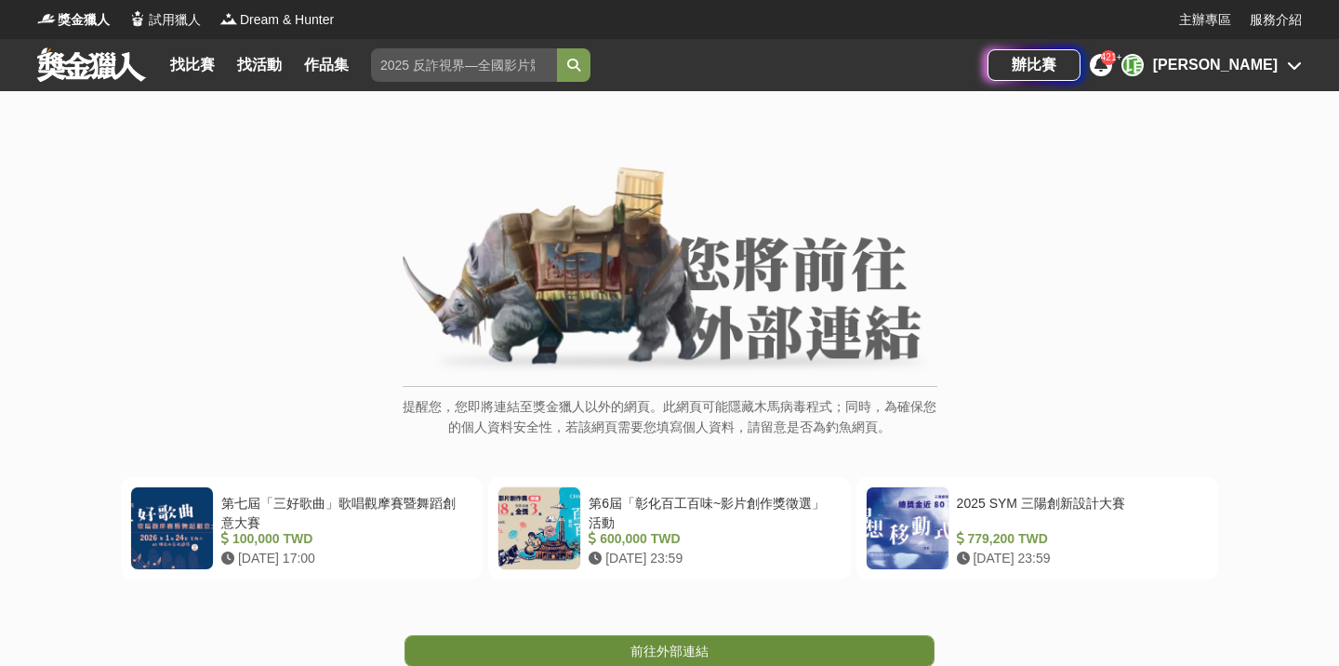
click at [651, 644] on span "前往外部連結" at bounding box center [669, 650] width 78 height 15
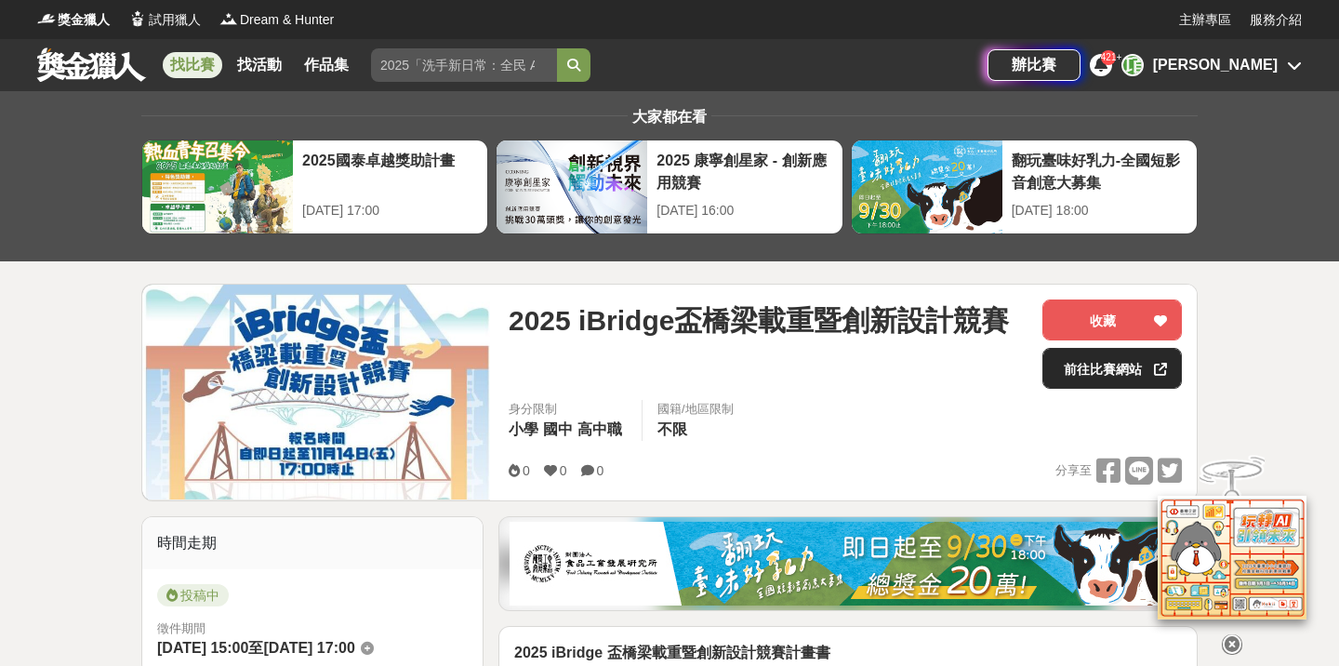
click at [1063, 367] on link "前往比賽網站" at bounding box center [1111, 368] width 139 height 41
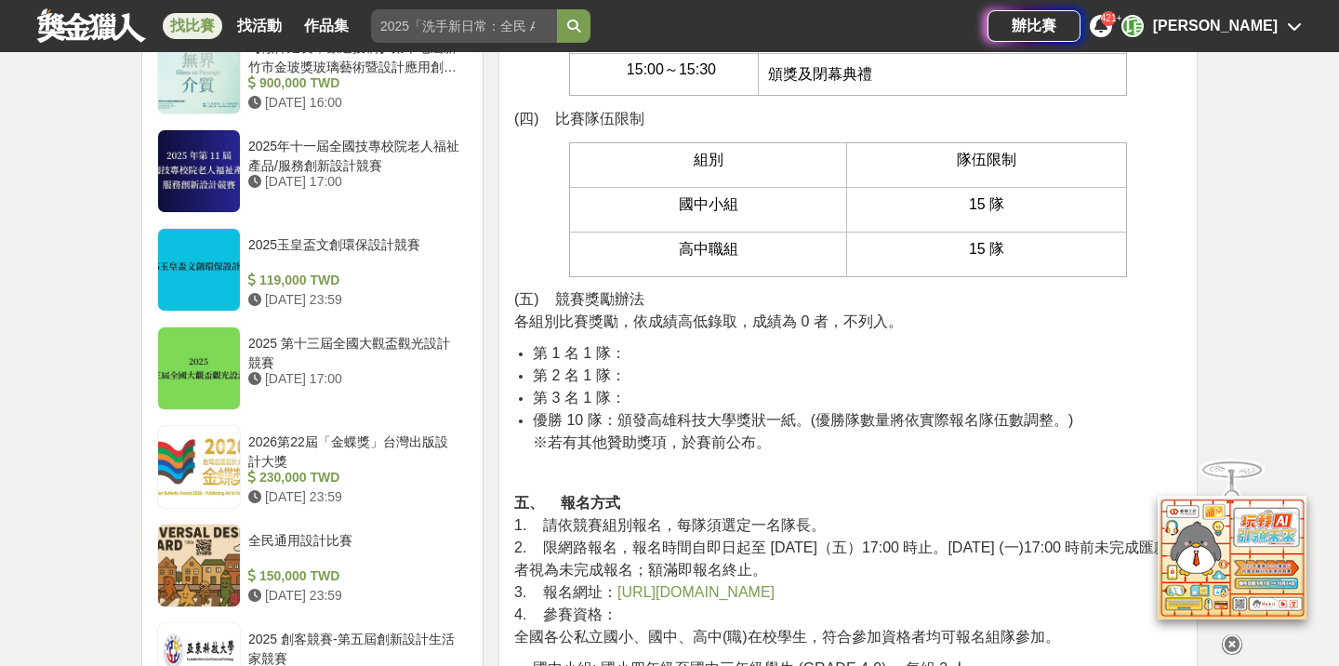
scroll to position [1789, 0]
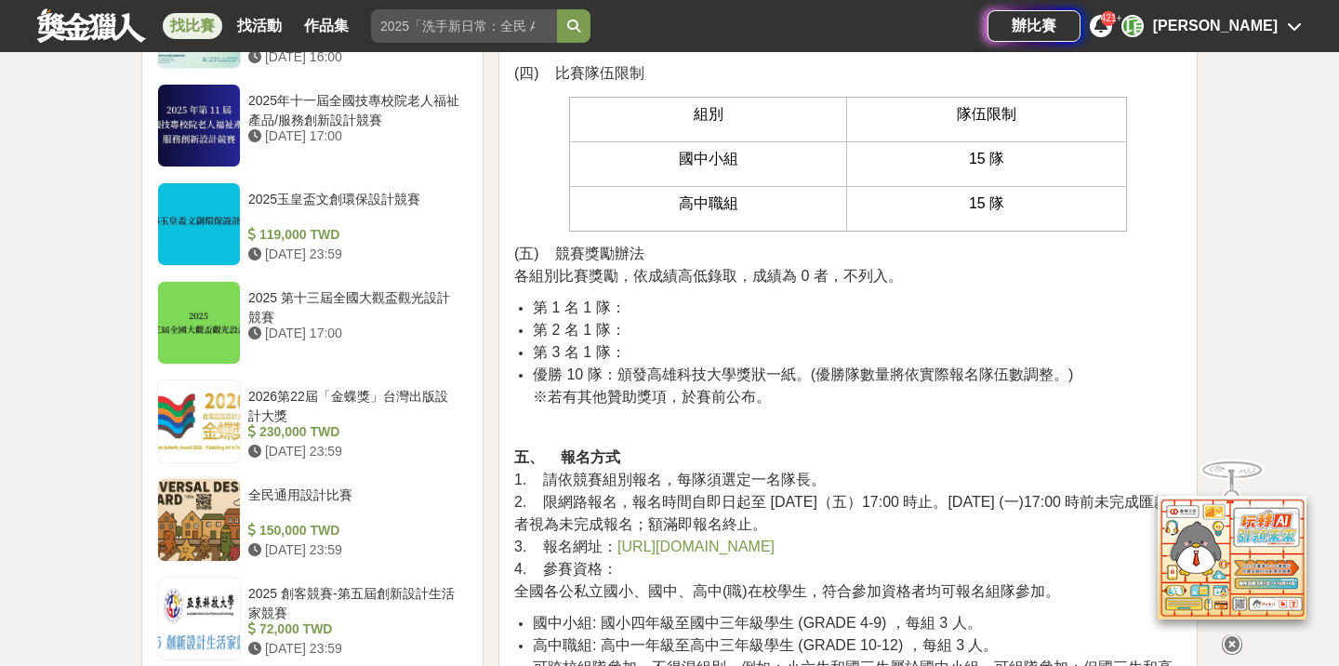
click at [632, 332] on li "第 2 名 1 隊：" at bounding box center [857, 330] width 649 height 22
drag, startPoint x: 654, startPoint y: 251, endPoint x: 584, endPoint y: 251, distance: 70.6
click at [584, 252] on p "(五) 競賽獎勵辦法 各組別比賽獎勵，依成績高低錄取，成績為 0 者，不列入。" at bounding box center [847, 265] width 667 height 45
copy span "獎勵辦法"
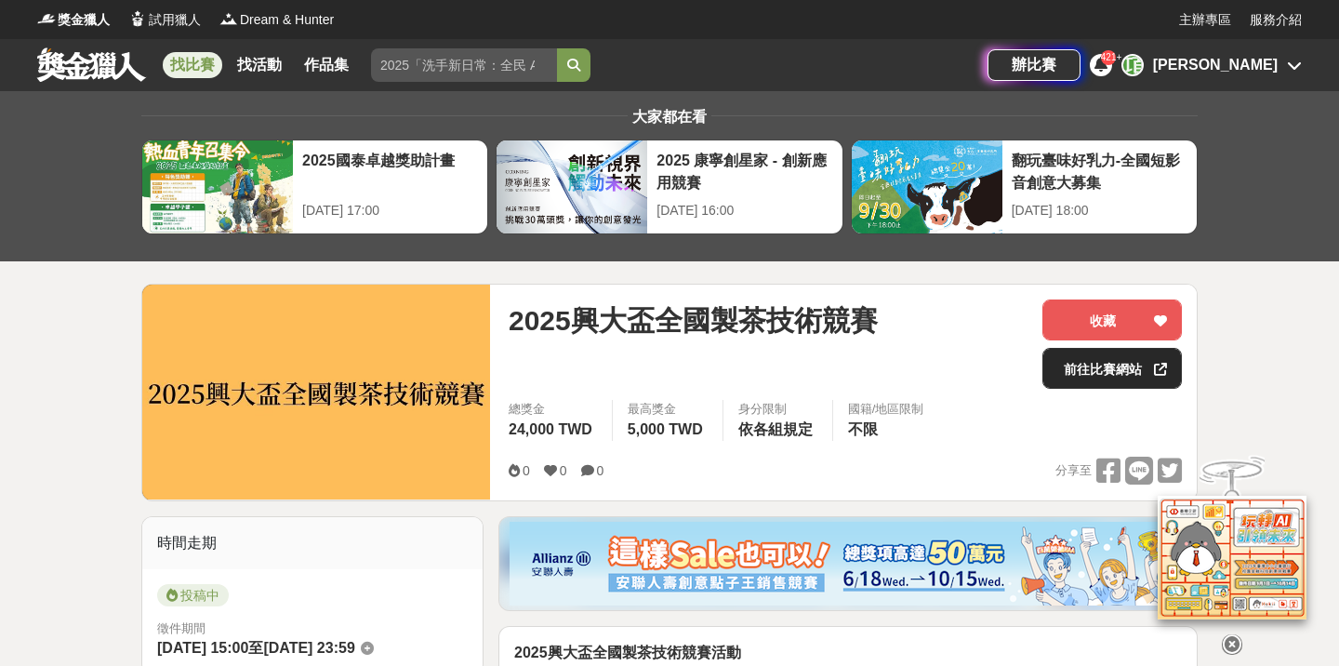
click at [1094, 363] on link "前往比賽網站" at bounding box center [1111, 368] width 139 height 41
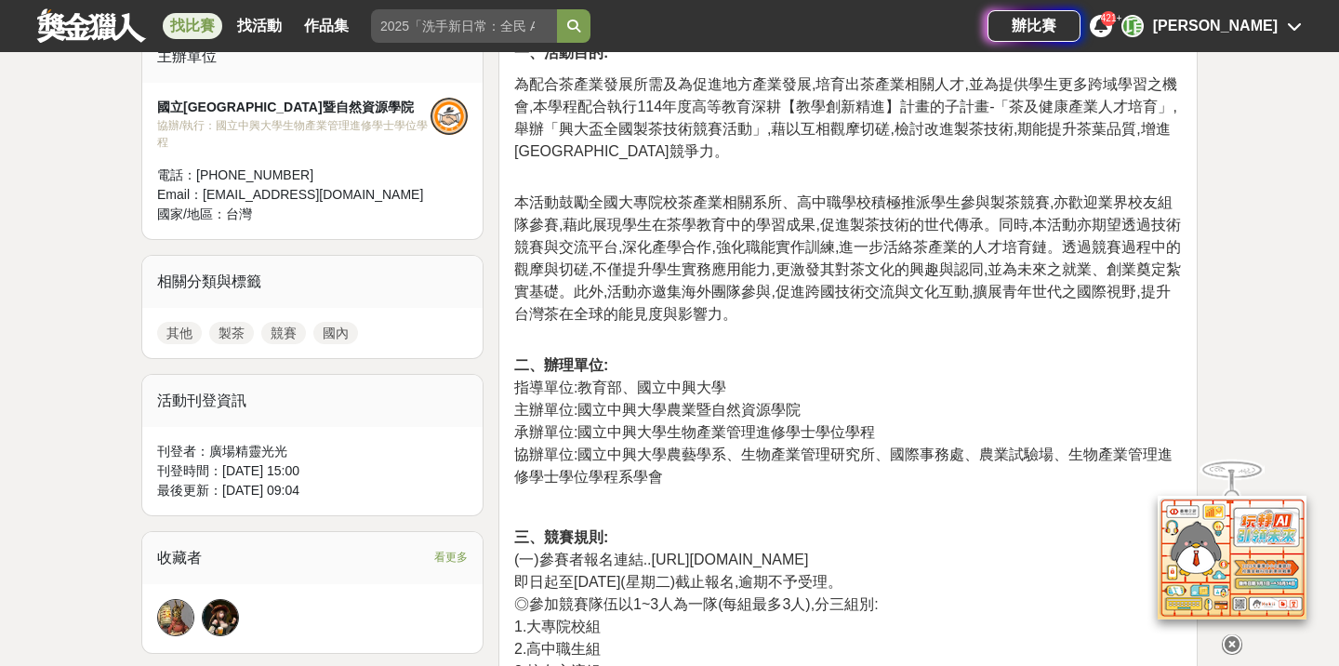
scroll to position [830, 0]
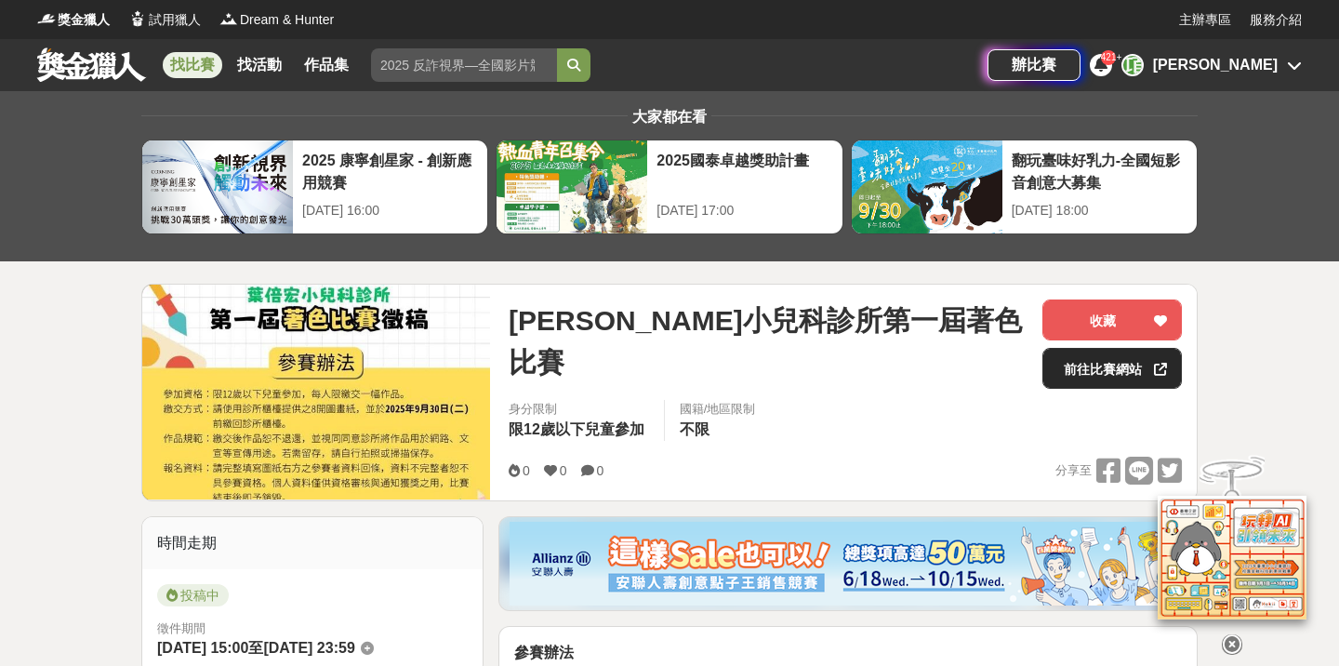
click at [1063, 368] on link "前往比賽網站" at bounding box center [1111, 368] width 139 height 41
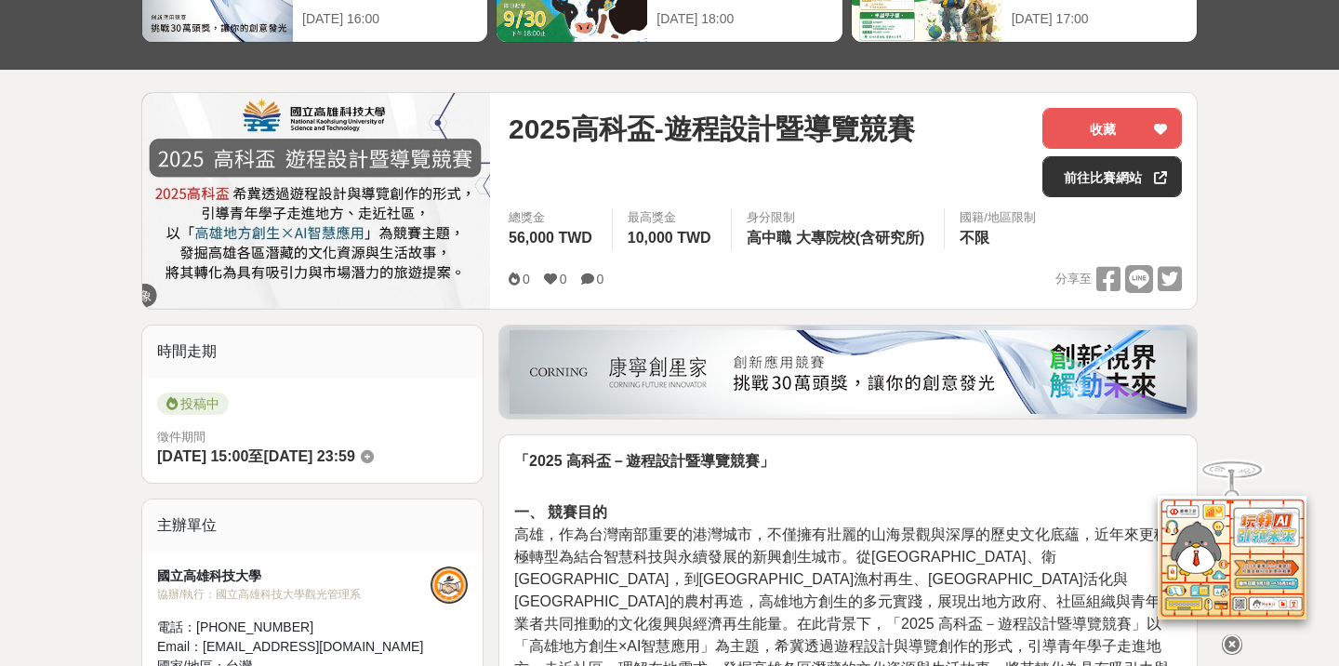
scroll to position [208, 0]
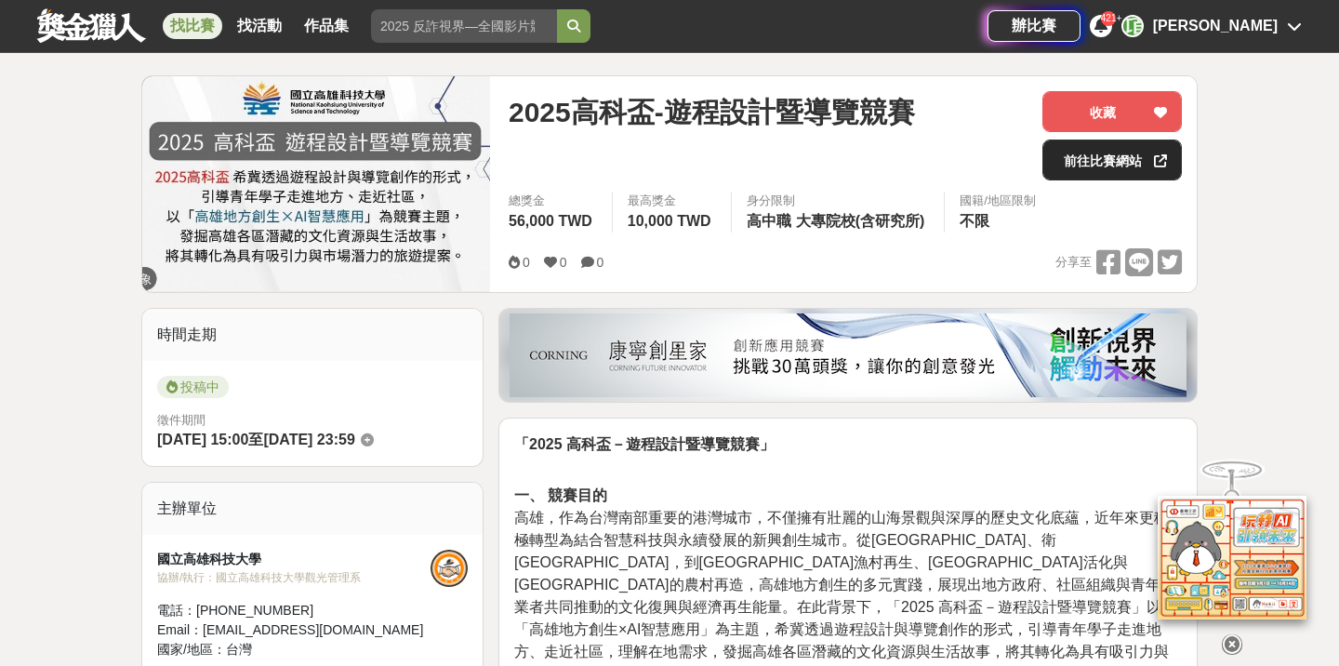
click at [1059, 162] on link "前往比賽網站" at bounding box center [1111, 159] width 139 height 41
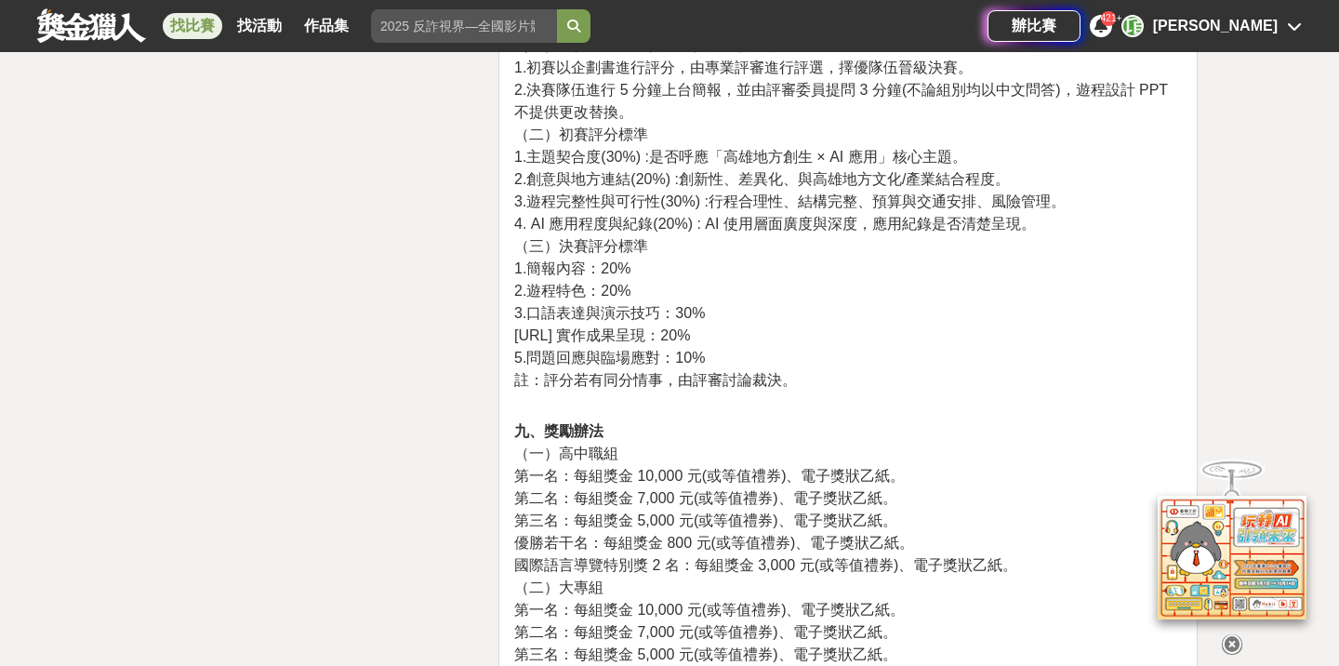
scroll to position [2794, 0]
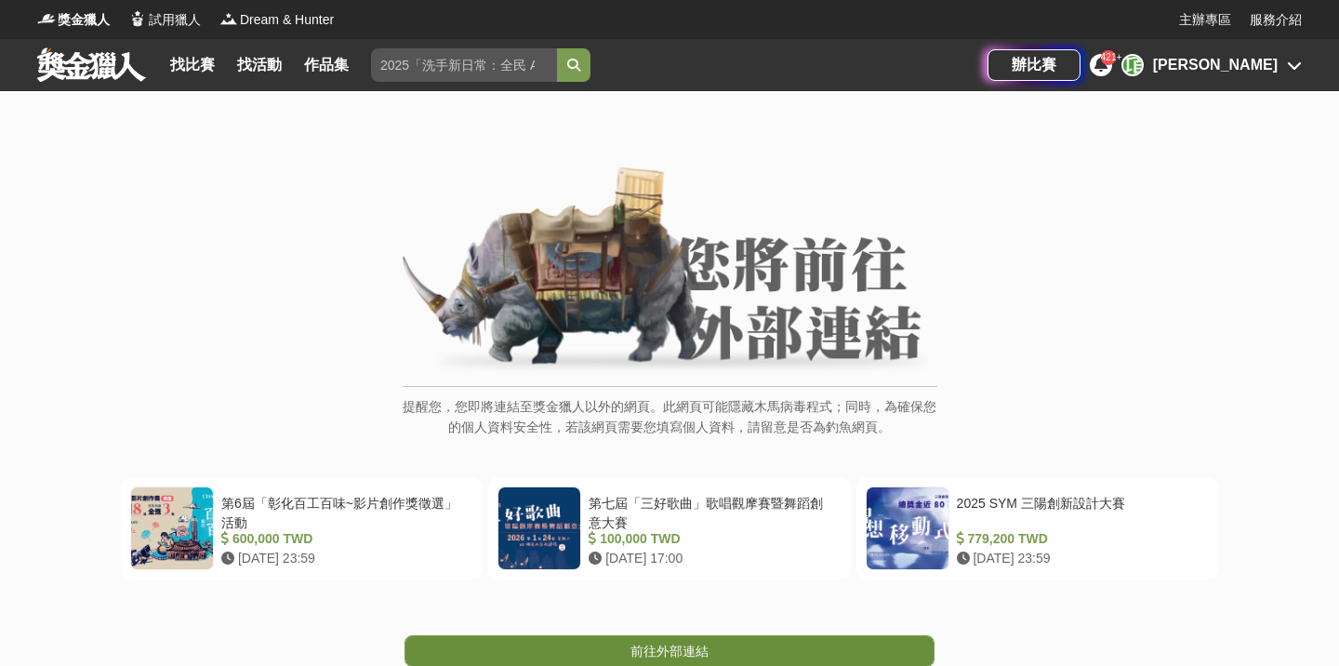
click at [680, 646] on span "前往外部連結" at bounding box center [669, 650] width 78 height 15
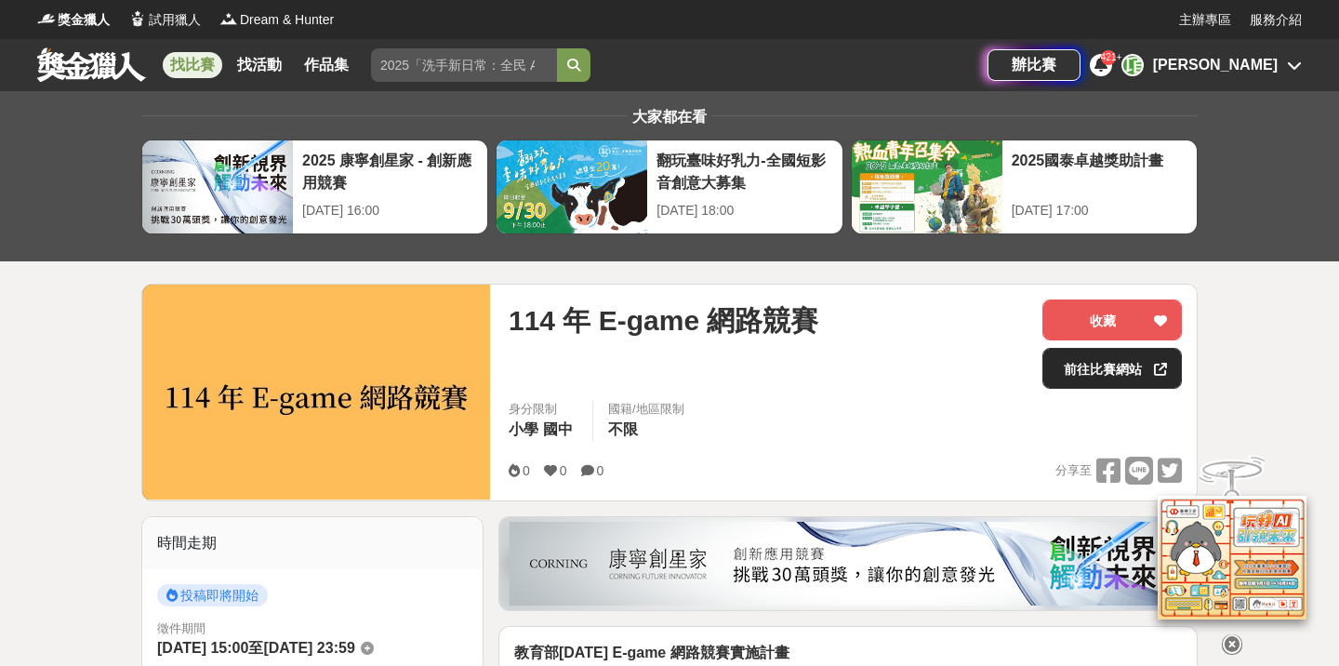
click at [1067, 380] on link "前往比賽網站" at bounding box center [1111, 368] width 139 height 41
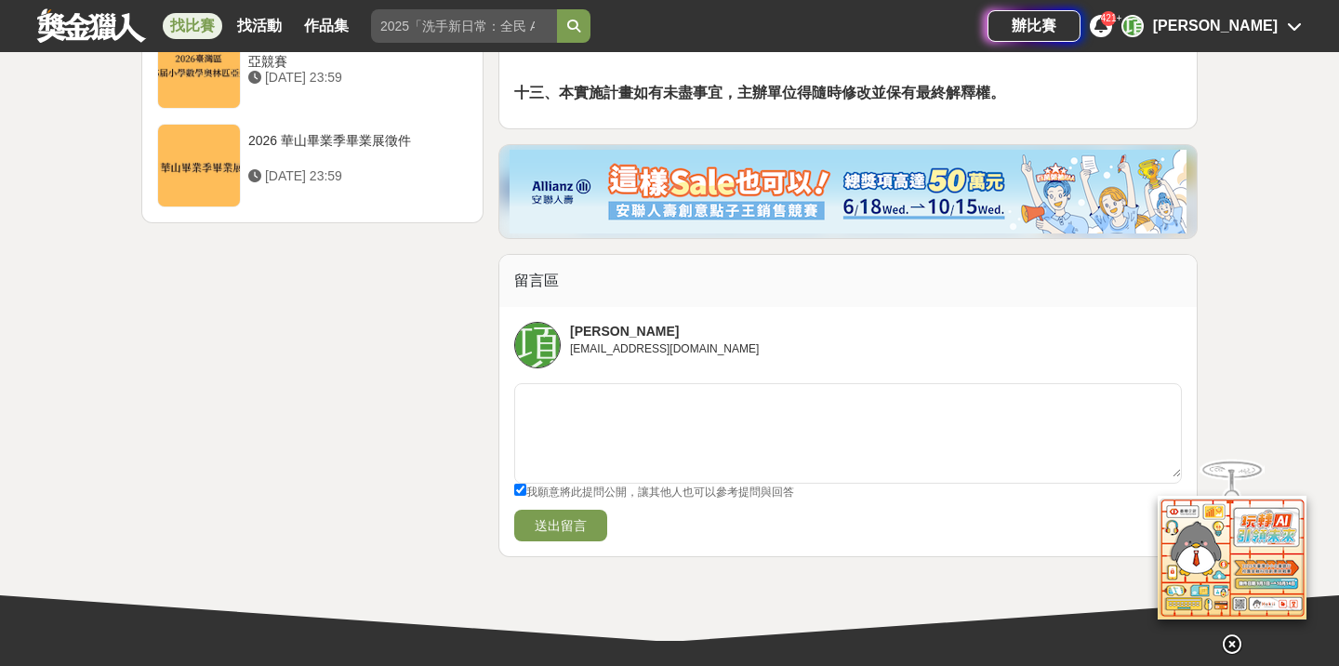
scroll to position [2350, 0]
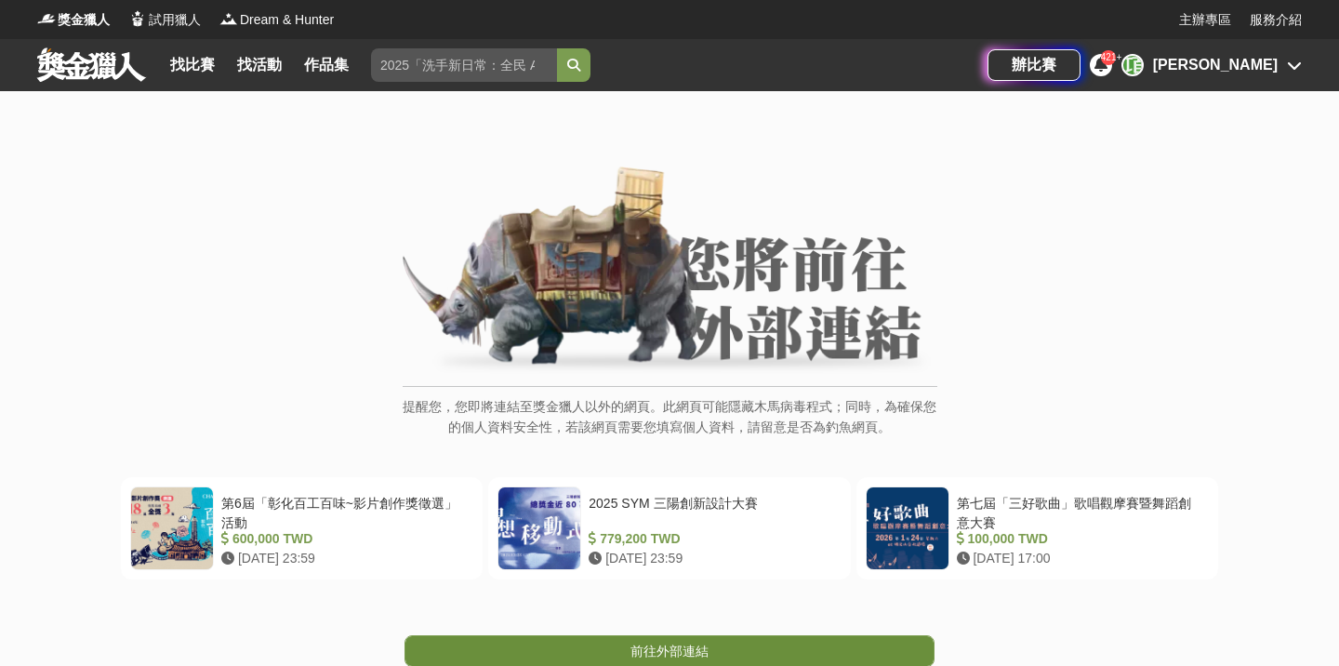
click at [714, 646] on link "前往外部連結" at bounding box center [669, 651] width 530 height 32
